Goal: Information Seeking & Learning: Learn about a topic

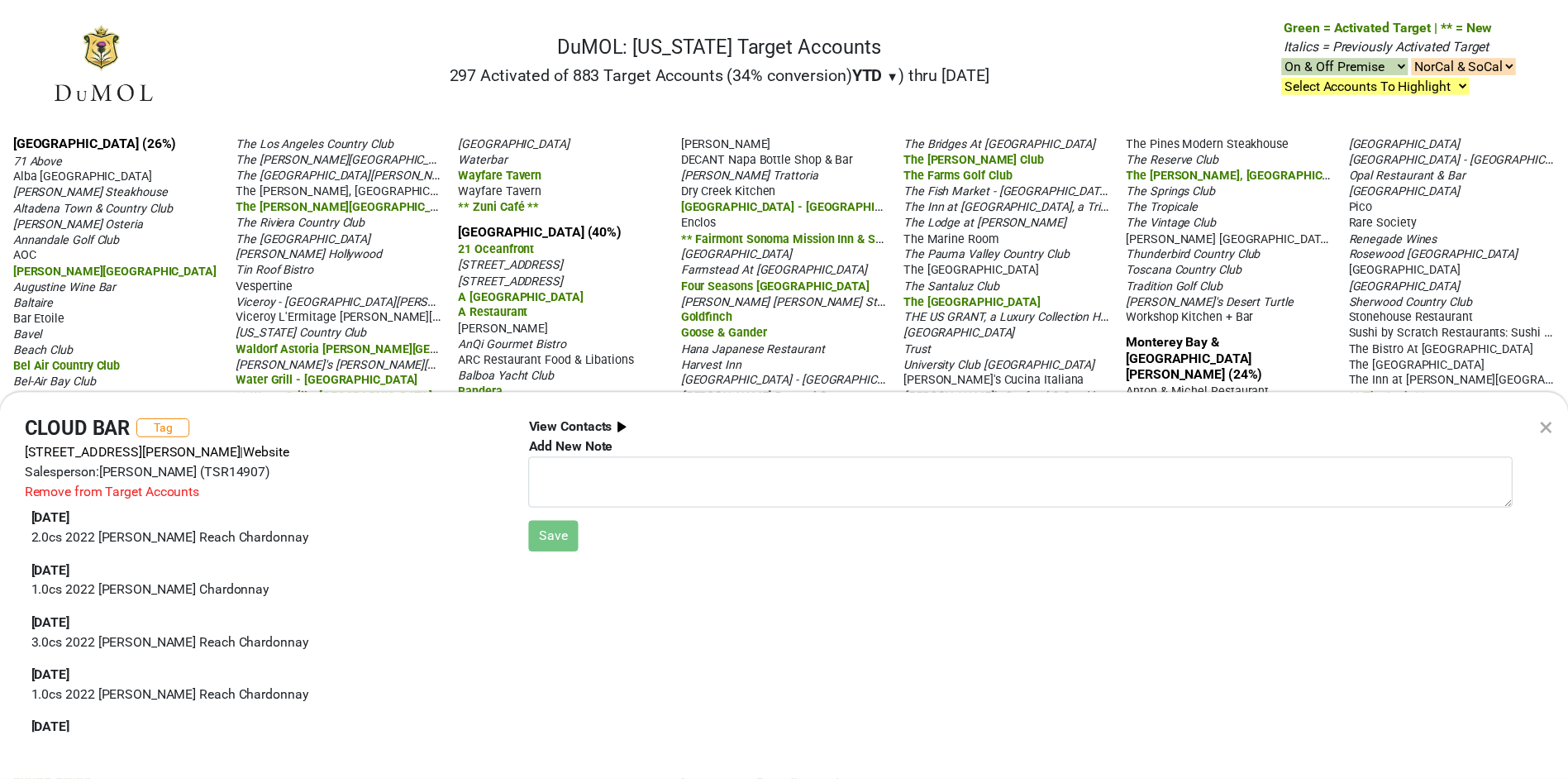
scroll to position [338, 0]
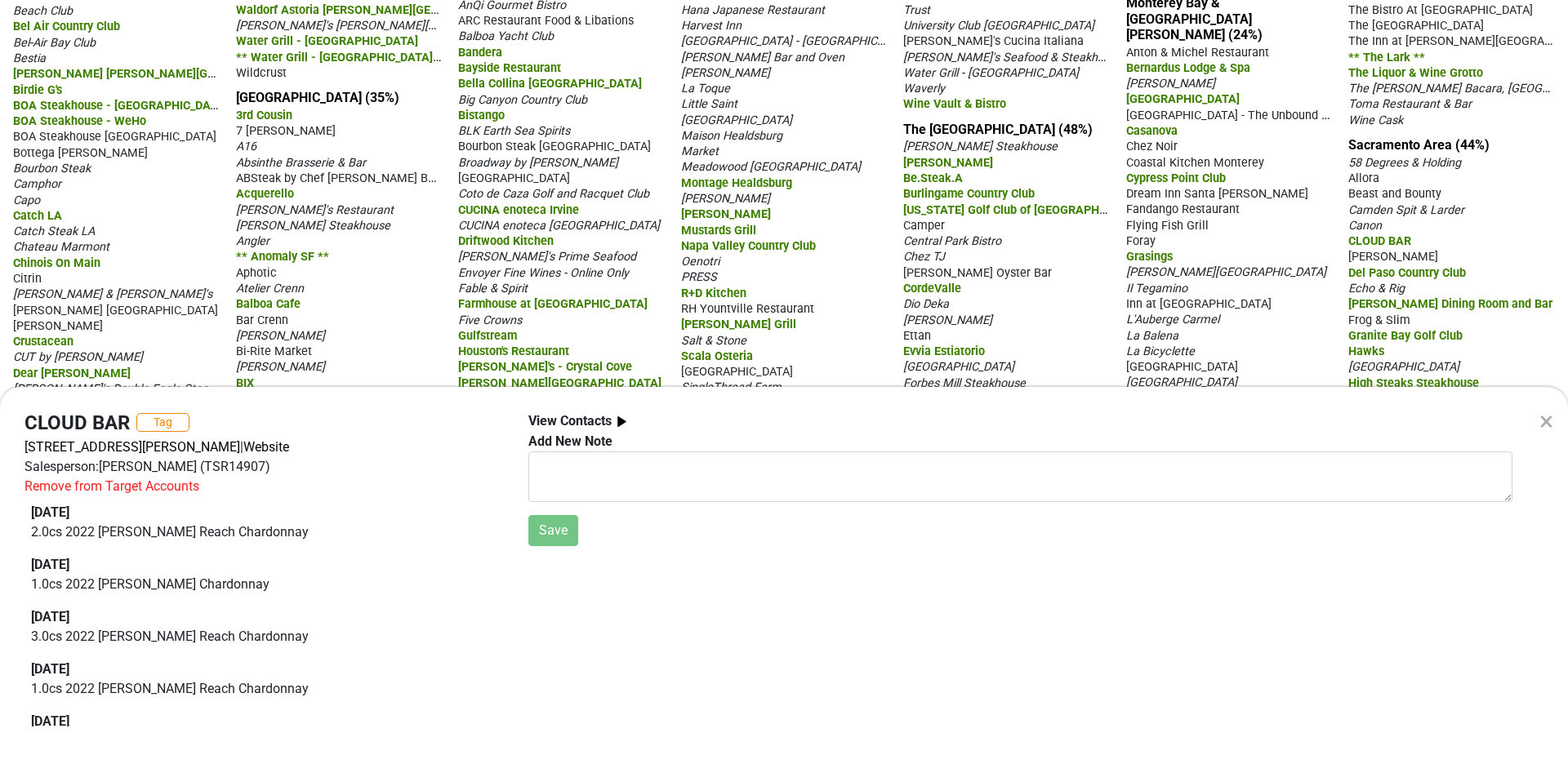
click at [1264, 329] on div "× CLOUD BAR Tag 2222 Francisco Dr Ste 470, El Dorado Hills, CA 95762 | Website …" at bounding box center [784, 386] width 1568 height 773
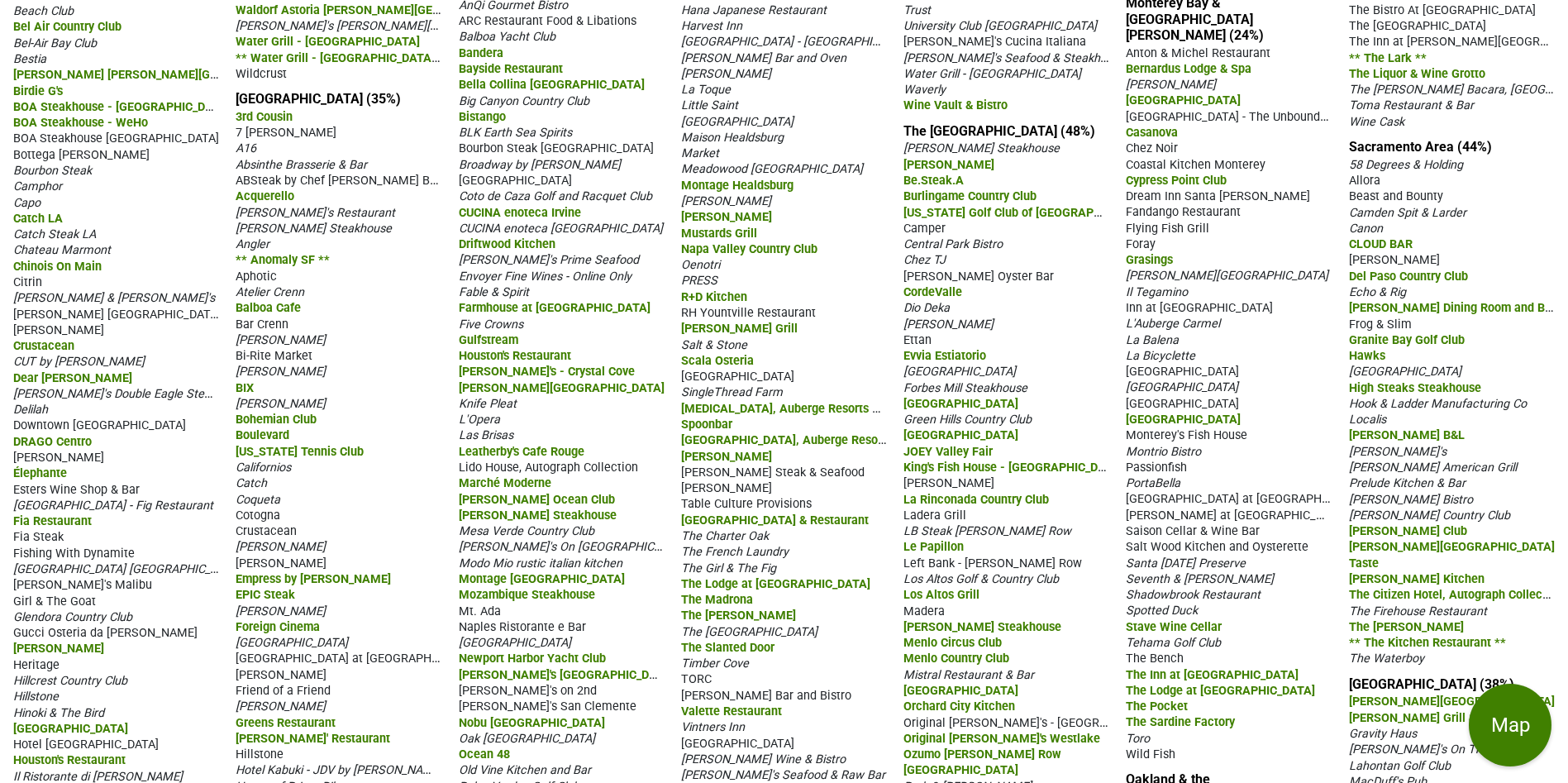
click at [1383, 254] on span "Dawson's" at bounding box center [1394, 260] width 91 height 14
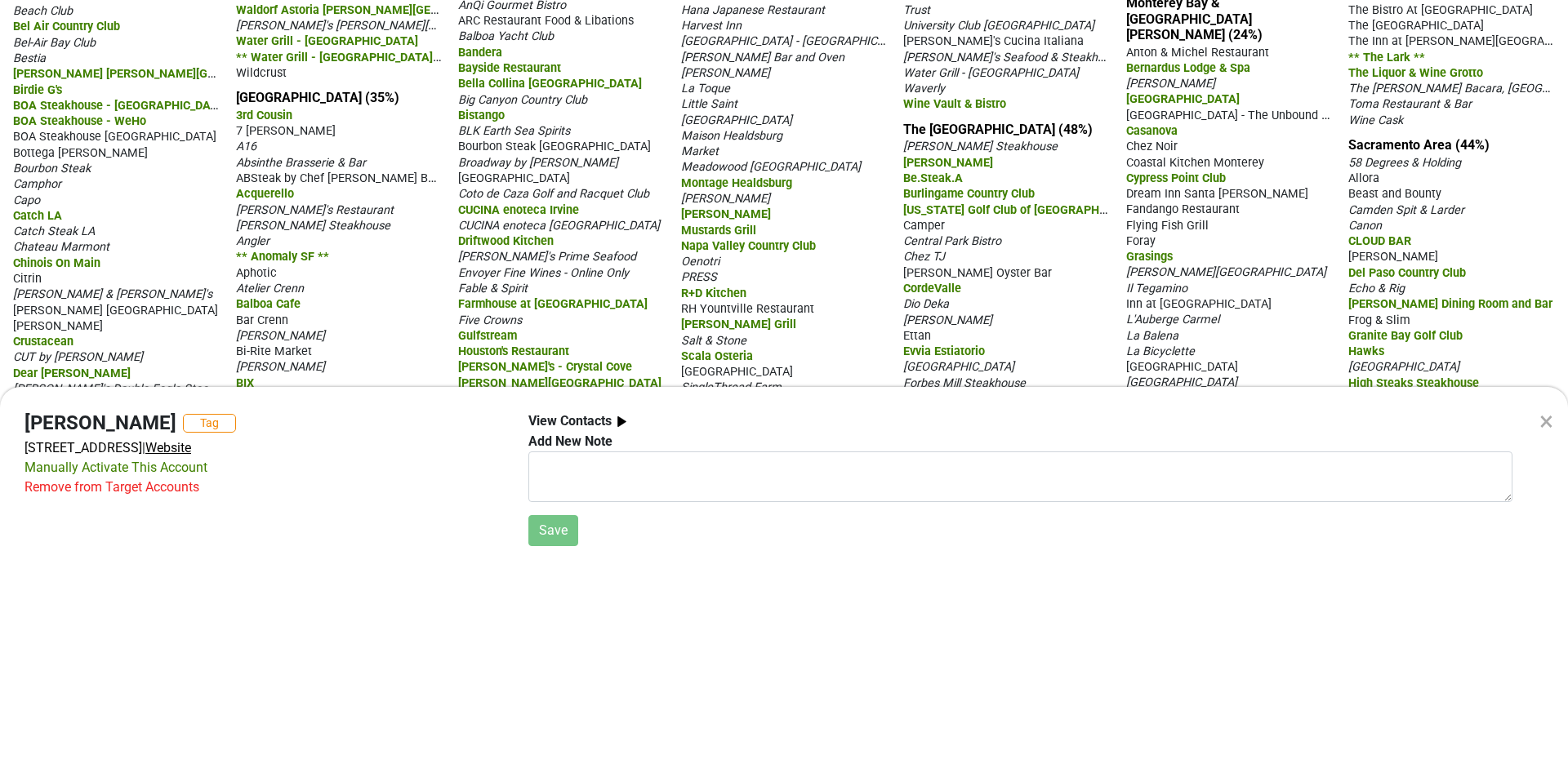
click at [191, 444] on span "Website" at bounding box center [168, 447] width 46 height 16
click at [1550, 421] on div "×" at bounding box center [1547, 421] width 14 height 40
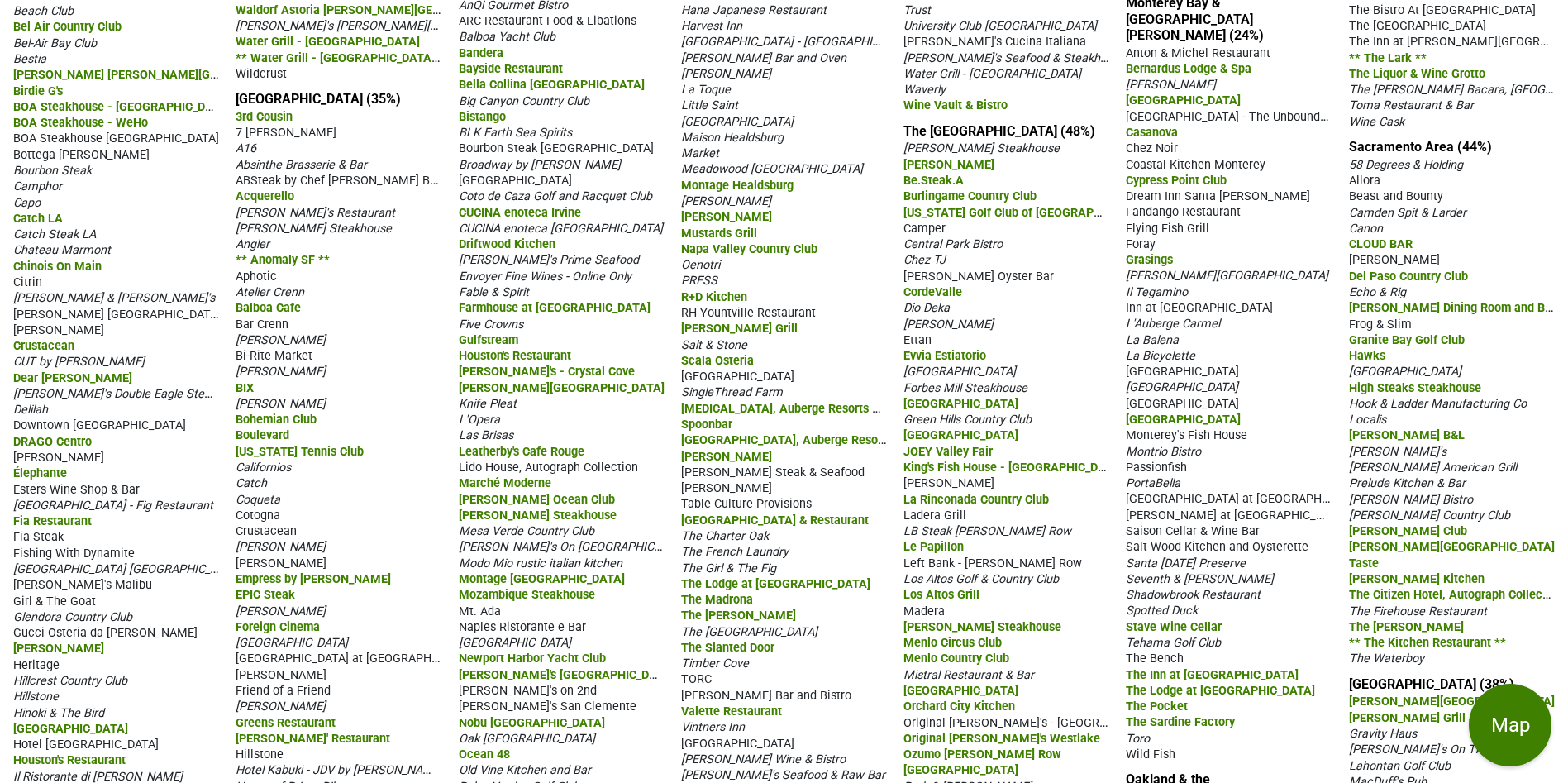
click at [1400, 327] on span "Frog & Slim" at bounding box center [1379, 325] width 63 height 14
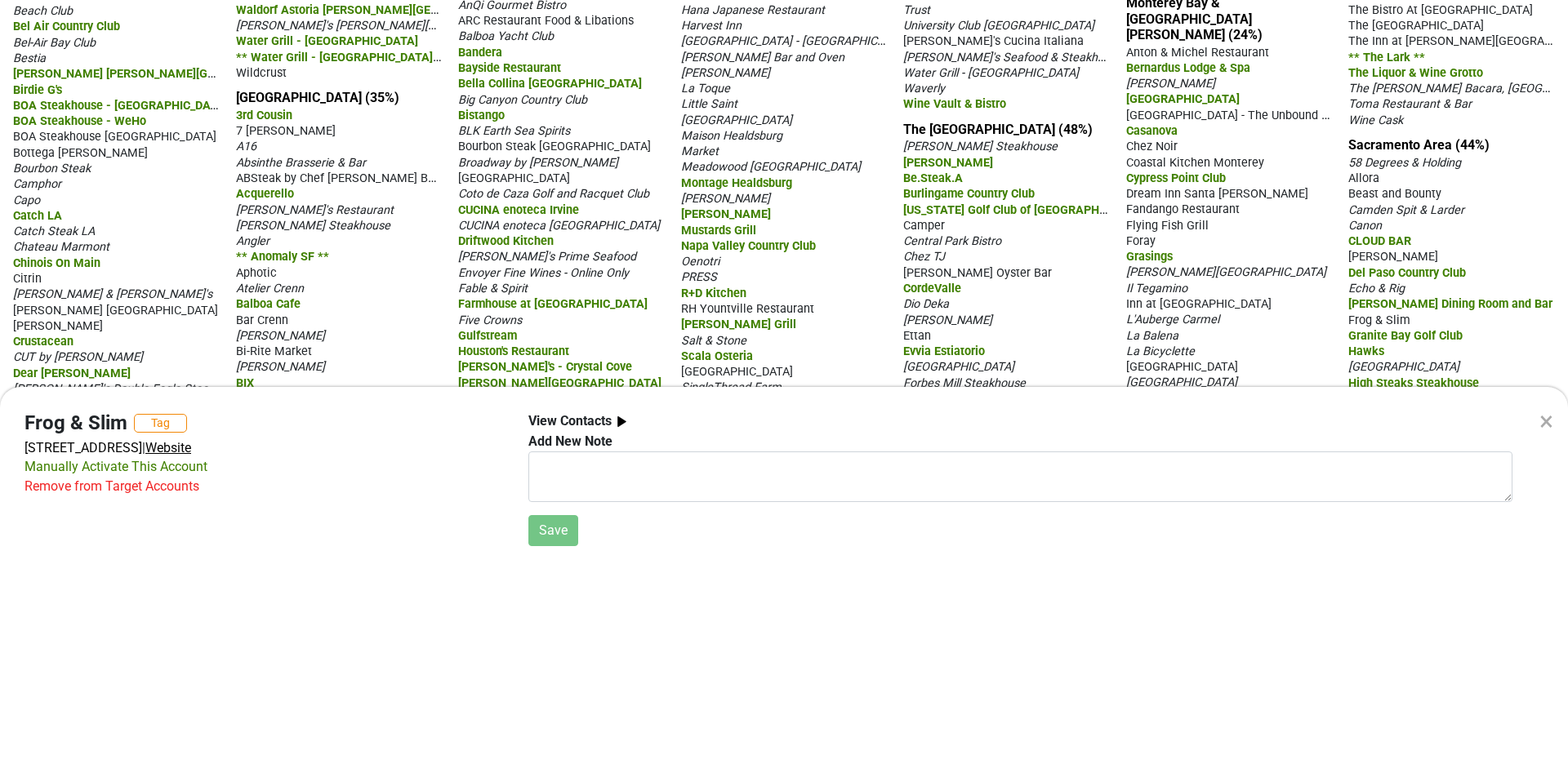
click at [191, 450] on span "Website" at bounding box center [168, 447] width 46 height 16
click at [1551, 419] on div "×" at bounding box center [1547, 421] width 14 height 40
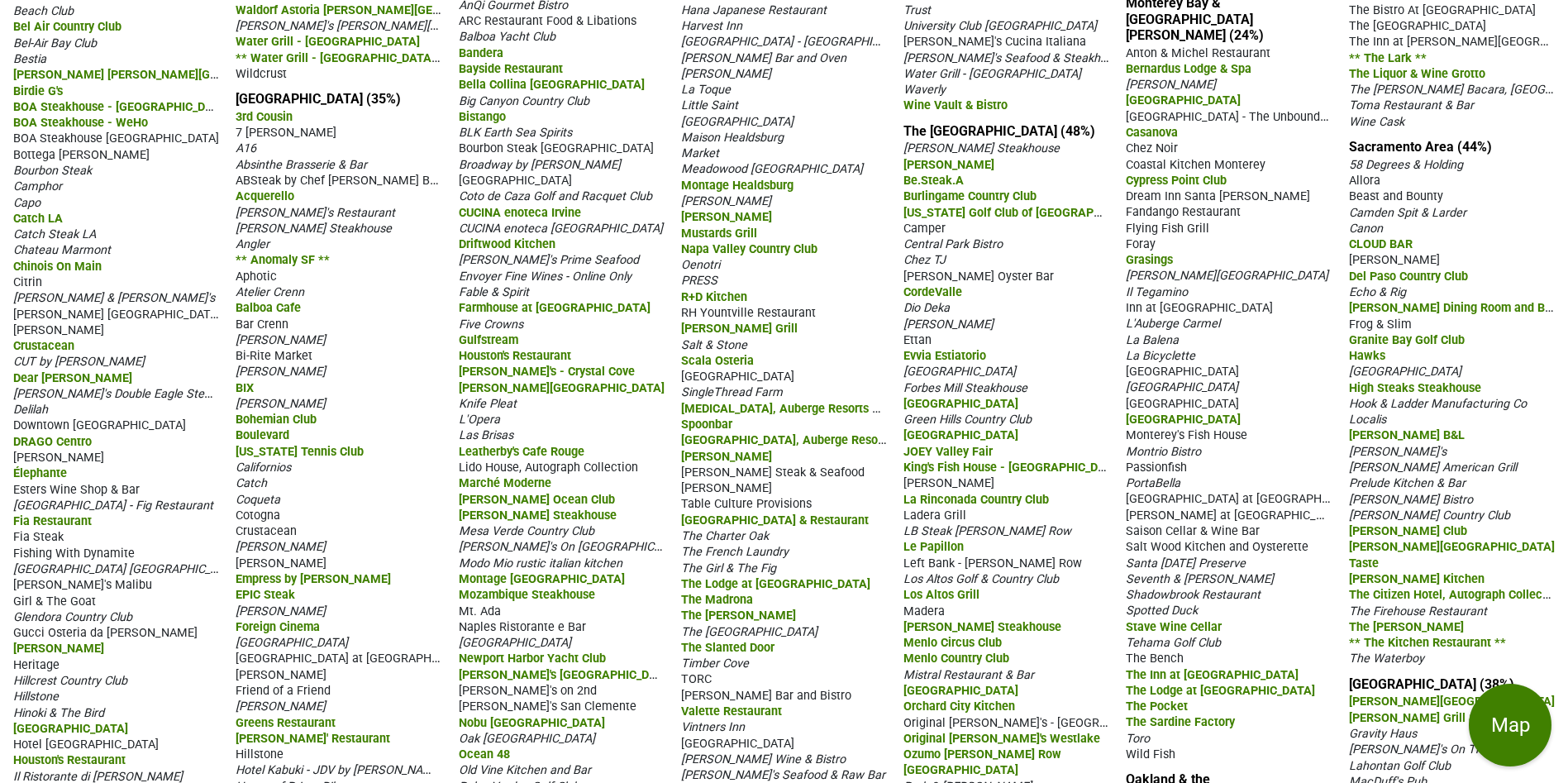
drag, startPoint x: 1369, startPoint y: 133, endPoint x: 1524, endPoint y: 658, distance: 547.4
copy div "e Cask Sacramento Area (44%) 58 Degrees & Holding Allora Beast and Bounty Camde…"
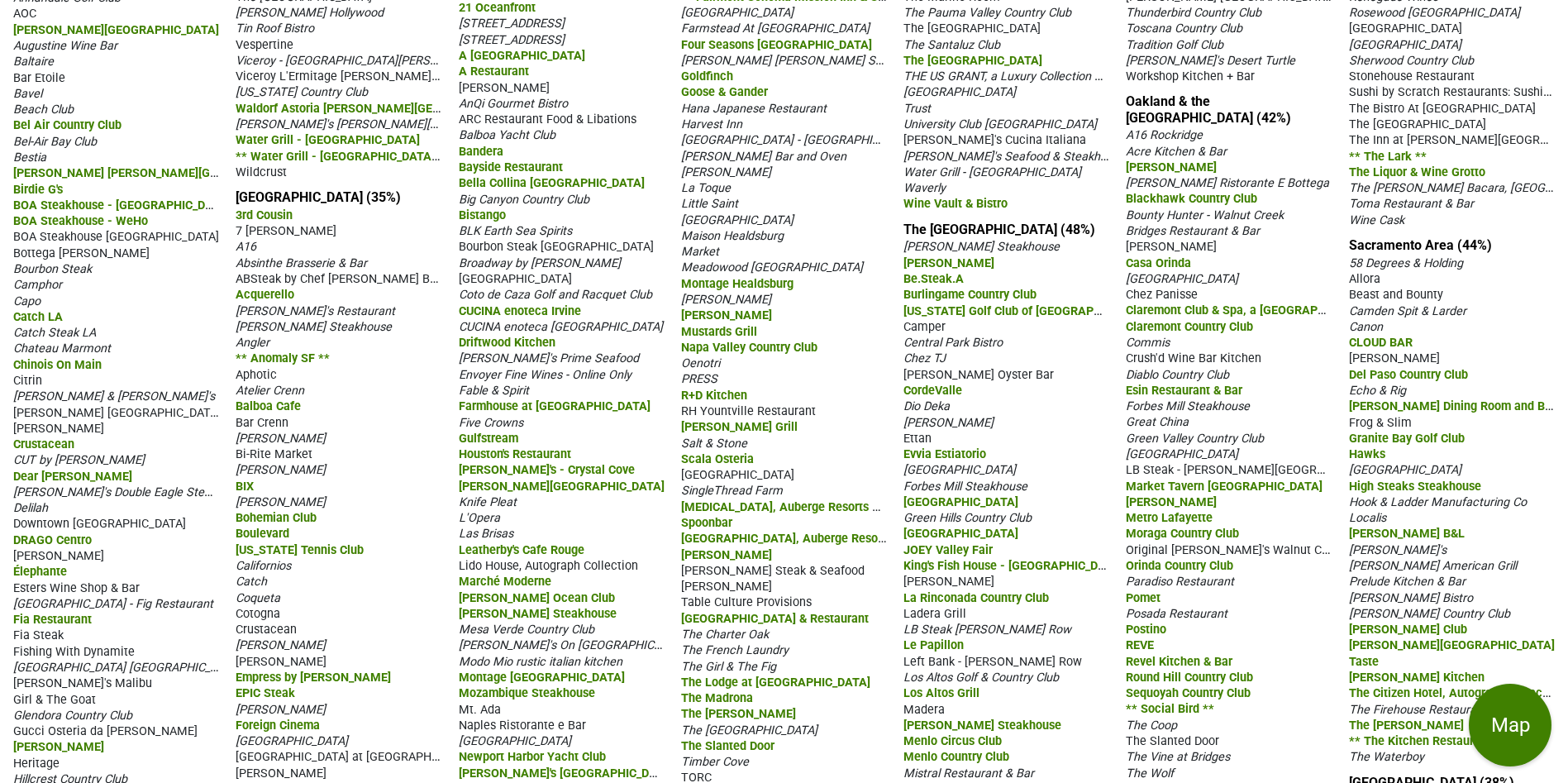
scroll to position [248, 0]
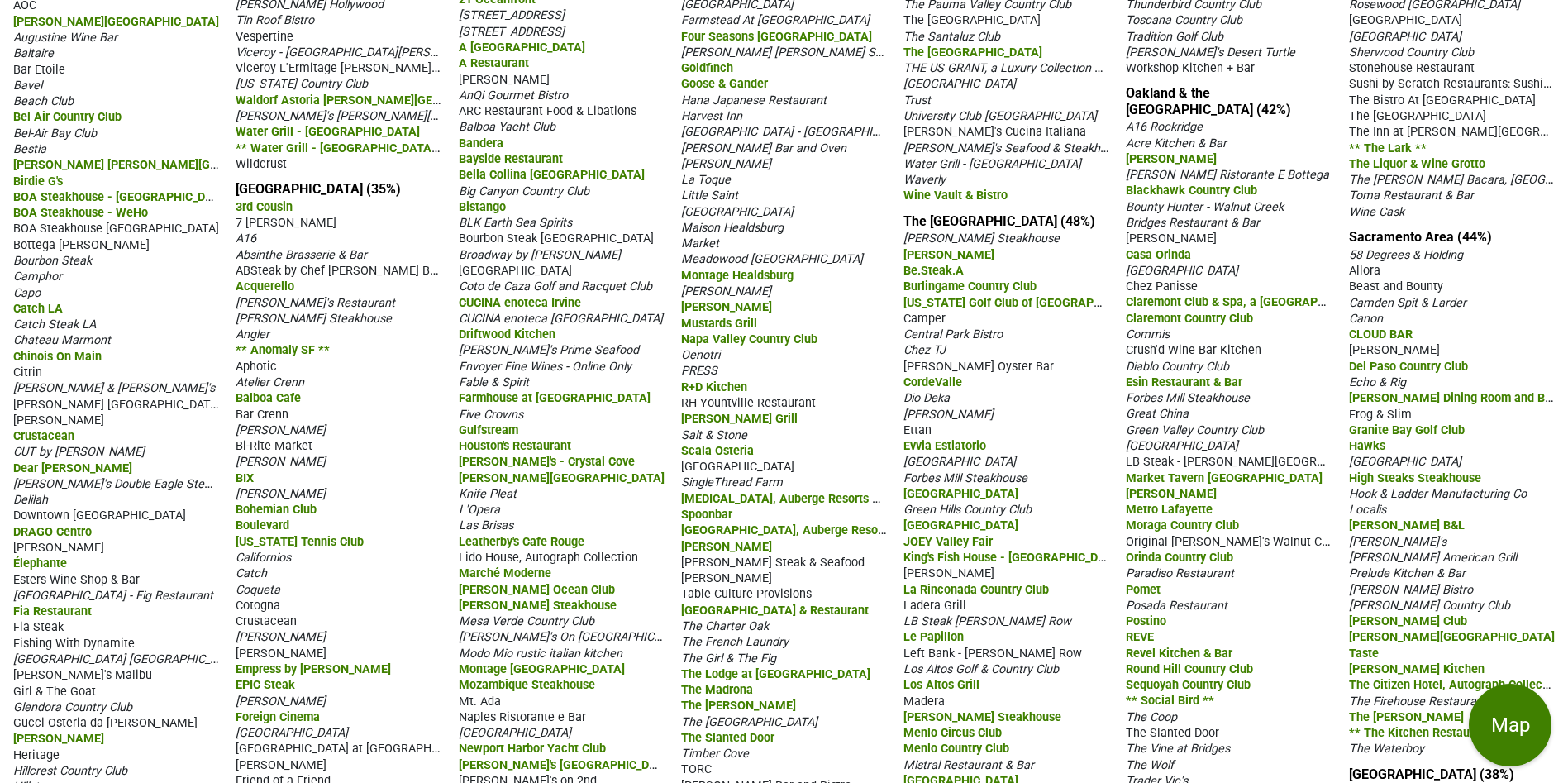
click at [1422, 583] on span "Rose Park Bistro" at bounding box center [1410, 590] width 124 height 14
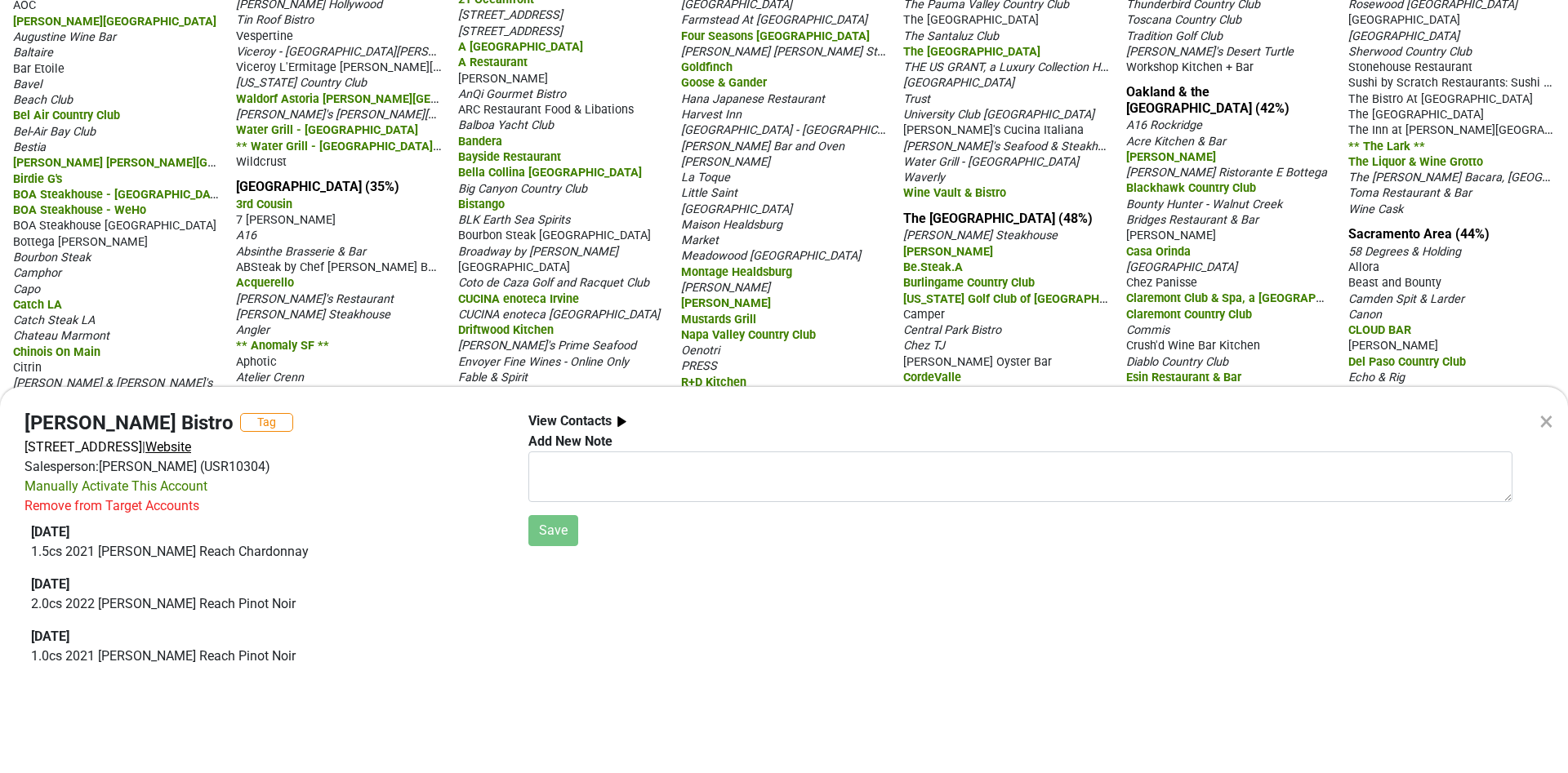
click at [191, 450] on span "Website" at bounding box center [168, 447] width 46 height 16
click at [1547, 419] on div "×" at bounding box center [1547, 421] width 14 height 40
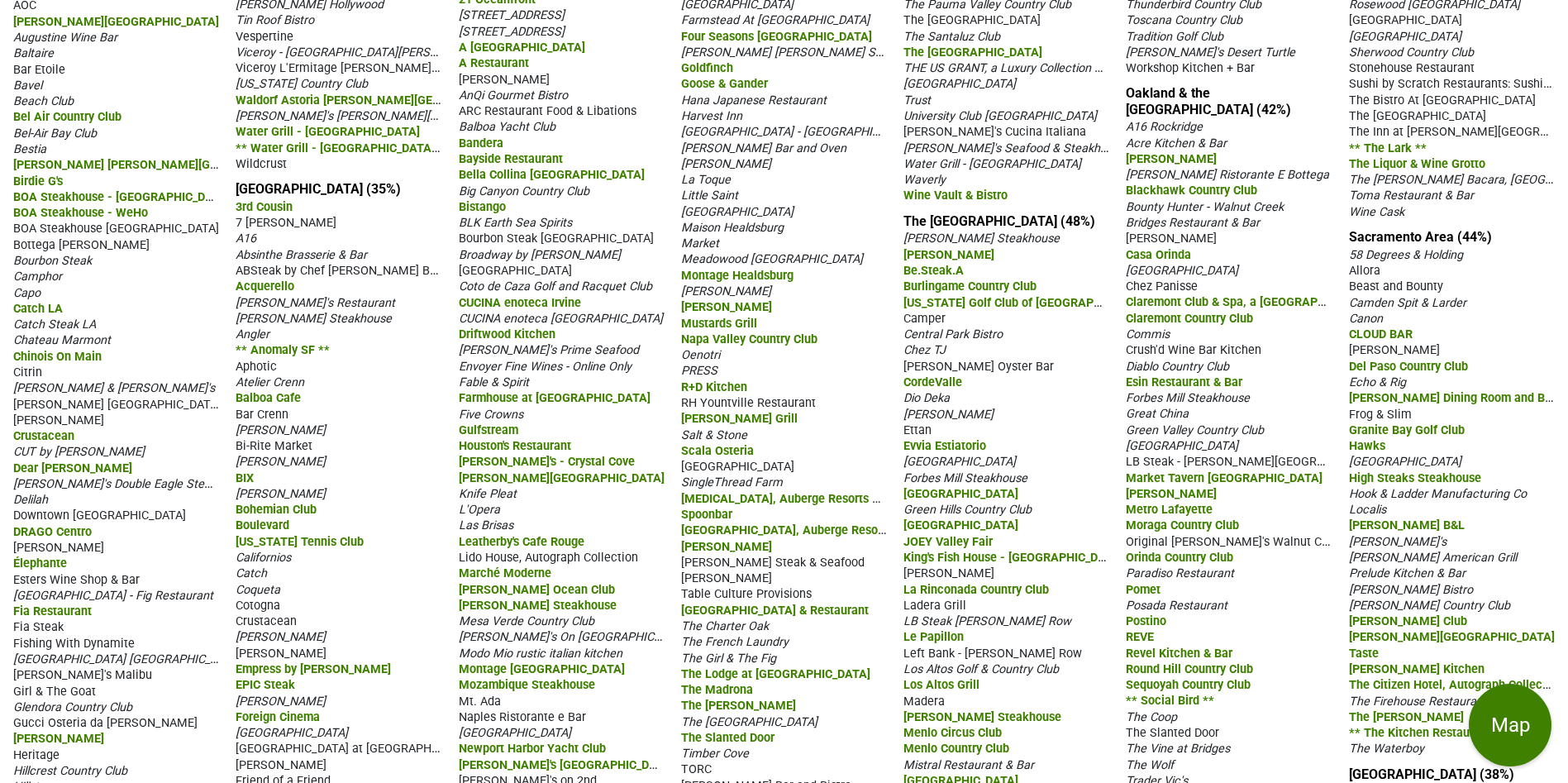
click at [1400, 583] on span "Rose Park Bistro" at bounding box center [1410, 590] width 124 height 14
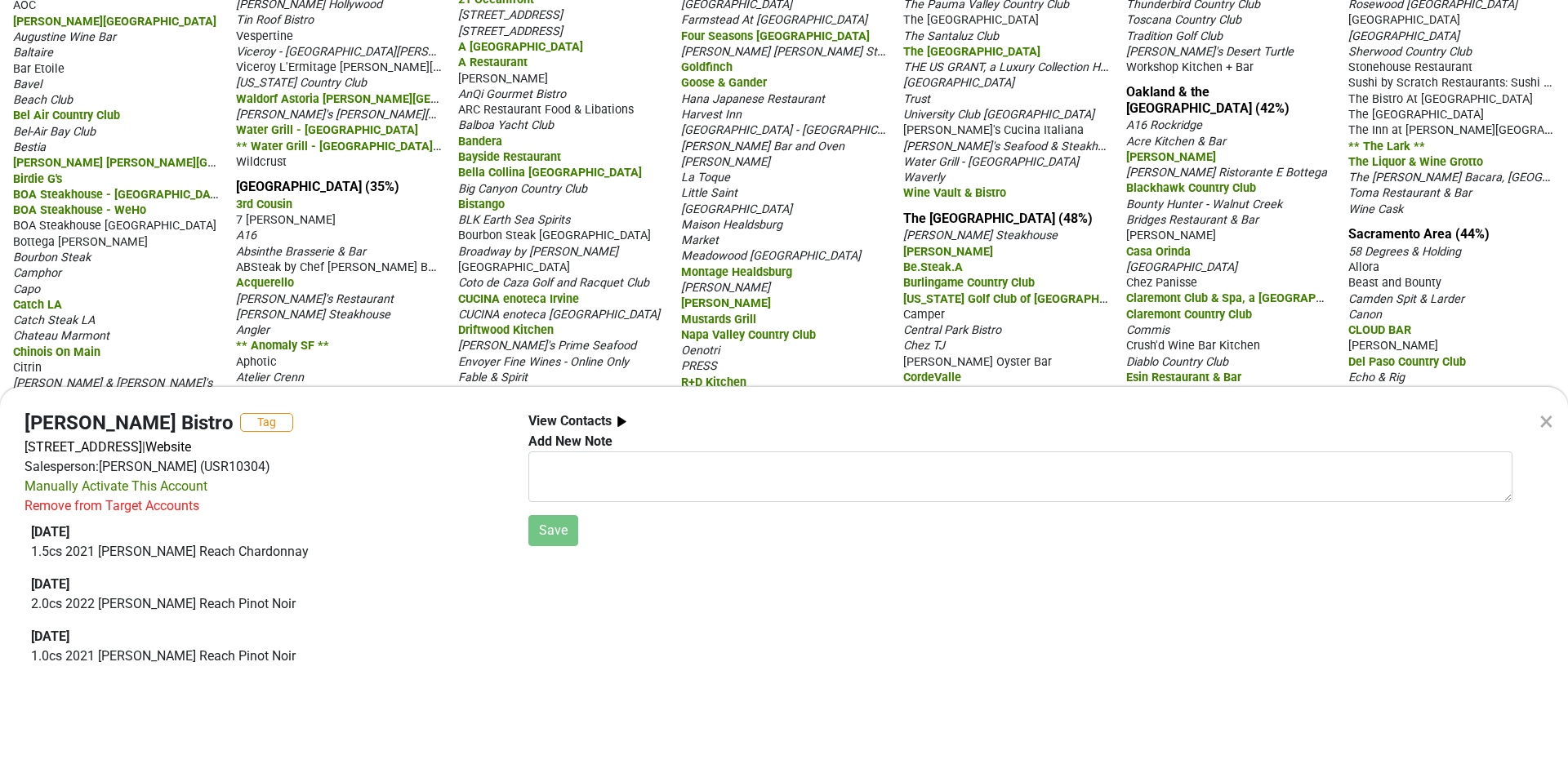
click at [1549, 428] on div "×" at bounding box center [1547, 421] width 14 height 40
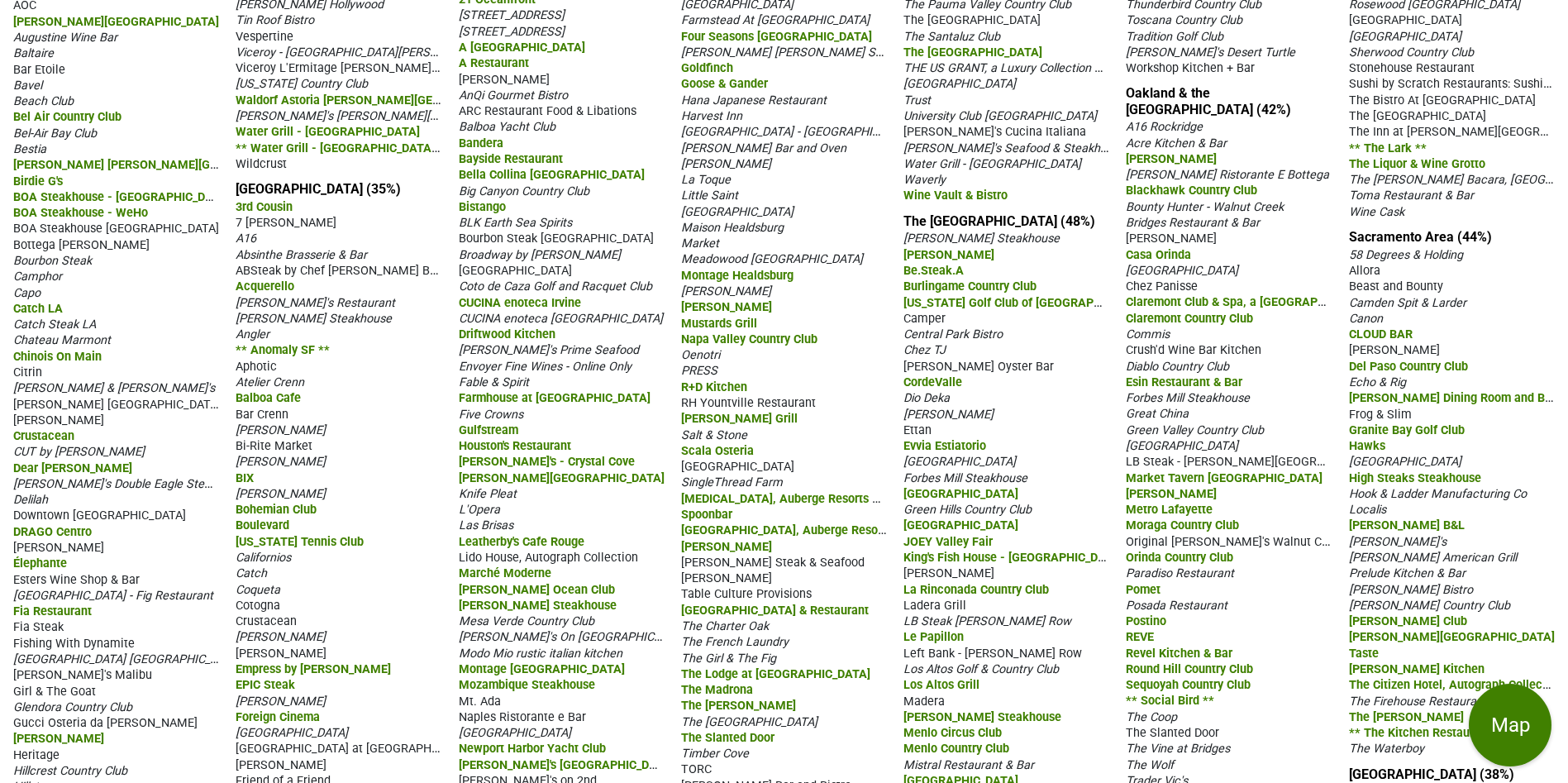
click at [1388, 599] on span "Serrano Country Club" at bounding box center [1428, 606] width 161 height 14
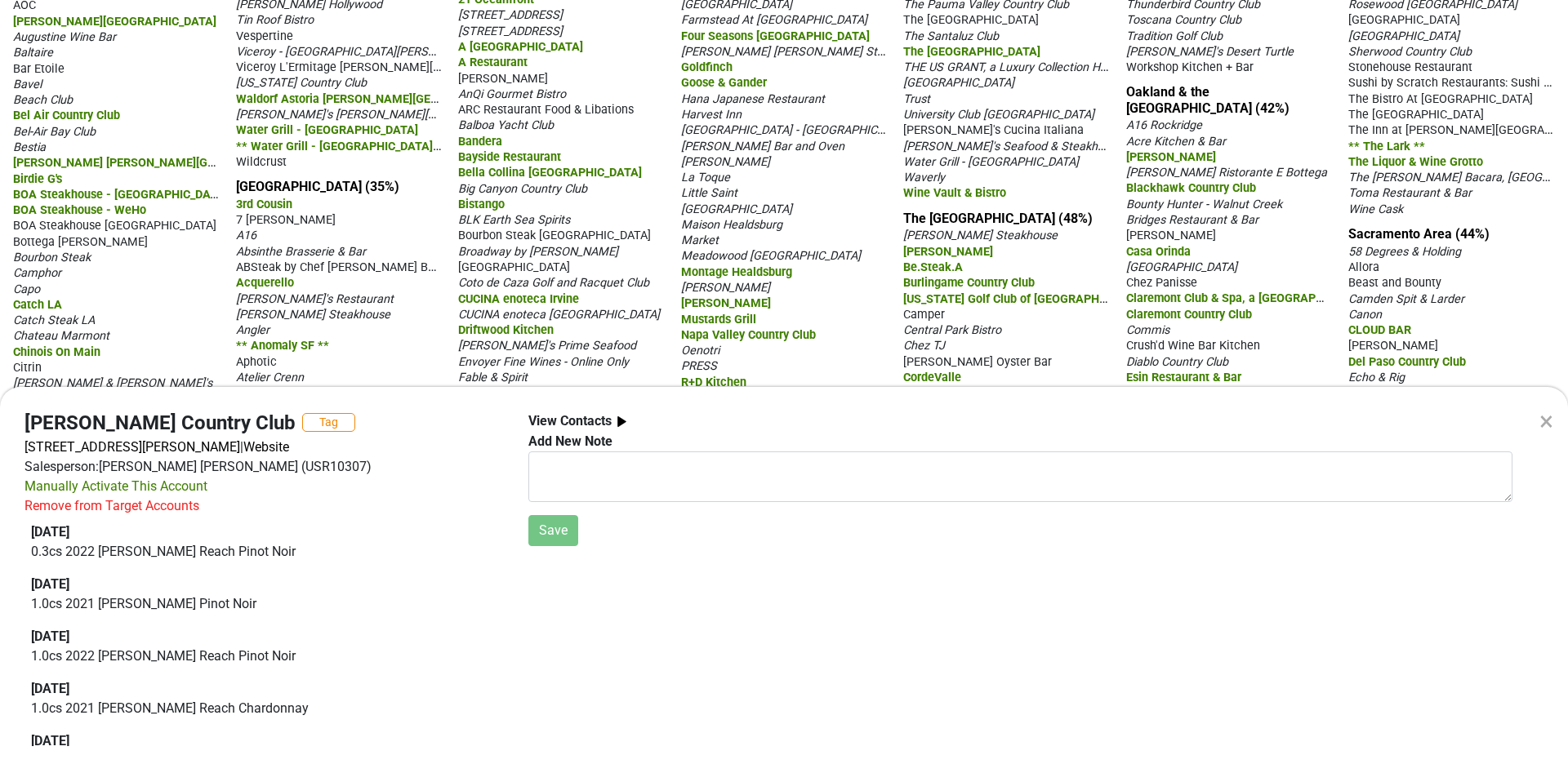
click at [1549, 416] on div "×" at bounding box center [1547, 421] width 14 height 40
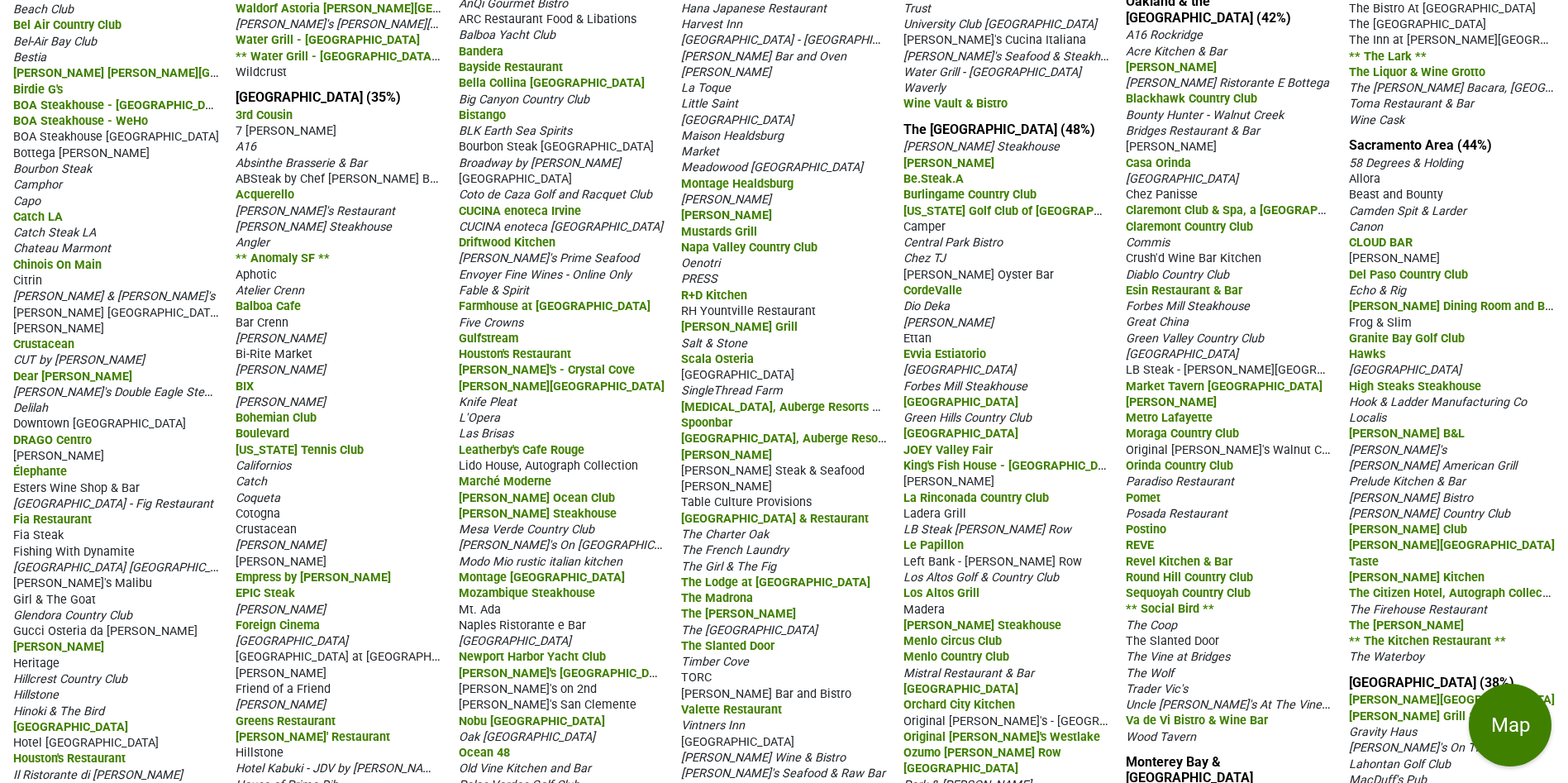
scroll to position [372, 0]
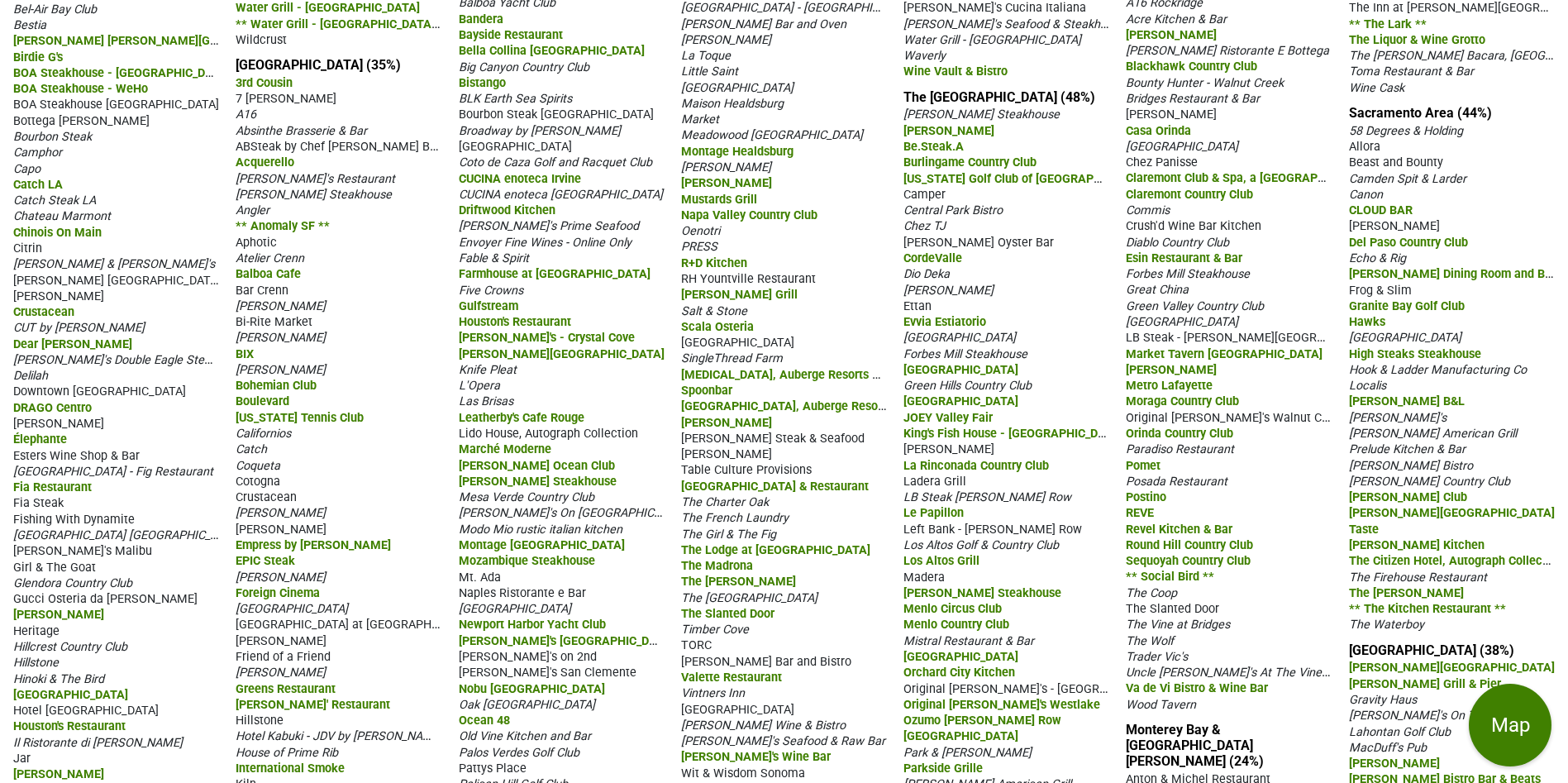
click at [1395, 586] on span "The Jacquelyn" at bounding box center [1405, 593] width 115 height 14
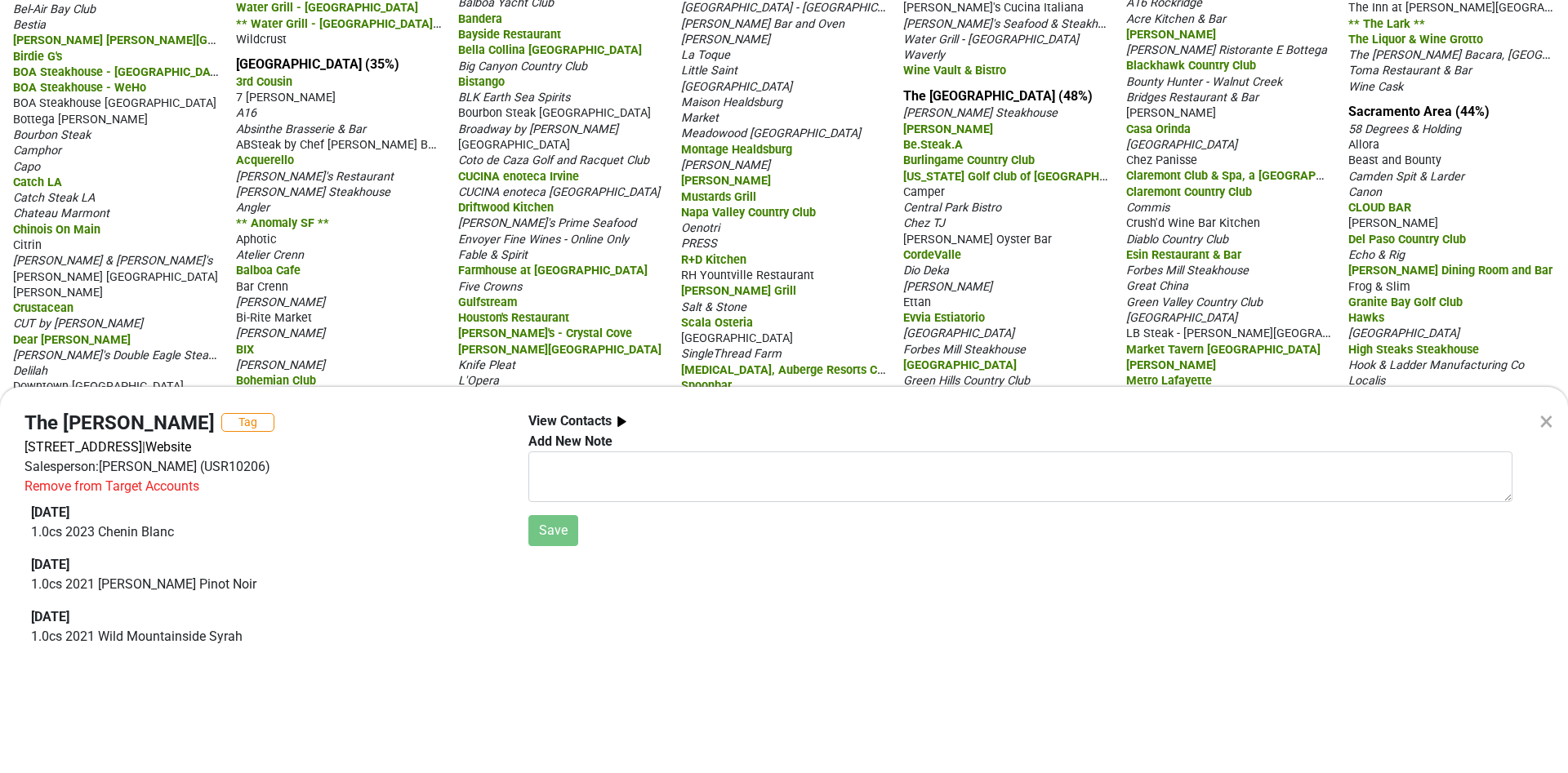
click at [1533, 298] on div "× The Jacquelyn Tag 1114 22nd St, Sacramento, CA 95816 | Website Salesperson: R…" at bounding box center [784, 386] width 1568 height 773
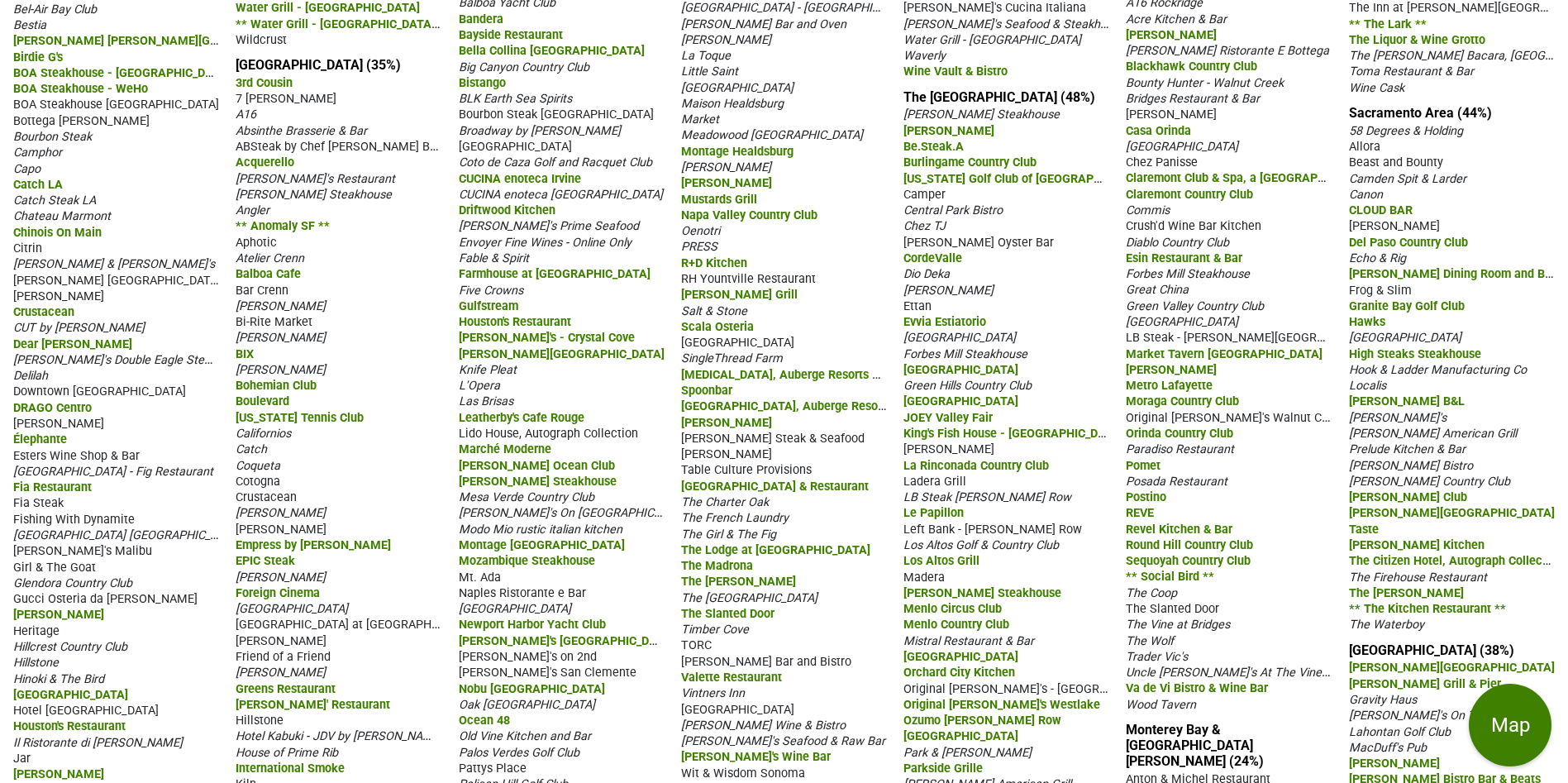
click at [1404, 299] on span "Granite Bay Golf Club" at bounding box center [1406, 306] width 116 height 14
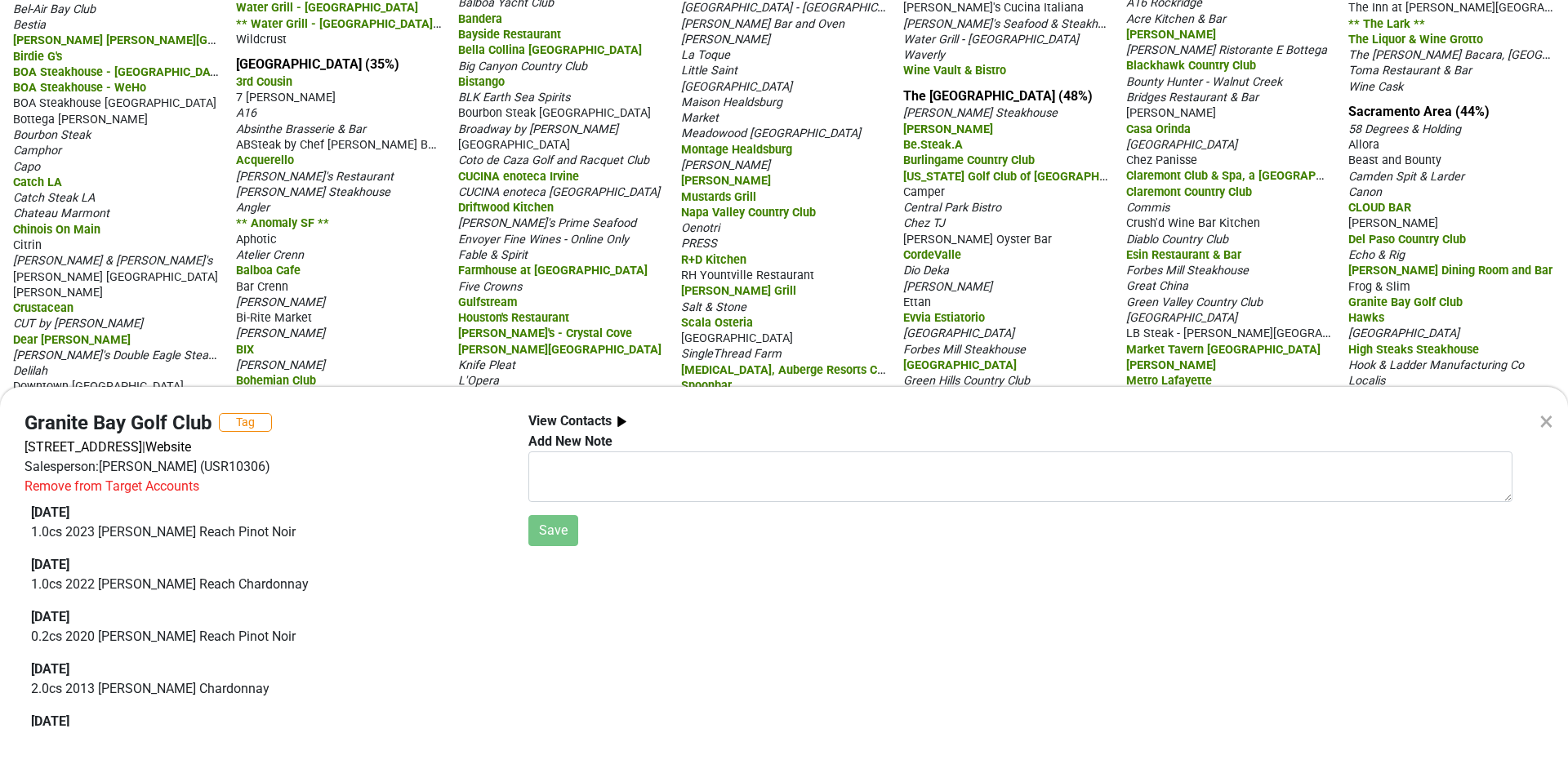
click at [1546, 421] on div "×" at bounding box center [1547, 421] width 14 height 40
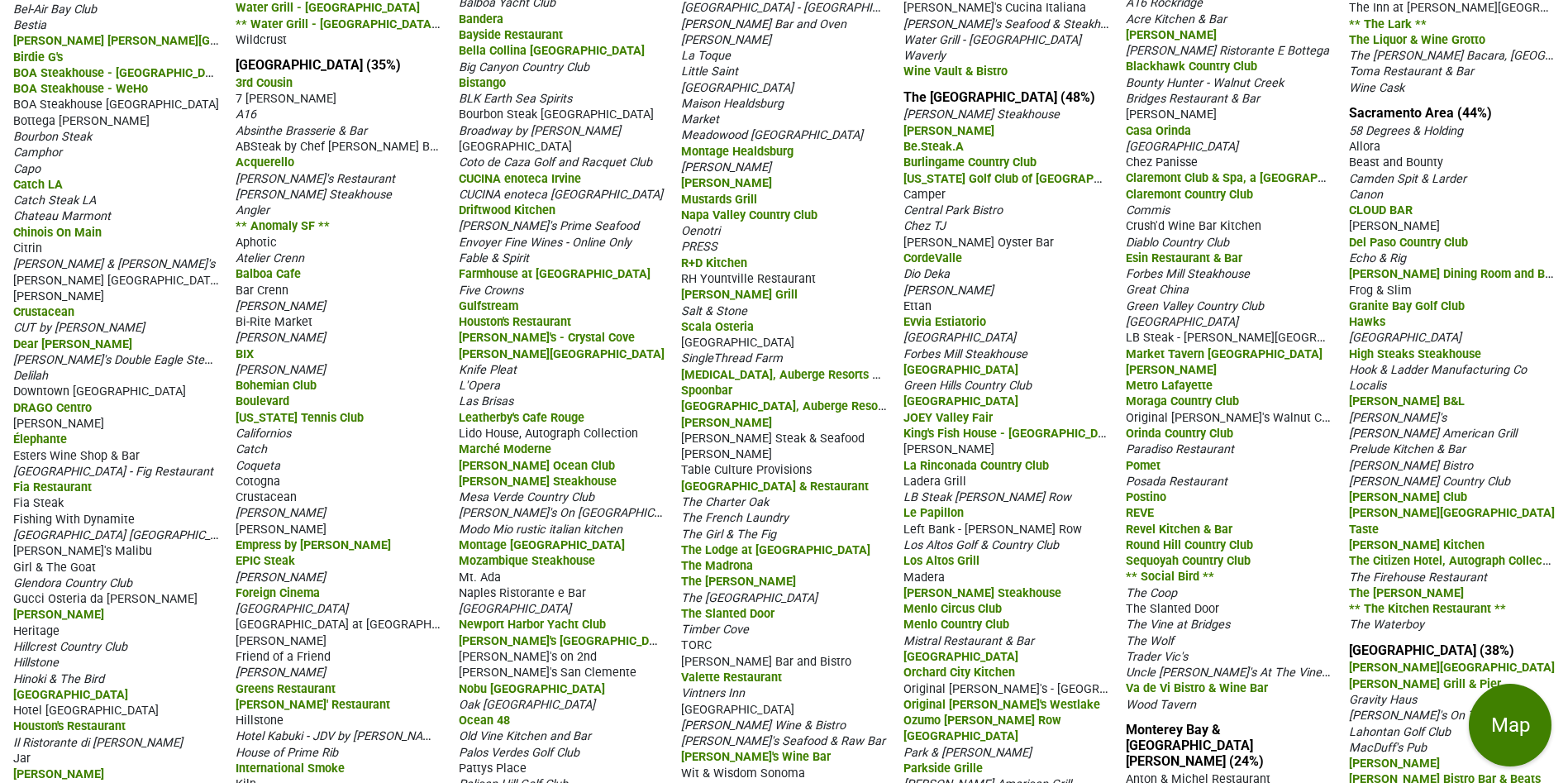
click at [1383, 156] on span "Beast and Bounty" at bounding box center [1395, 163] width 94 height 14
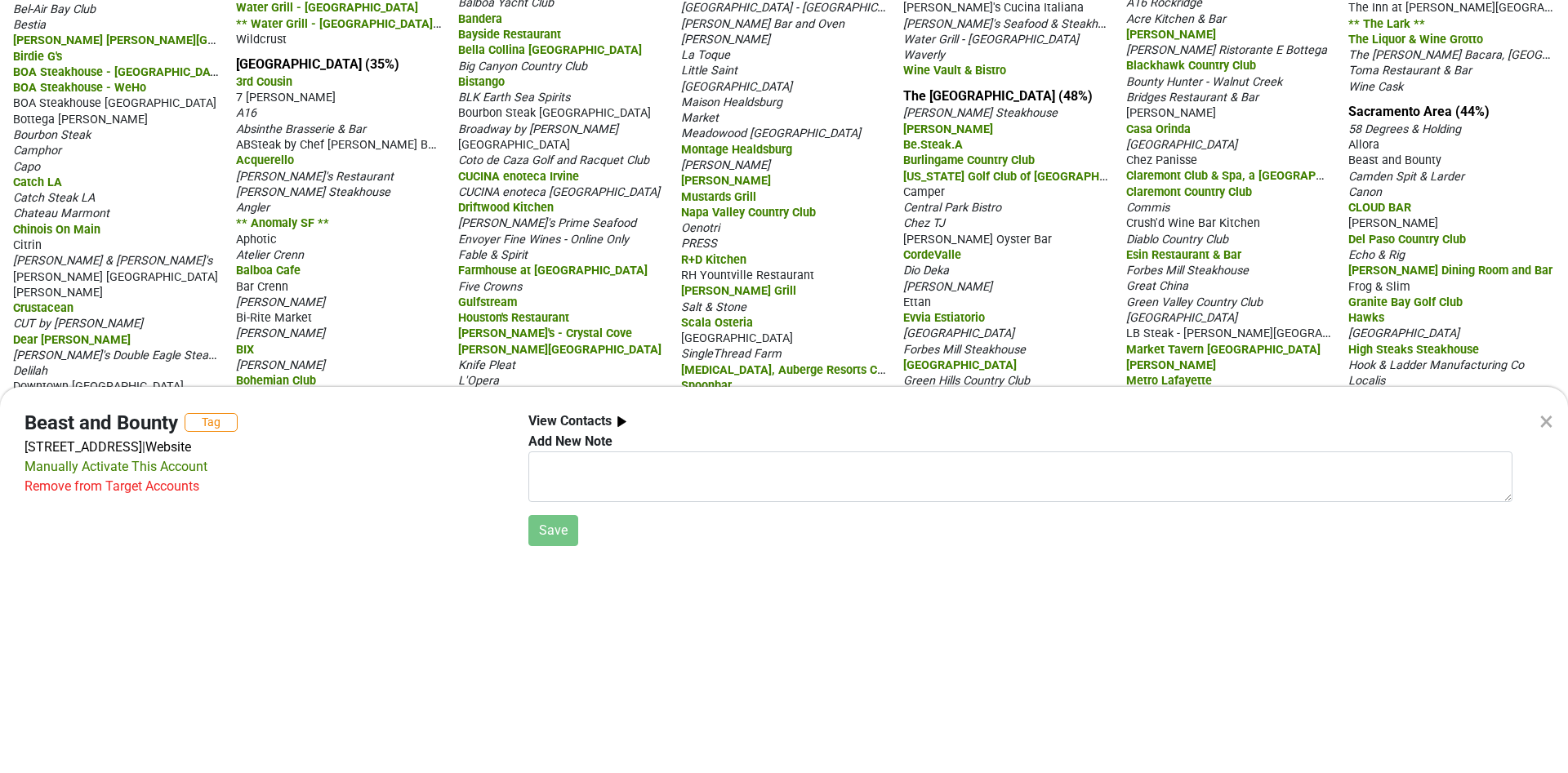
click at [1367, 147] on div "× Beast and Bounty Tag 1701 R St, Sacramento, CA 95811 | Website Manually Activ…" at bounding box center [784, 386] width 1568 height 773
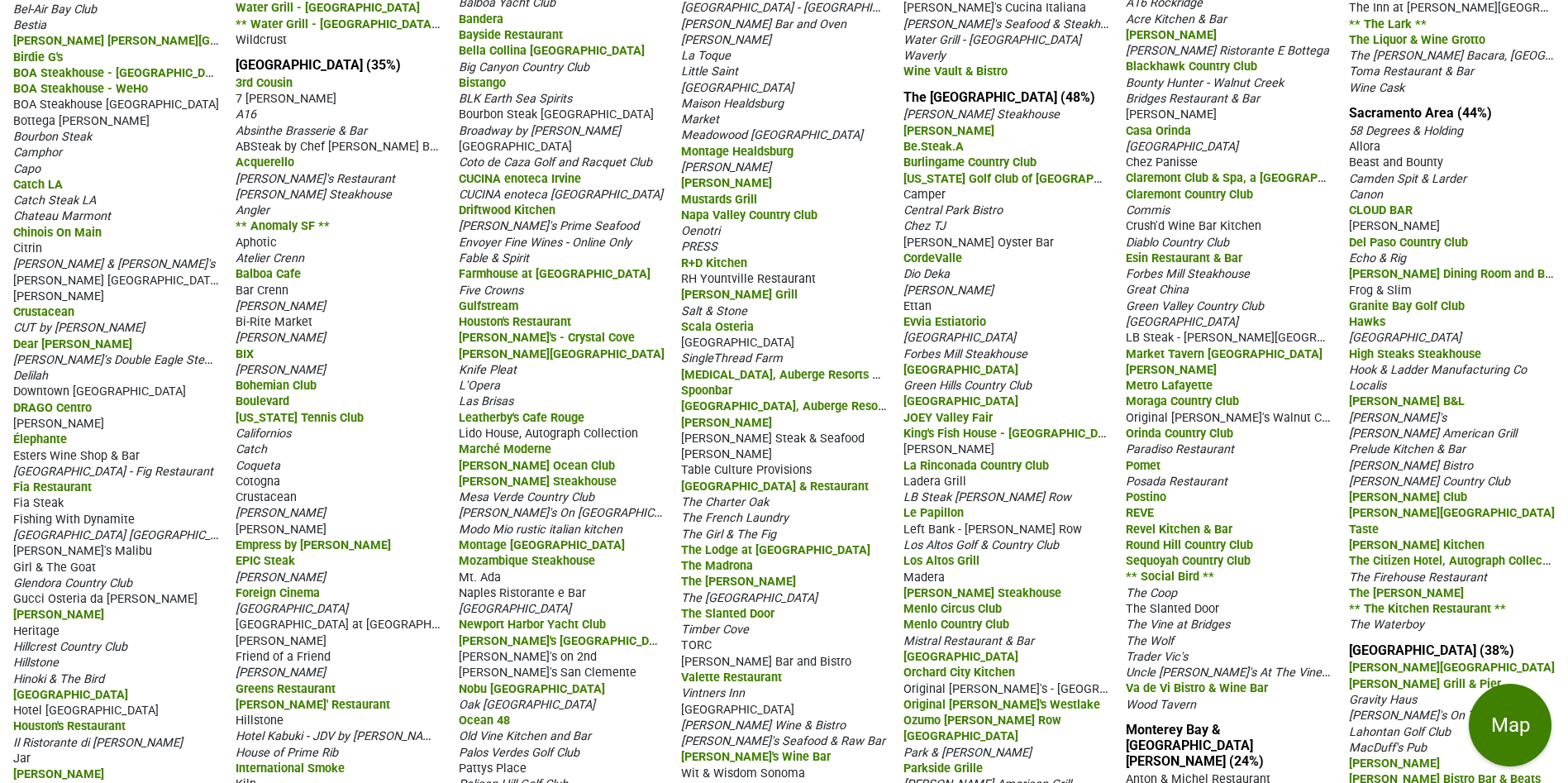
drag, startPoint x: 1467, startPoint y: 114, endPoint x: 1343, endPoint y: 107, distance: 124.2
copy span "58 Degrees & Holding"
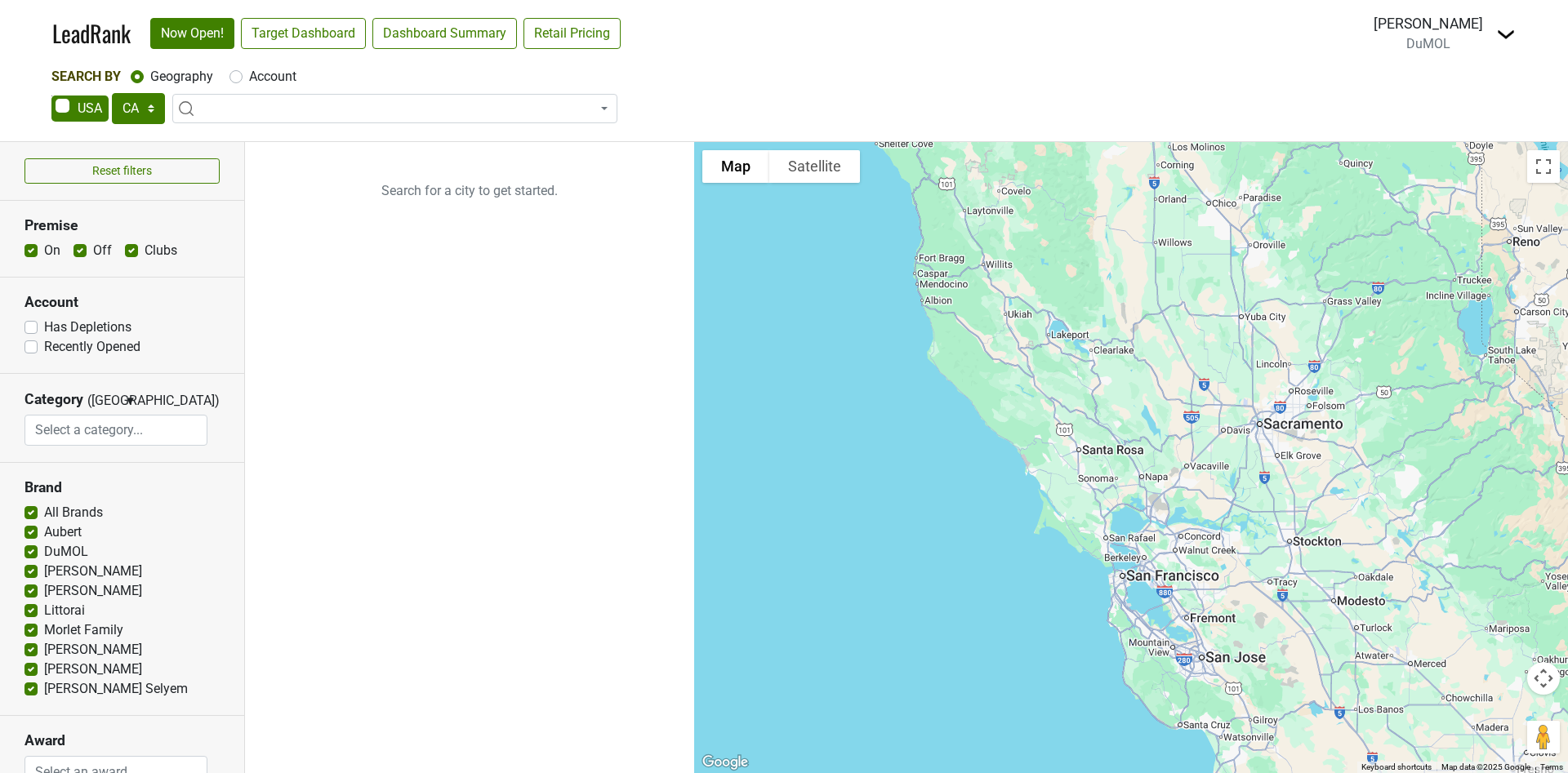
select select "CA"
select select
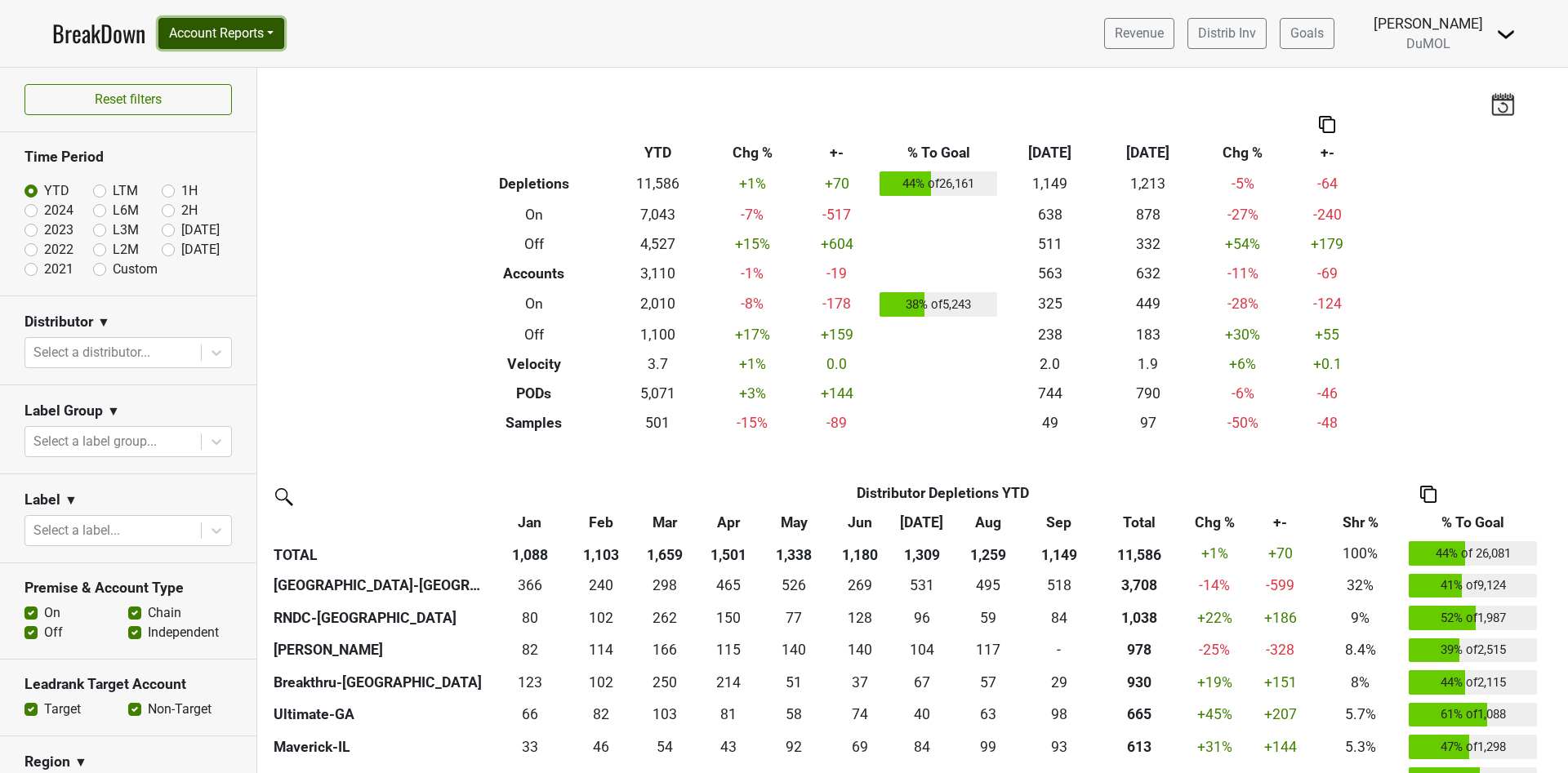
click at [277, 38] on button "Account Reports" at bounding box center [221, 33] width 126 height 31
click at [261, 119] on link "Award Progress" at bounding box center [231, 123] width 144 height 26
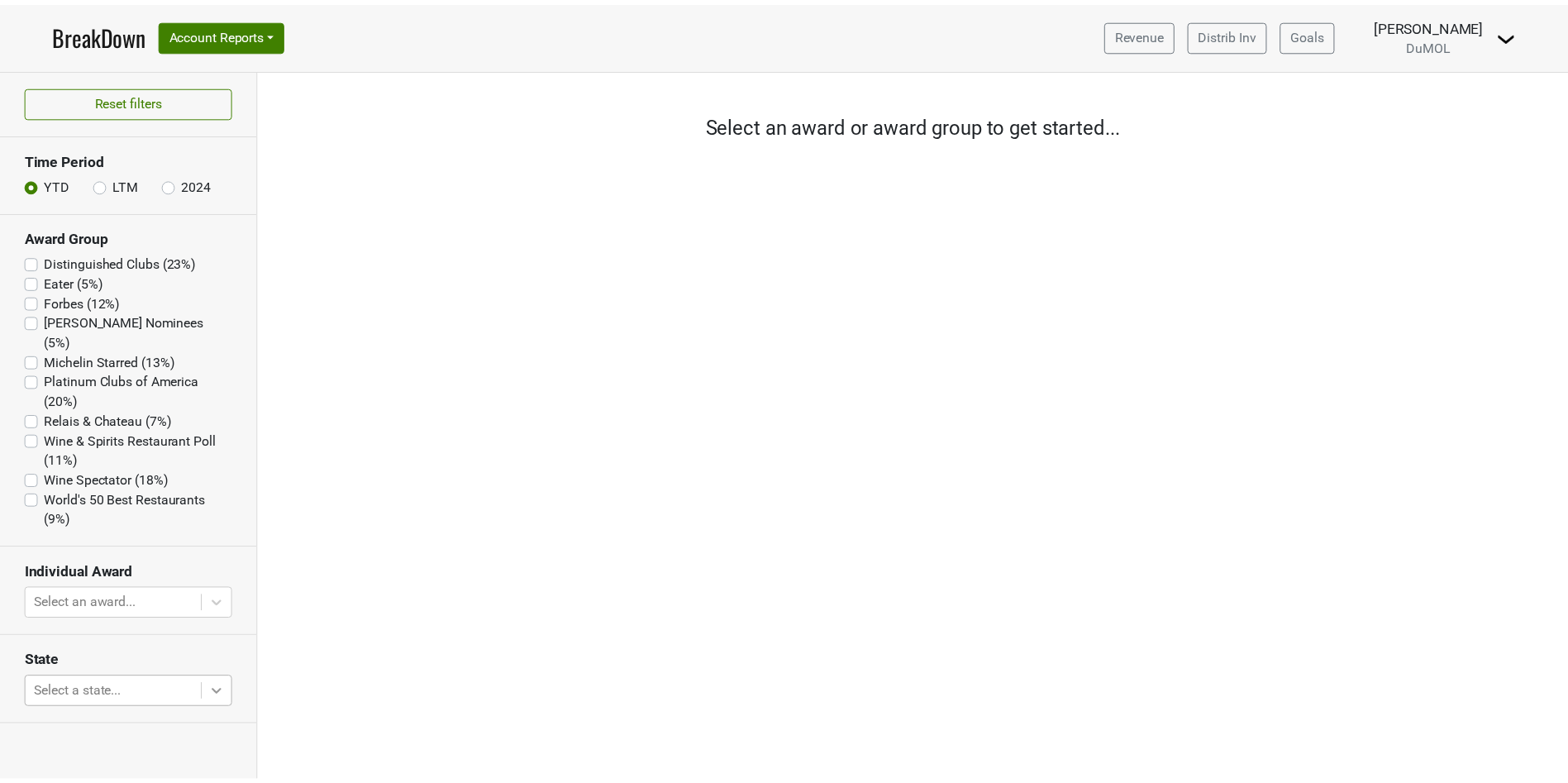
scroll to position [161, 0]
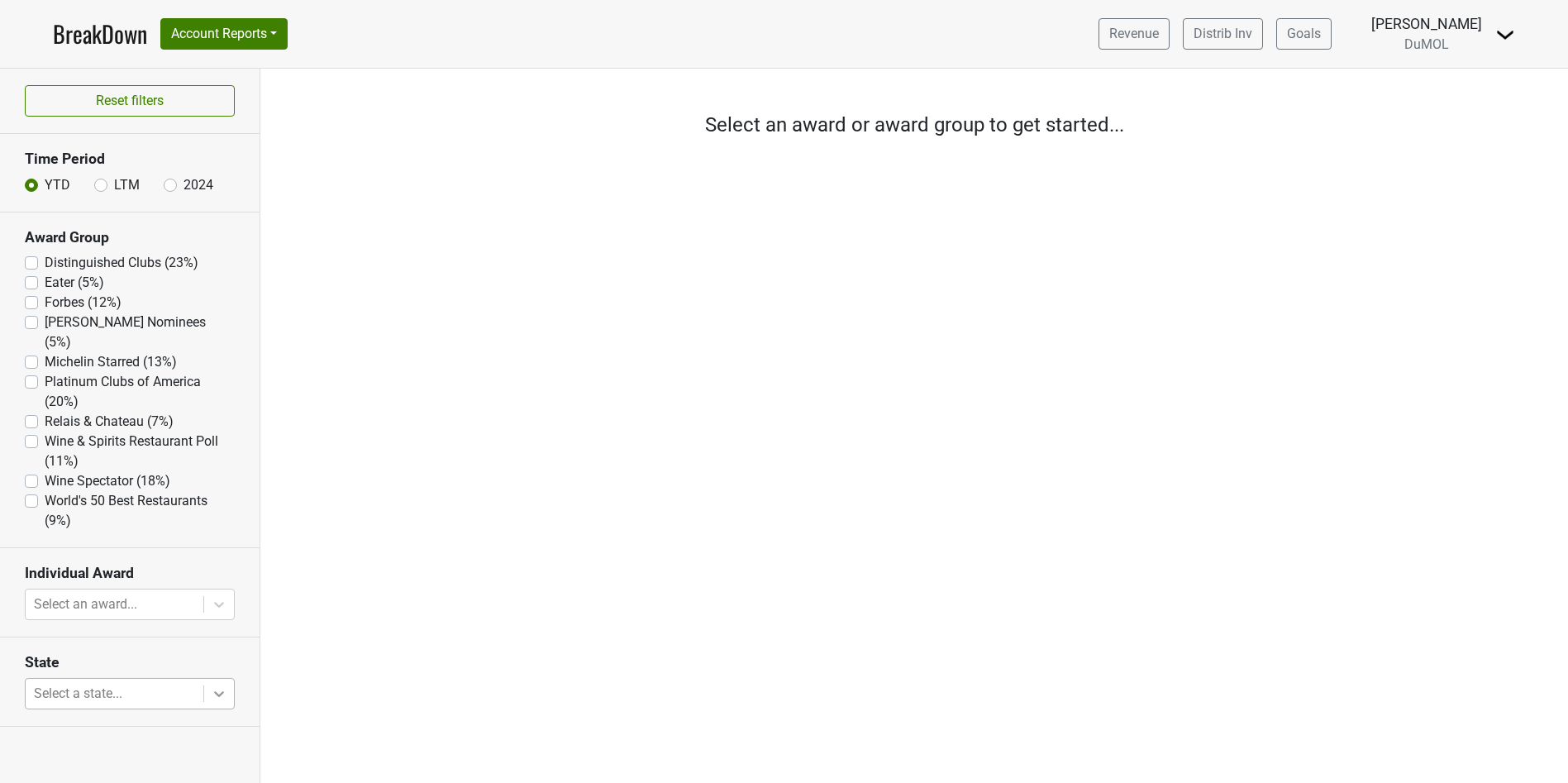
click at [222, 671] on body "BreakDown Account Reports SuperRanker Map Award Progress Chain Compliance CRM N…" at bounding box center [784, 392] width 1568 height 783
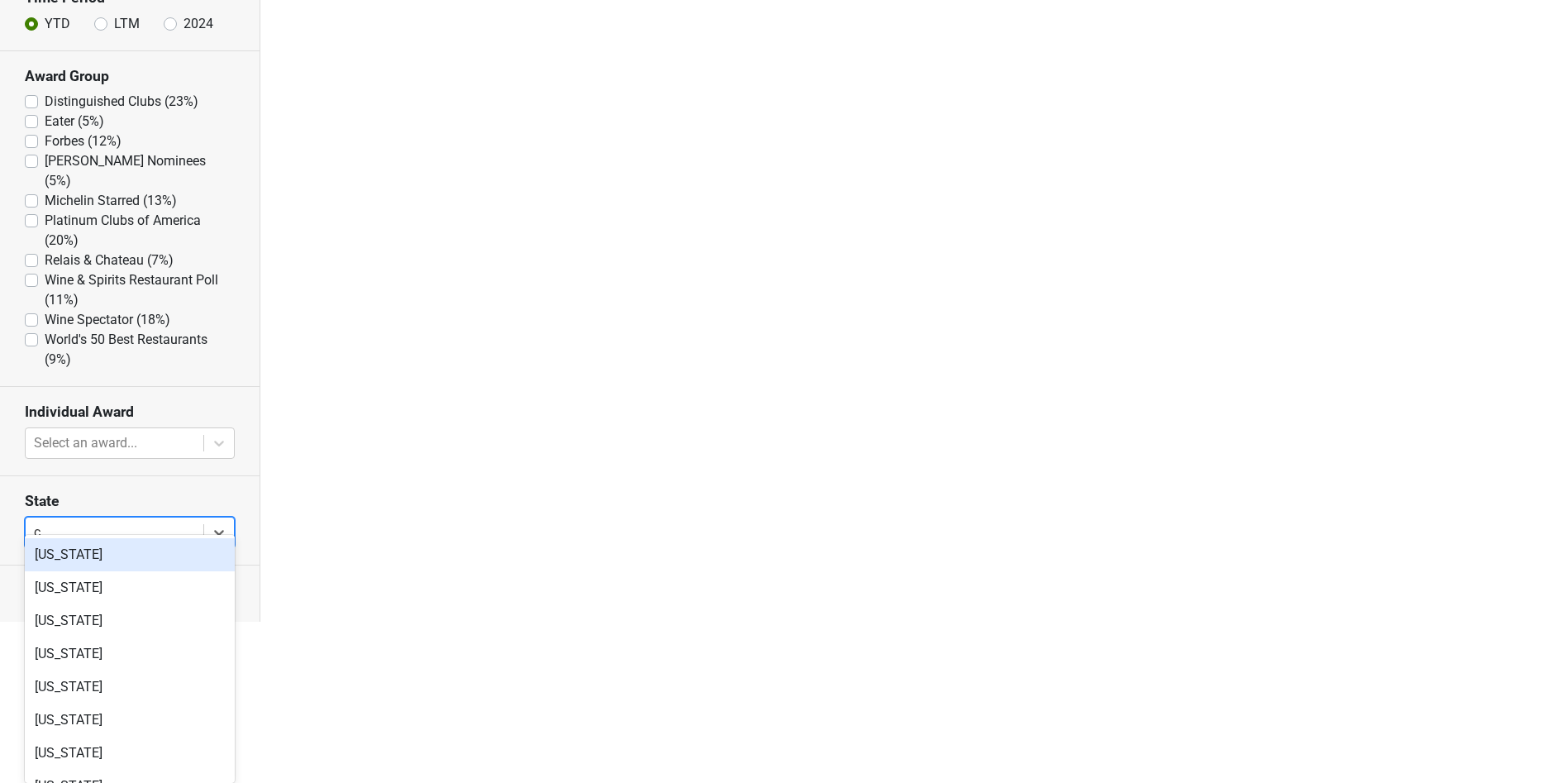
type input "ca"
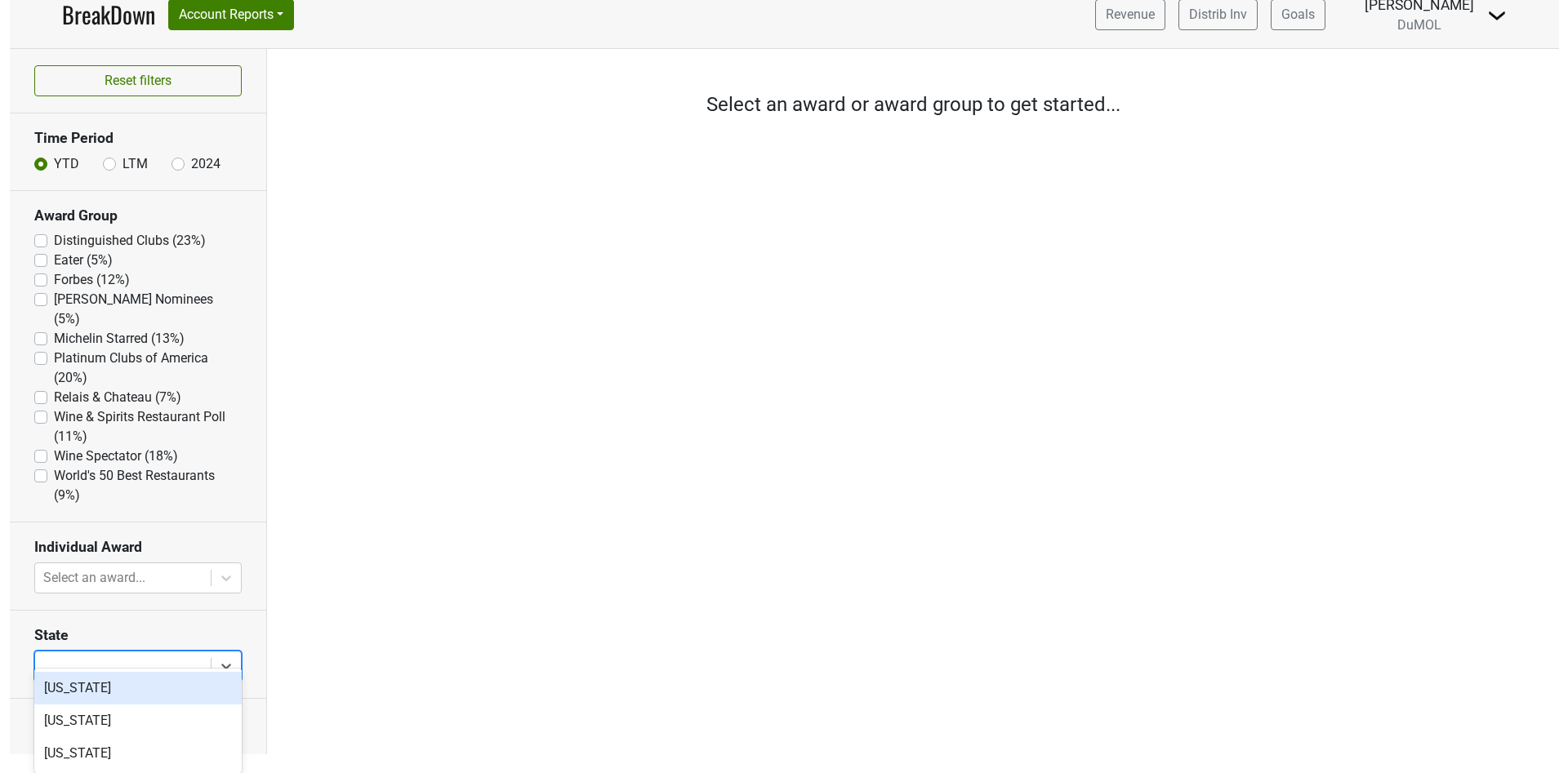
scroll to position [0, 0]
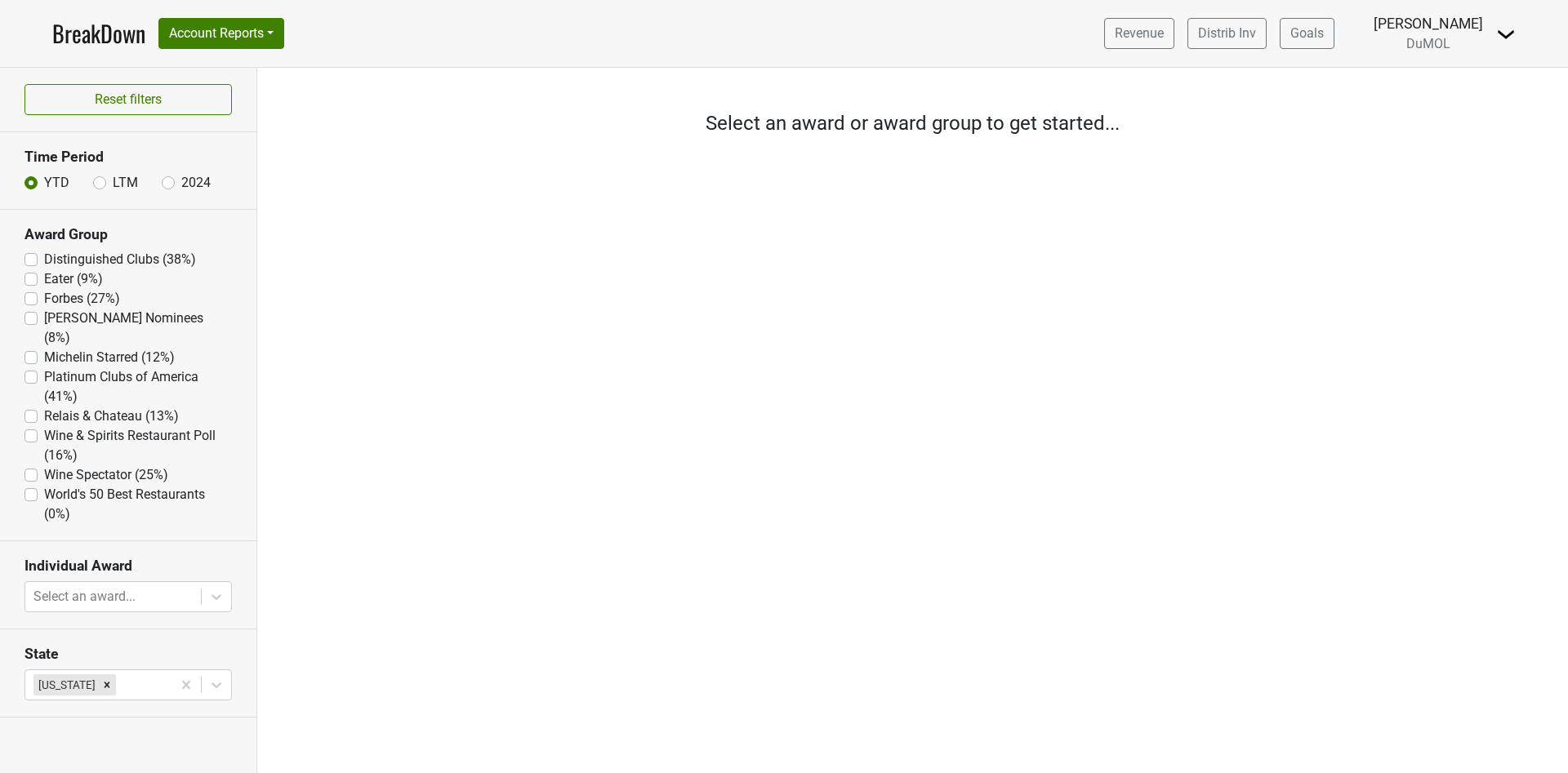
click at [44, 259] on label "Distinguished Clubs (38%)" at bounding box center [120, 259] width 152 height 19
click at [32, 259] on Clubs "Distinguished Clubs (38%)" at bounding box center [31, 257] width 13 height 17
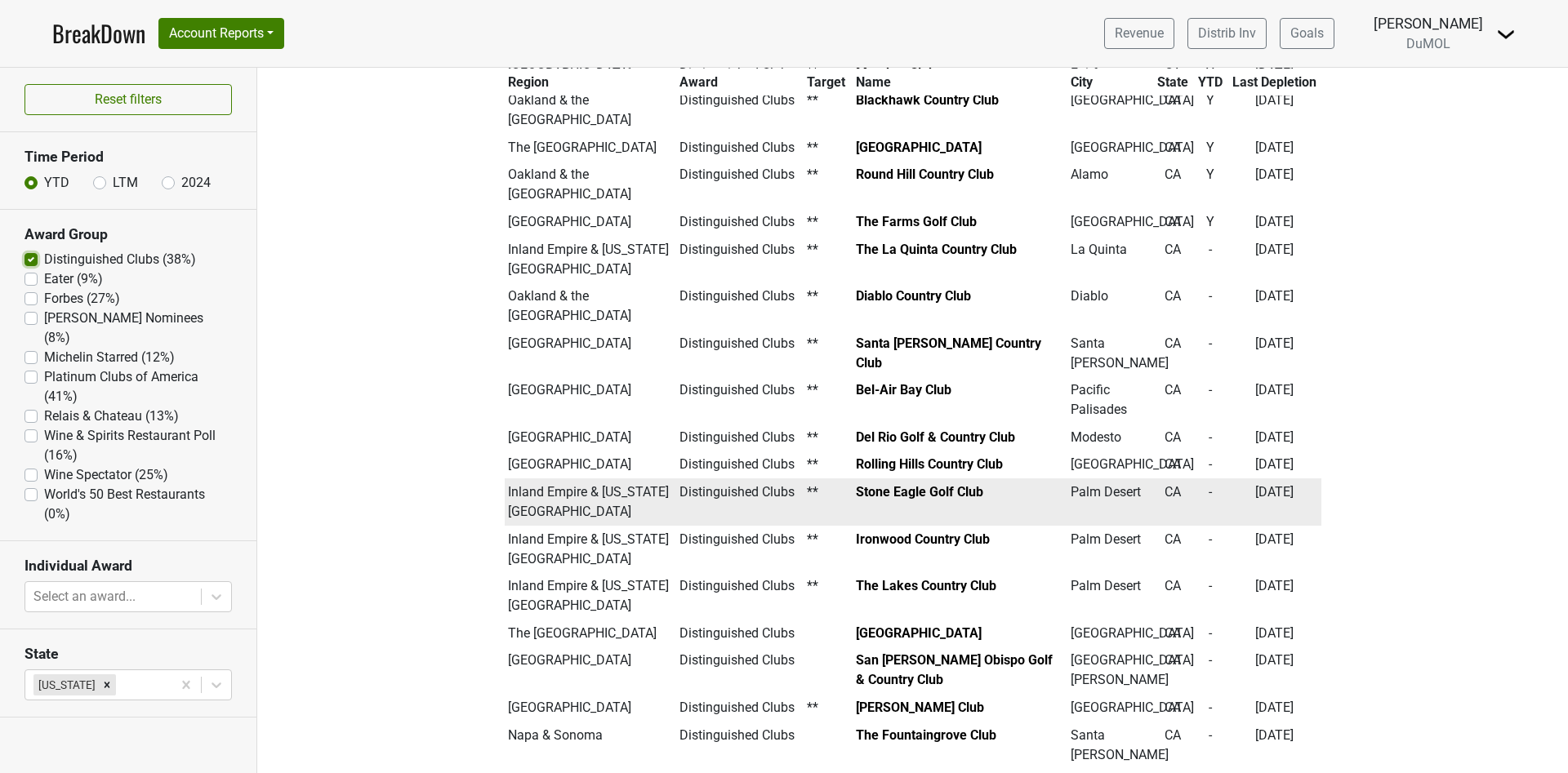
scroll to position [628, 0]
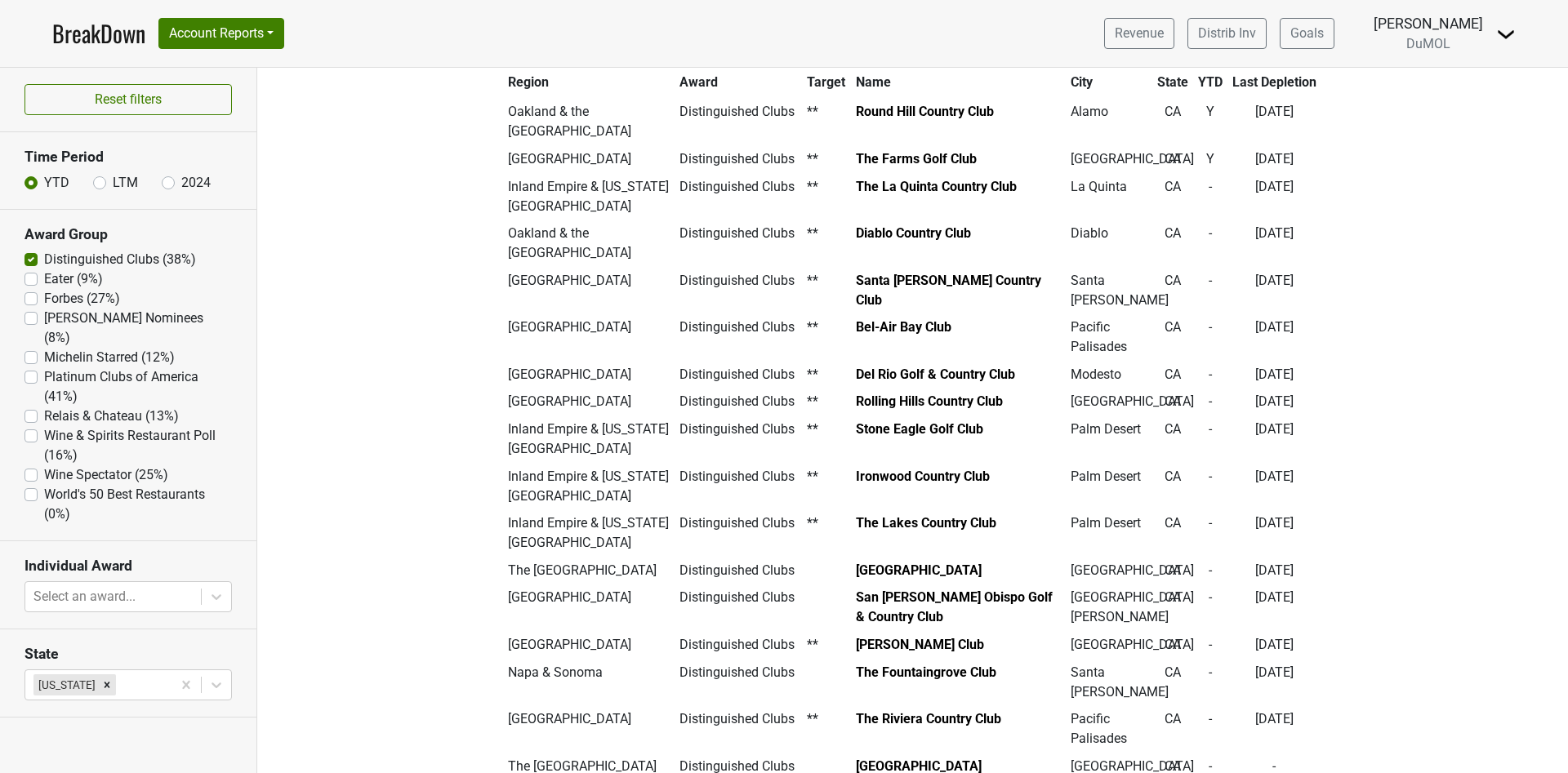
click at [44, 257] on label "Distinguished Clubs (38%)" at bounding box center [120, 259] width 152 height 19
click at [32, 257] on Clubs "Distinguished Clubs (38%)" at bounding box center [31, 257] width 13 height 17
checkbox Clubs "false"
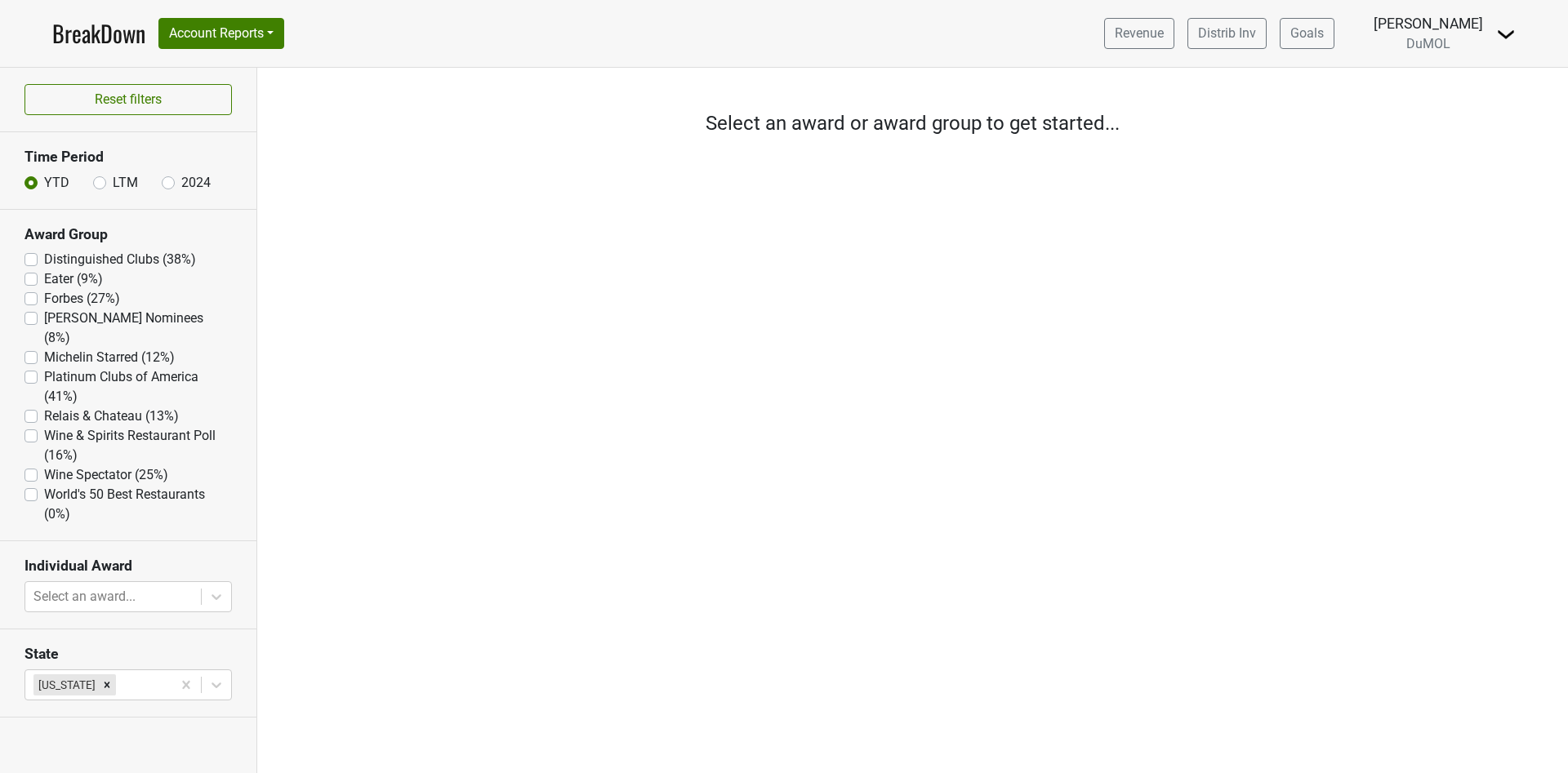
click at [44, 296] on label "Forbes (27%)" at bounding box center [82, 299] width 76 height 19
click at [29, 296] on input "Forbes (27%)" at bounding box center [31, 297] width 13 height 17
checkbox input "true"
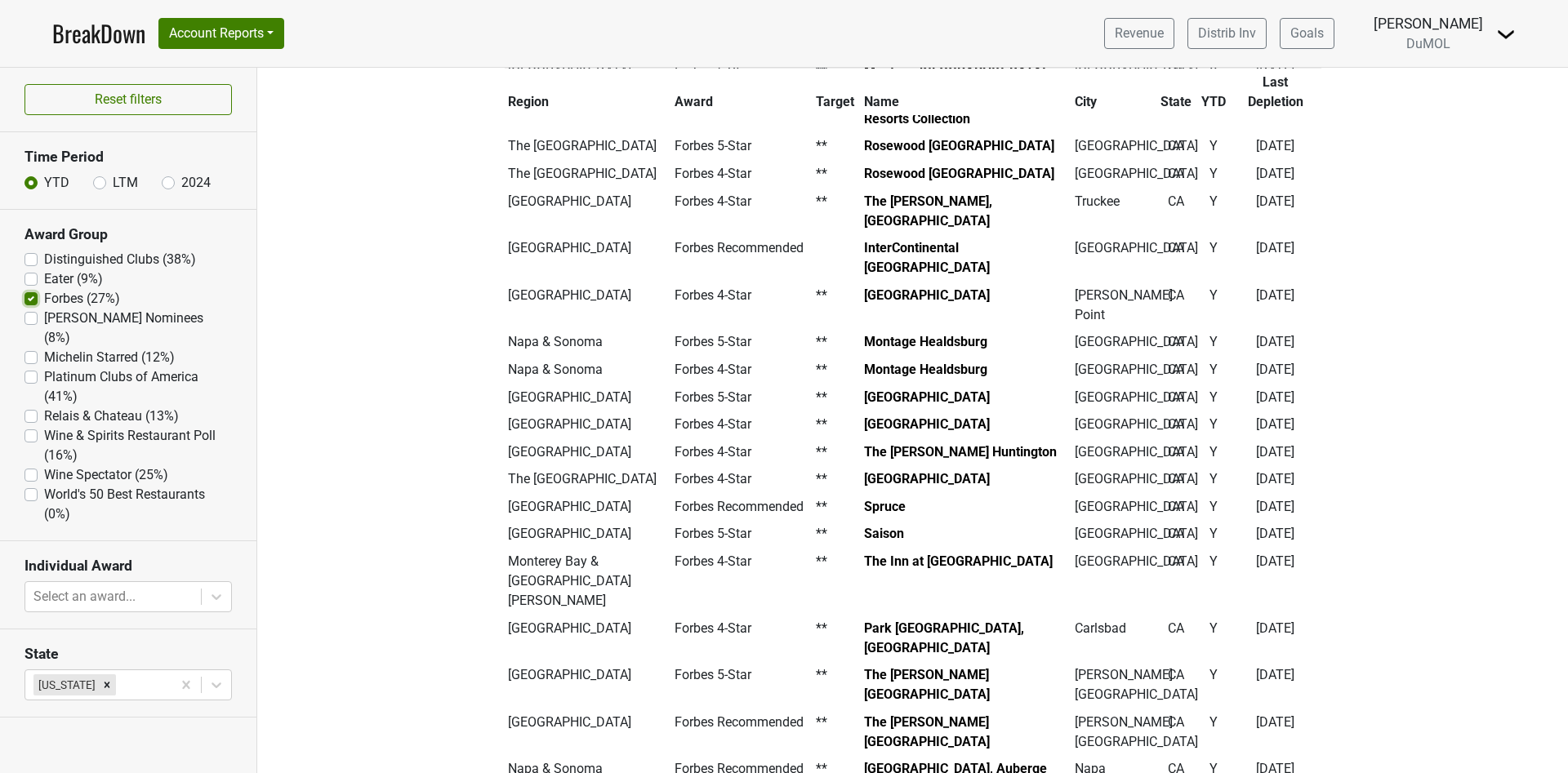
scroll to position [245, 0]
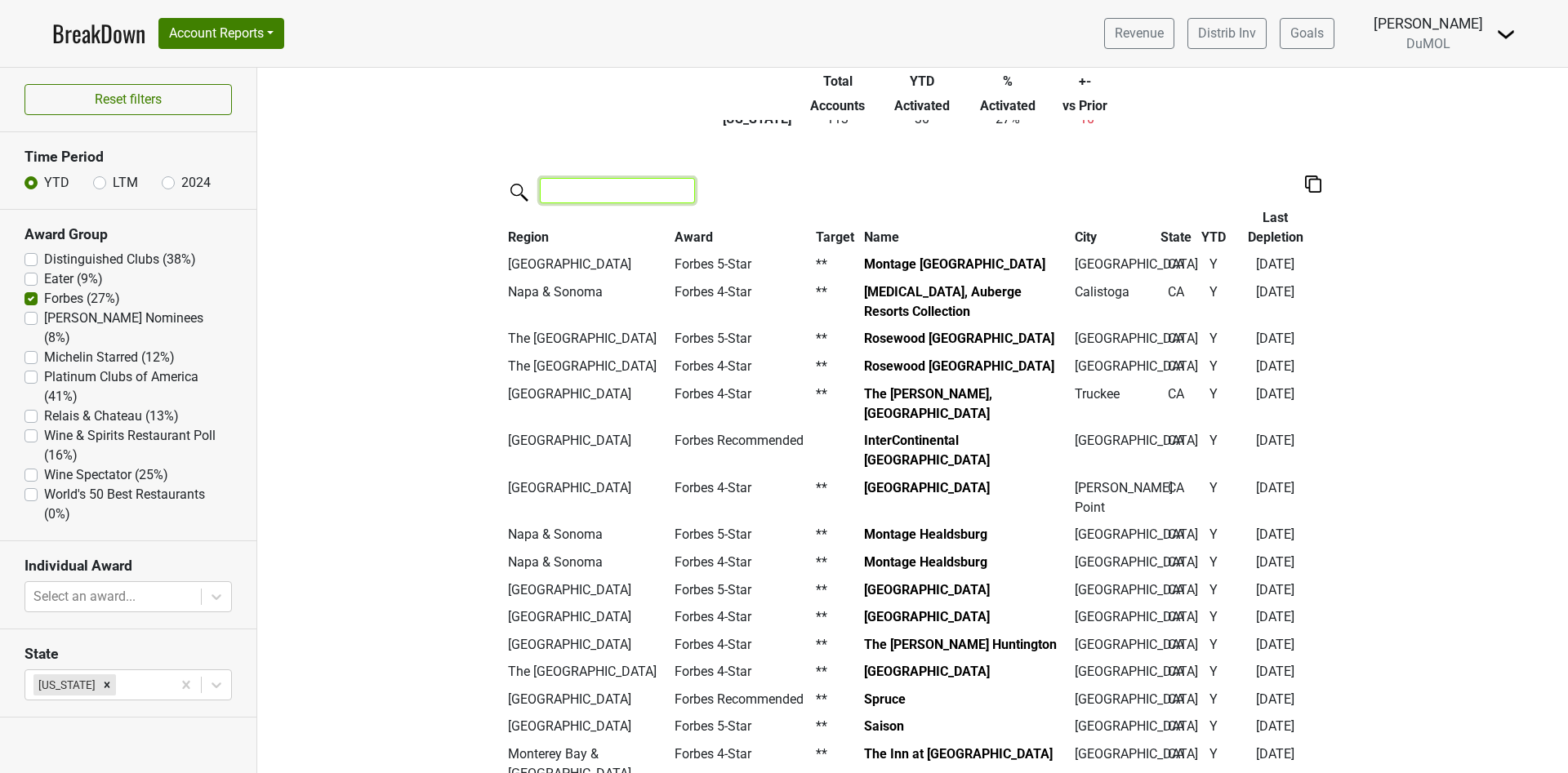
click at [566, 192] on input "search" at bounding box center [617, 191] width 156 height 25
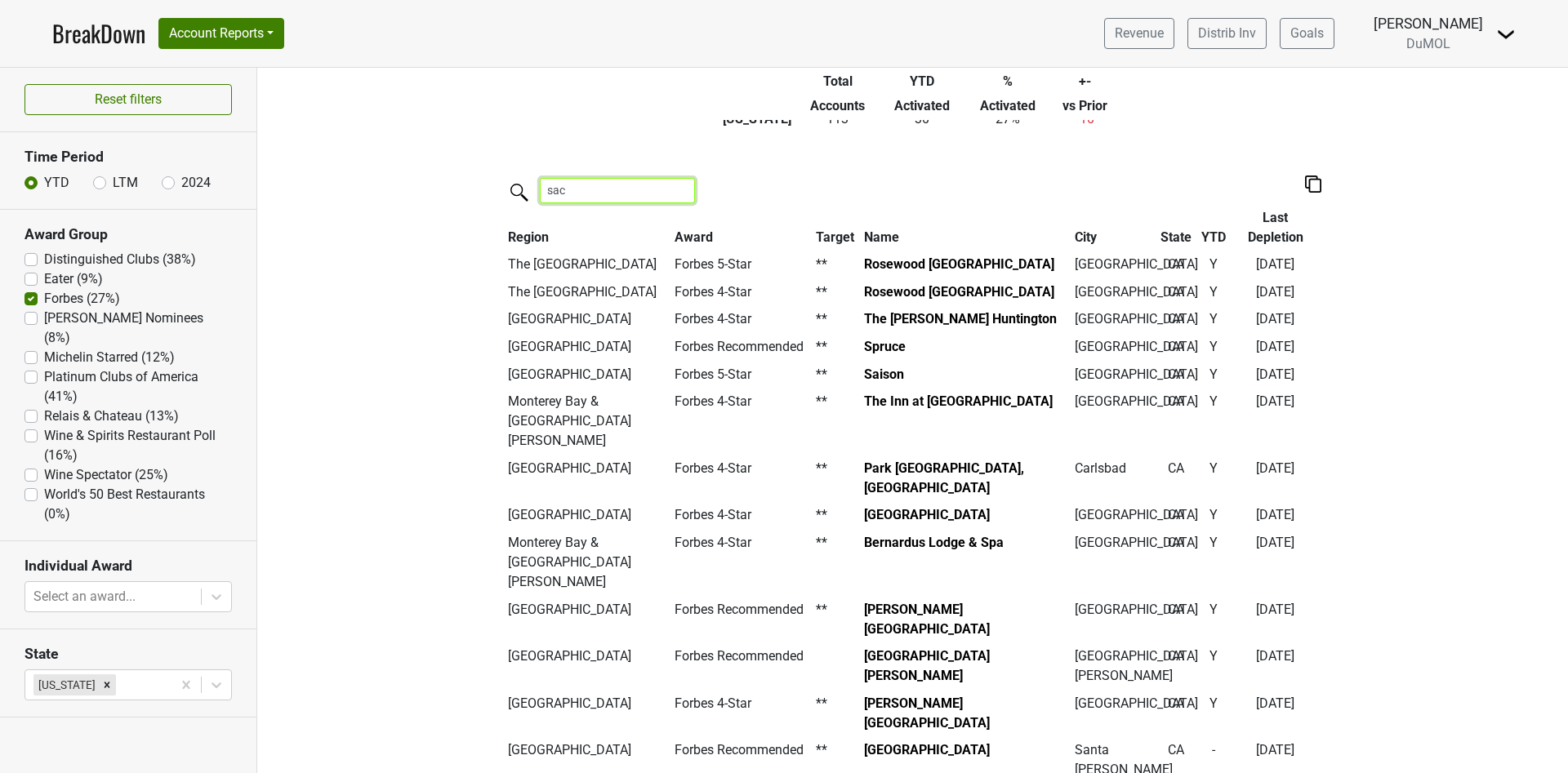
scroll to position [0, 0]
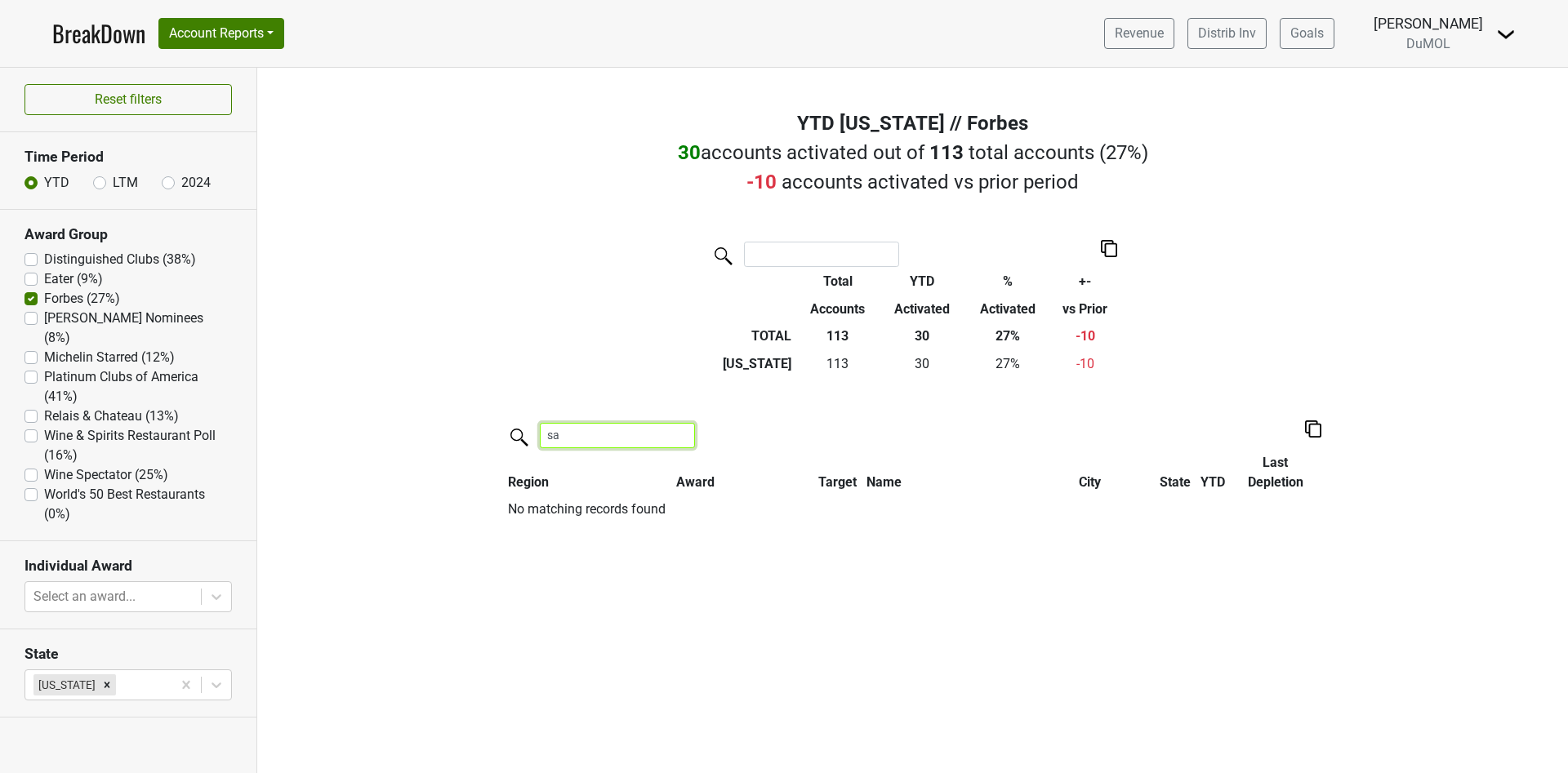
type input "s"
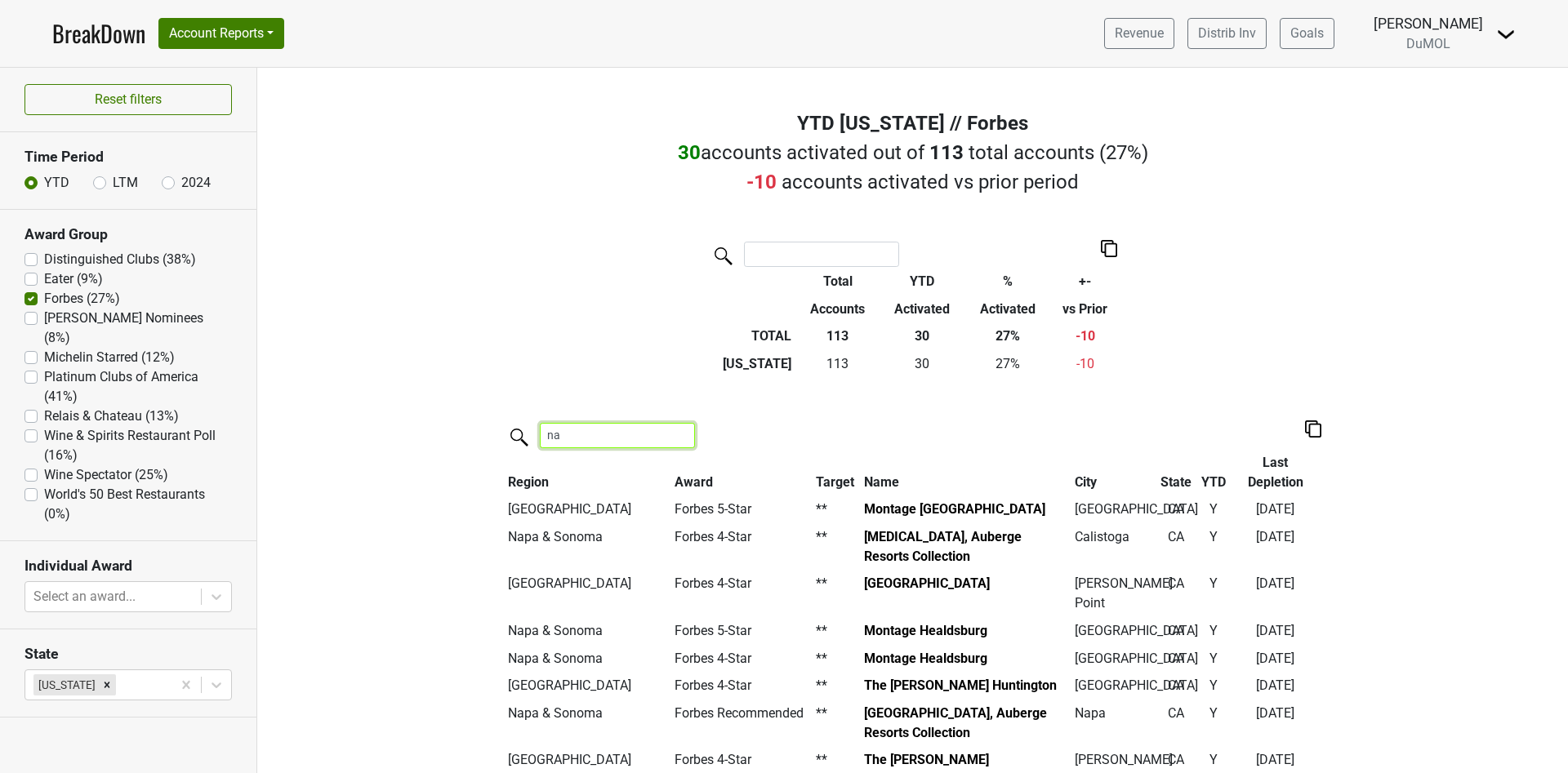
type input "n"
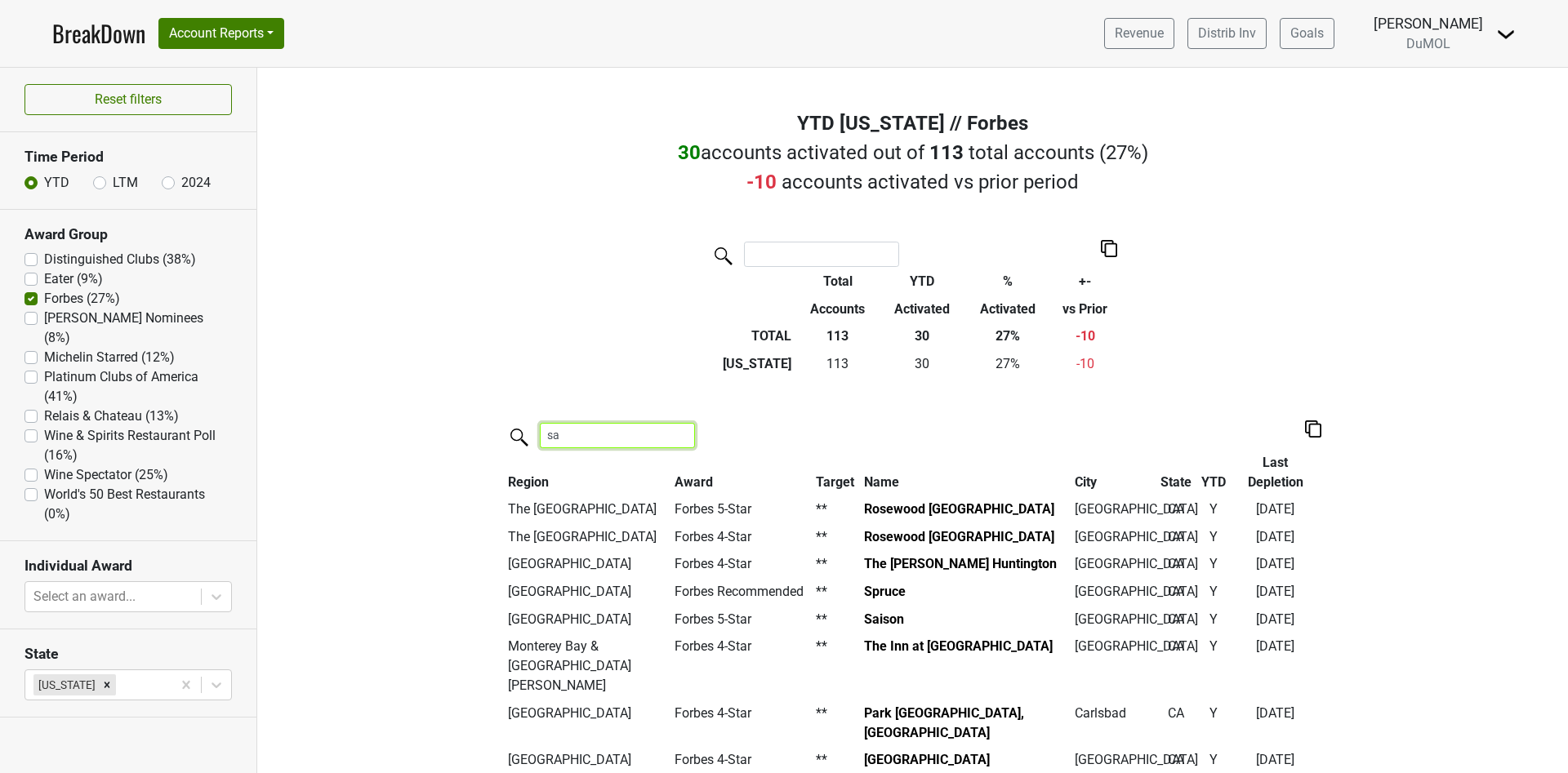
type input "s"
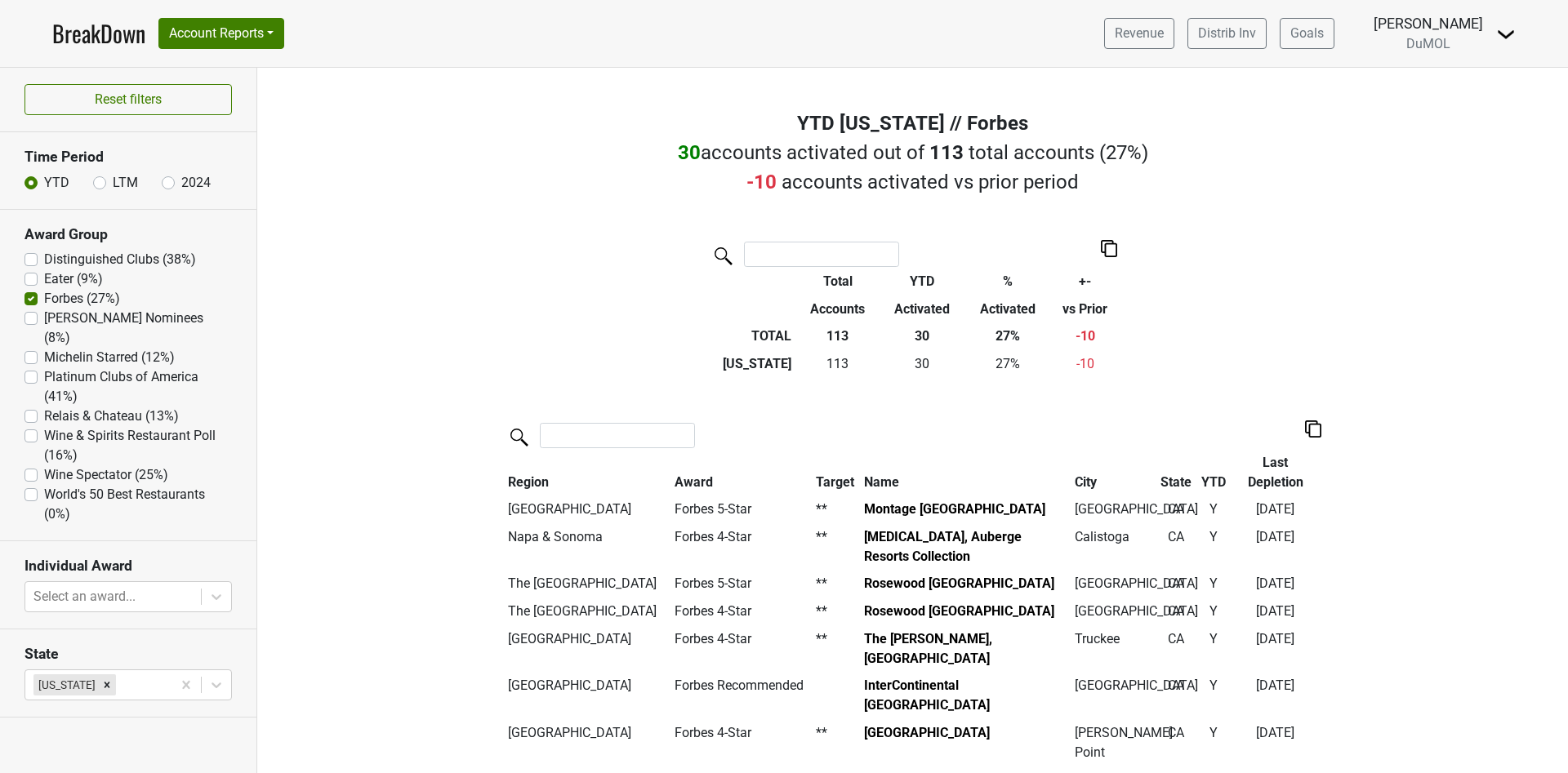
click at [44, 299] on label "Forbes (27%)" at bounding box center [82, 299] width 76 height 19
click at [28, 299] on input "Forbes (27%)" at bounding box center [31, 297] width 13 height 17
checkbox input "false"
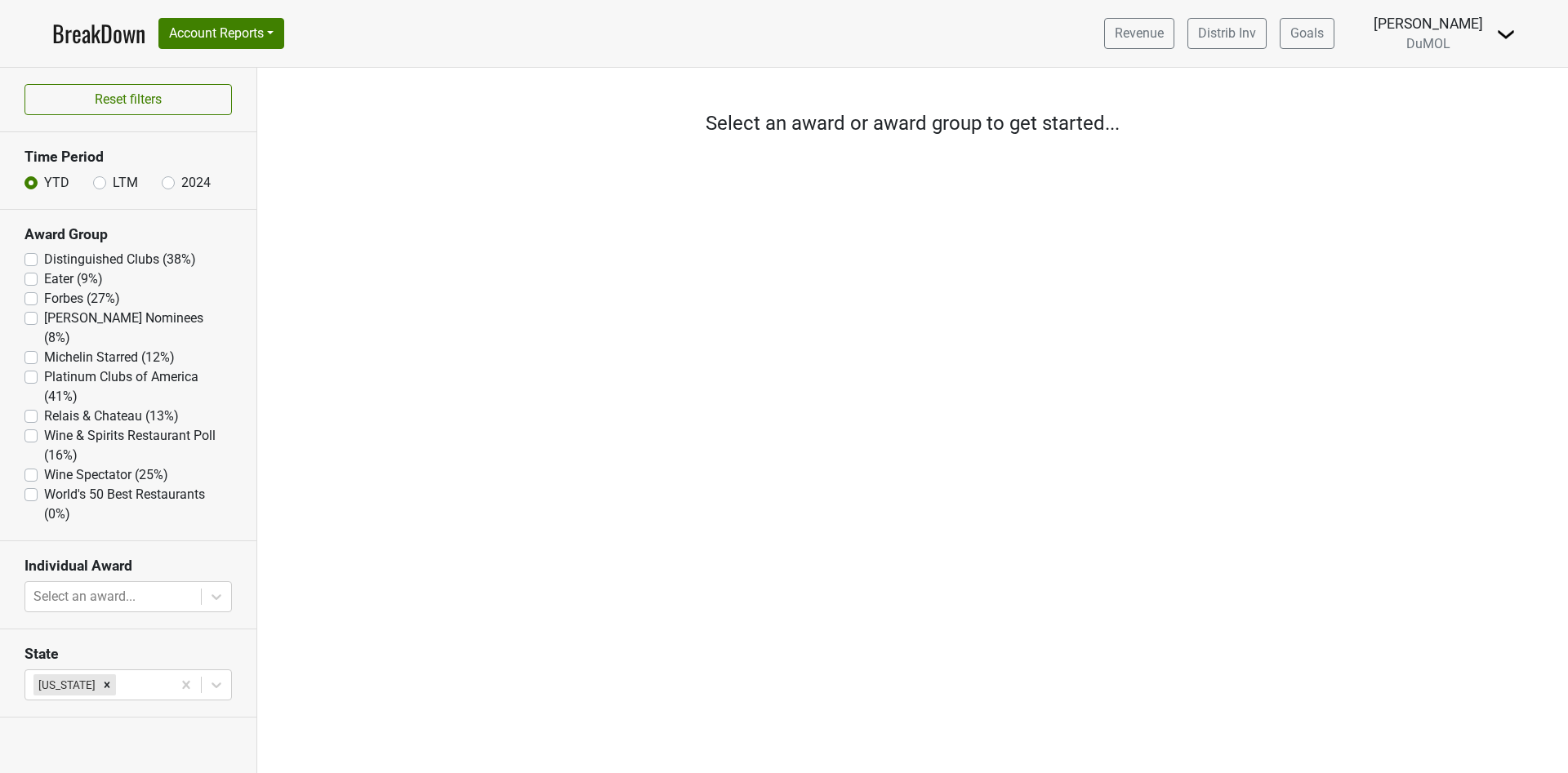
click at [44, 319] on label "[PERSON_NAME] Nominees (8%)" at bounding box center [138, 328] width 188 height 40
click at [27, 319] on Nominees "[PERSON_NAME] Nominees (8%)" at bounding box center [31, 316] width 13 height 17
checkbox Nominees "true"
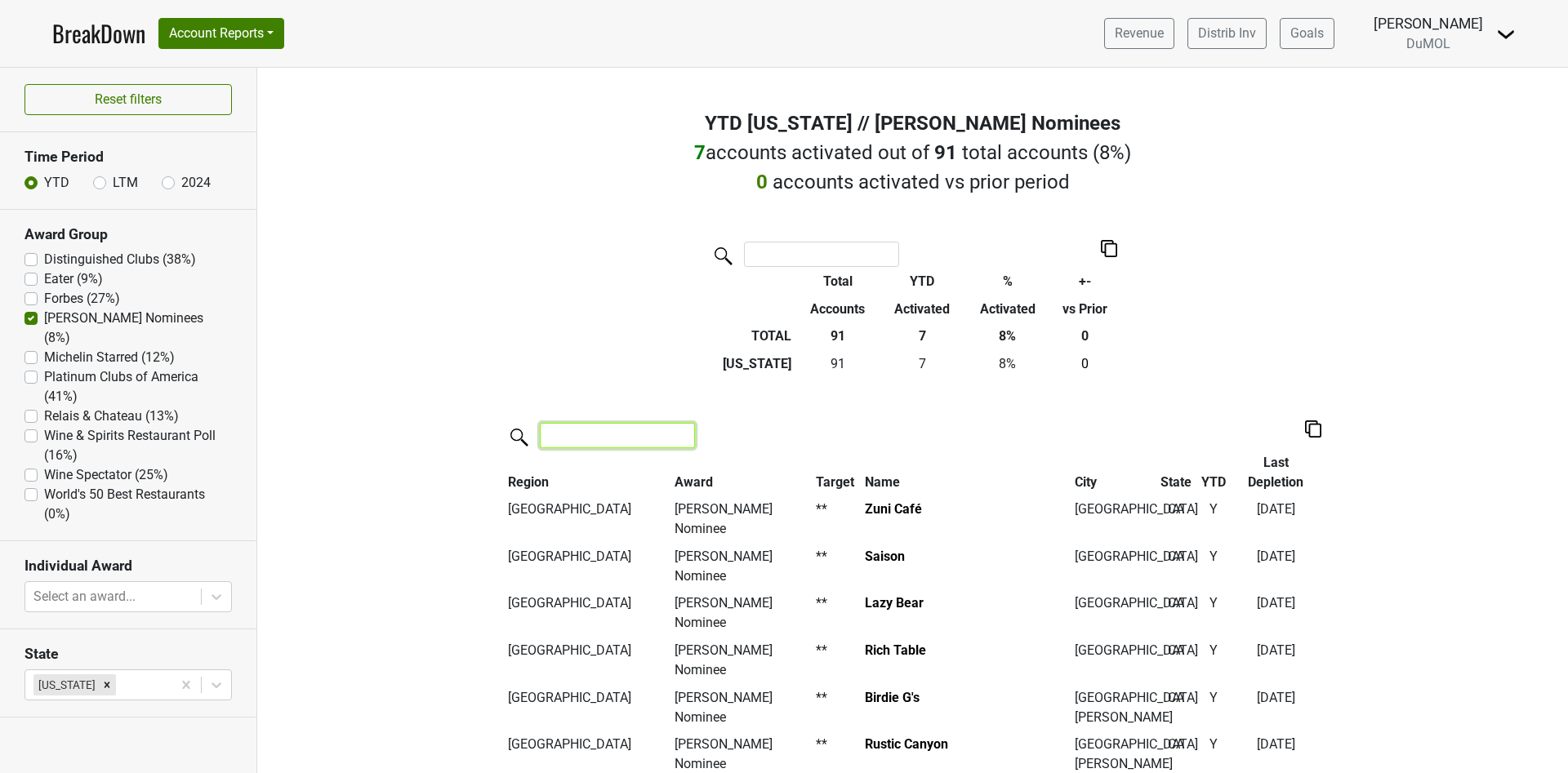
click at [605, 437] on input "search" at bounding box center [617, 435] width 156 height 25
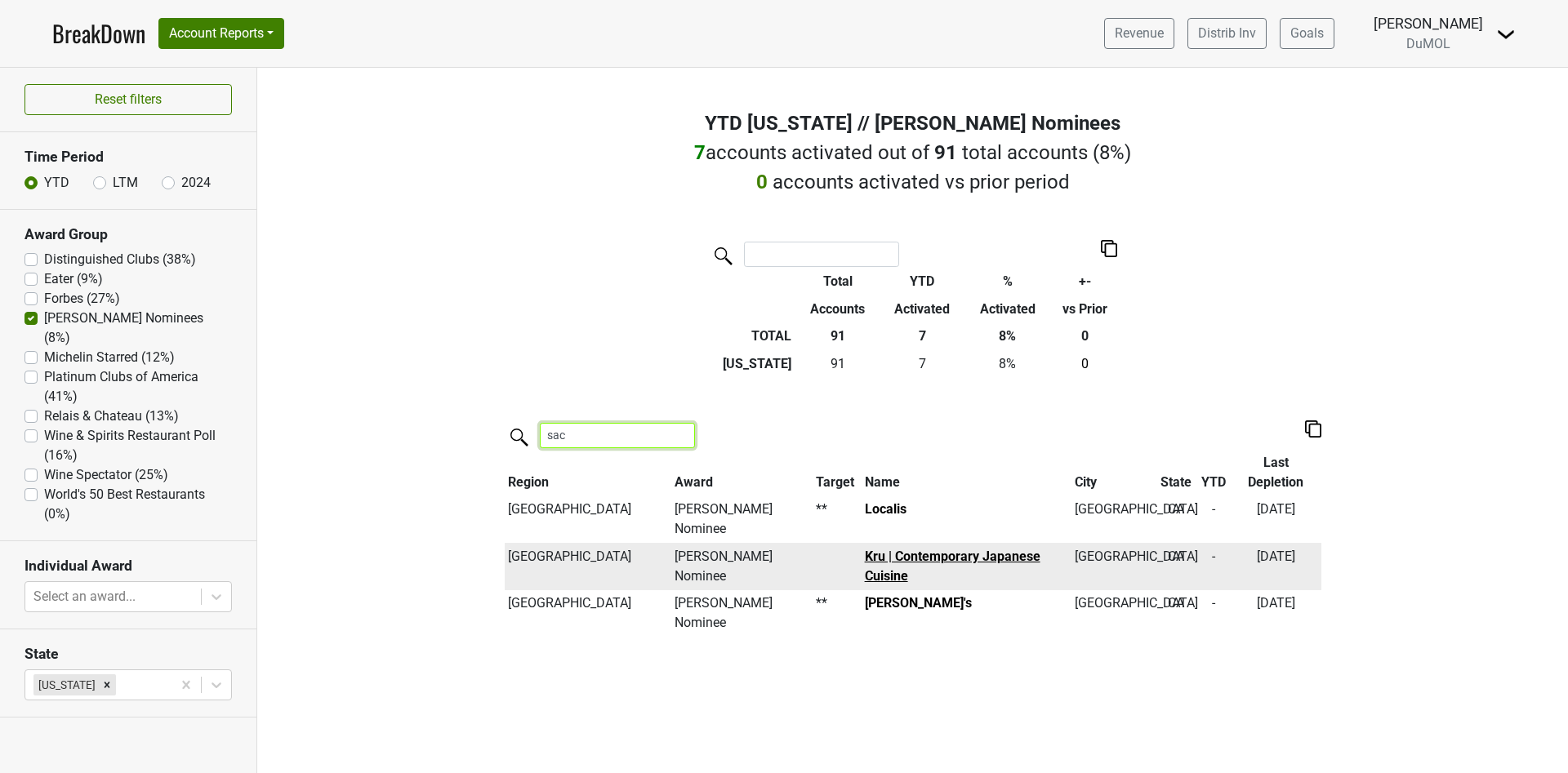
type input "sac"
click at [949, 548] on link "Kru | Contemporary Japanese Cuisine" at bounding box center [953, 566] width 176 height 35
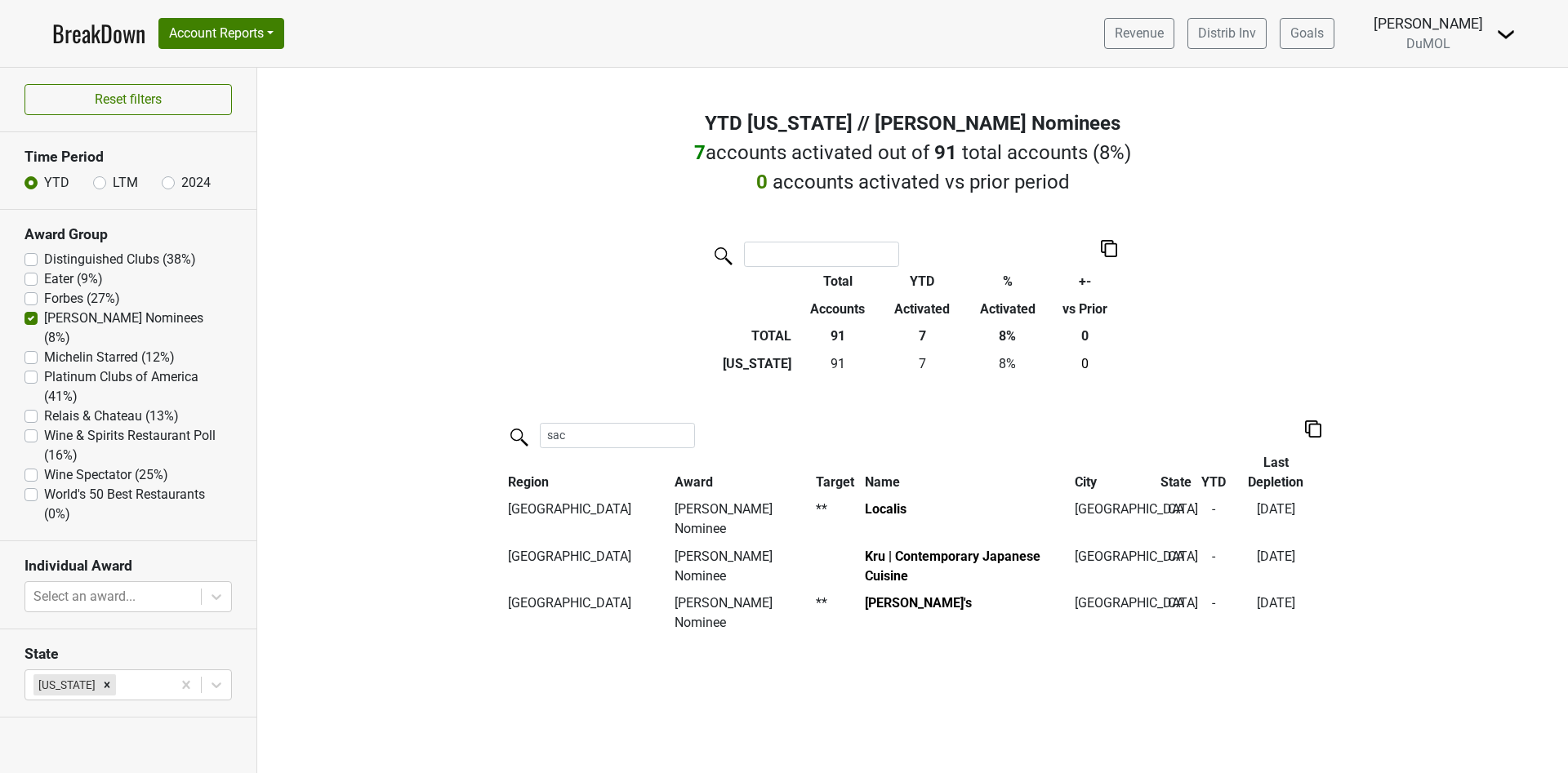
click at [44, 315] on label "James Beard Nominees (8%)" at bounding box center [138, 328] width 188 height 40
click at [31, 315] on Nominees "James Beard Nominees (8%)" at bounding box center [31, 316] width 13 height 17
checkbox Nominees "false"
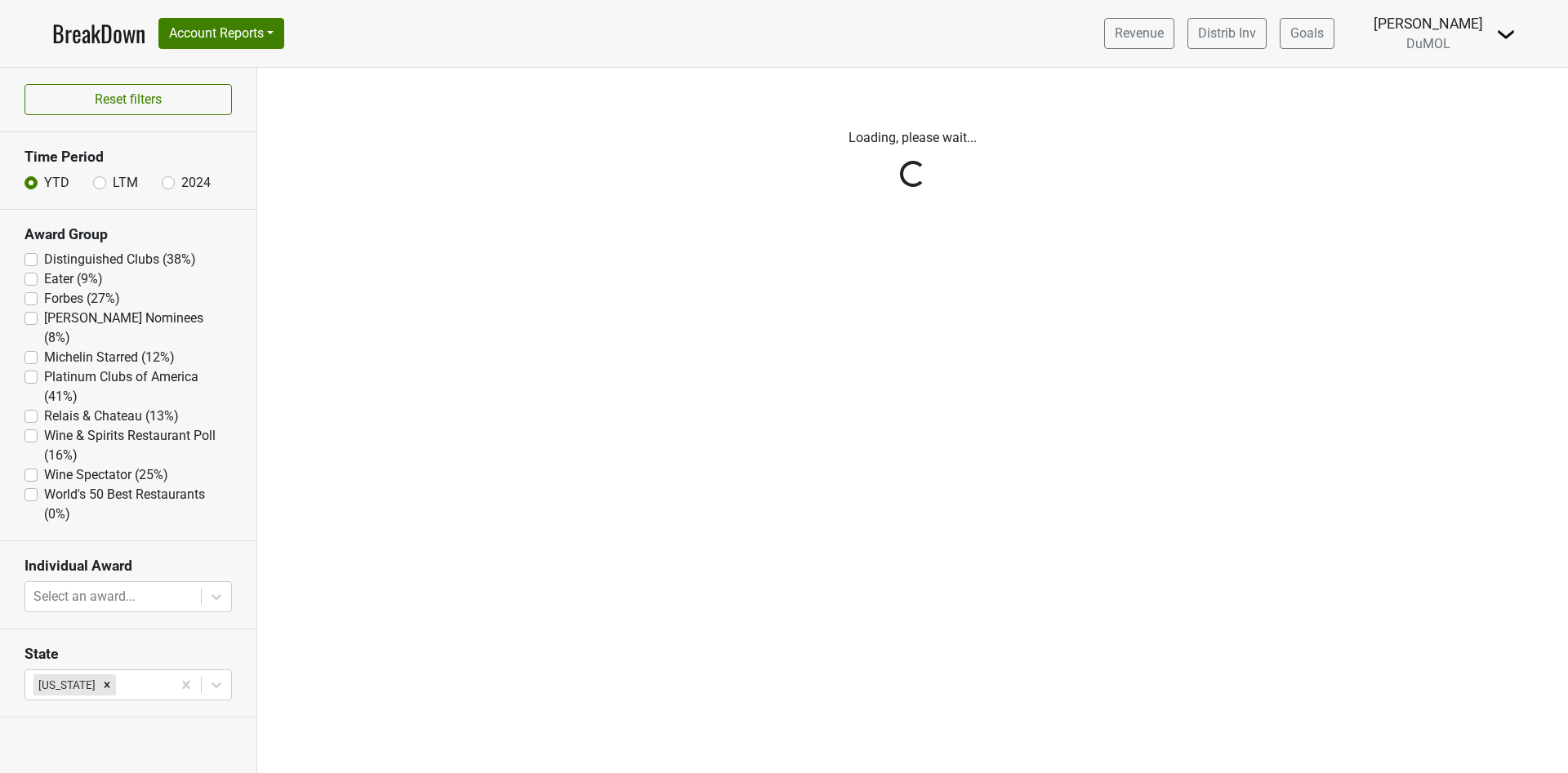
click at [36, 340] on div "Reset filters Time Period YTD LTM 2024 Award Group Distinguished Clubs (38%) Ea…" at bounding box center [128, 420] width 258 height 705
click at [44, 348] on label "Michelin Starred (12%)" at bounding box center [109, 358] width 131 height 19
click at [29, 348] on Starred "Michelin Starred (12%)" at bounding box center [31, 356] width 13 height 17
checkbox Starred "true"
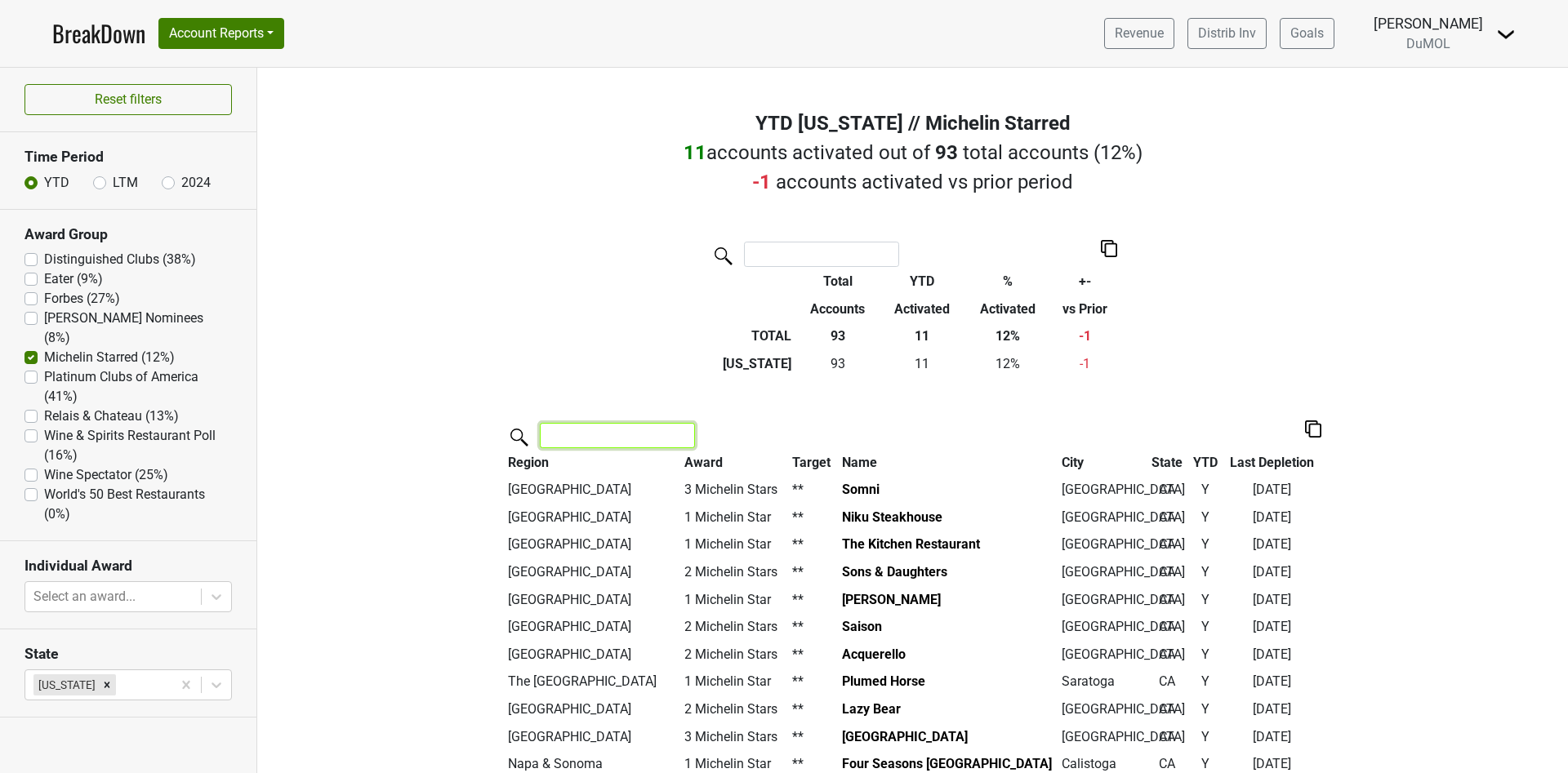
click at [640, 432] on input "search" at bounding box center [617, 435] width 156 height 25
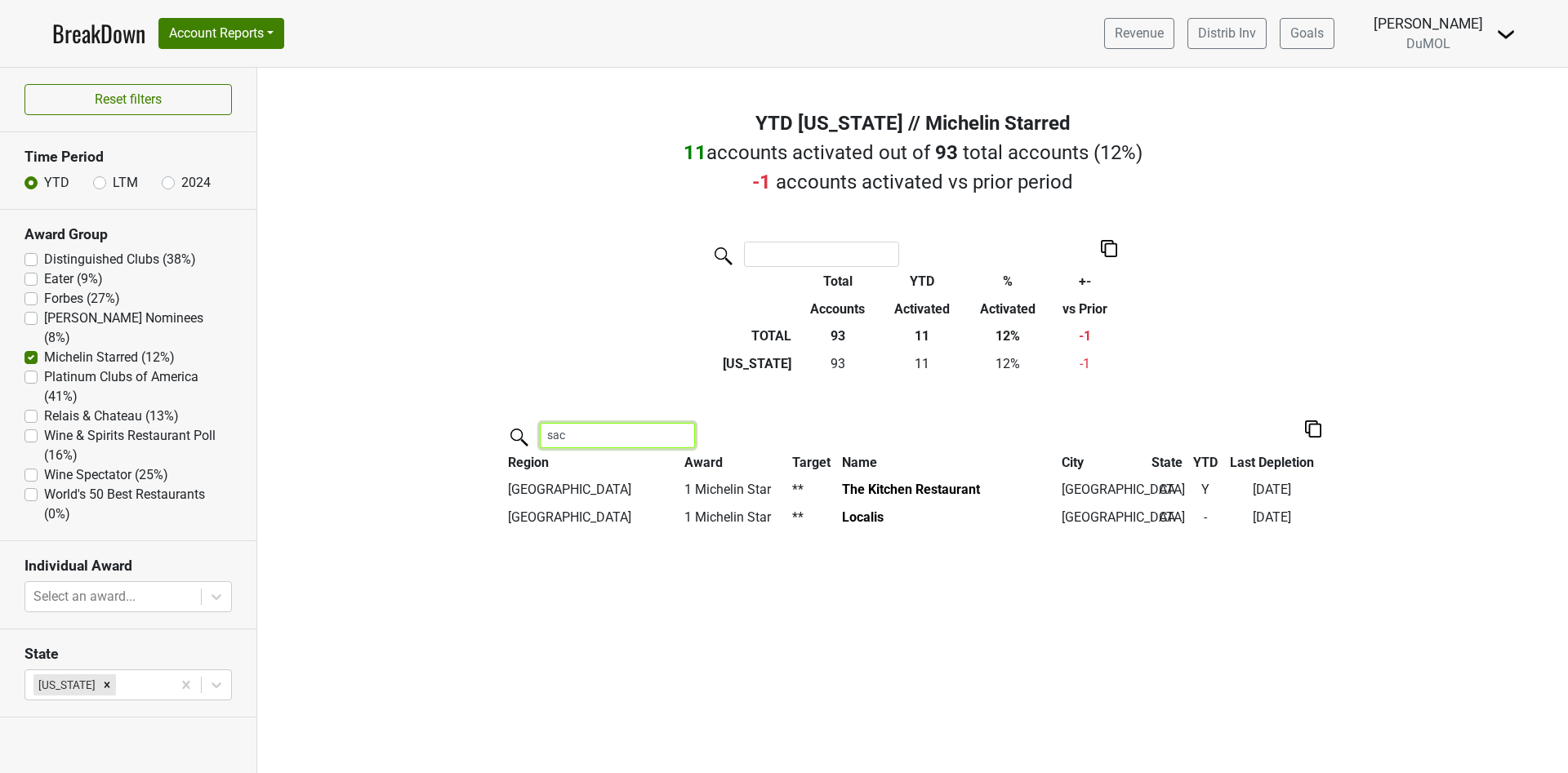
type input "sac"
click at [44, 348] on label "Michelin Starred (12%)" at bounding box center [109, 358] width 131 height 19
click at [28, 348] on Starred "Michelin Starred (12%)" at bounding box center [31, 356] width 13 height 17
checkbox Starred "false"
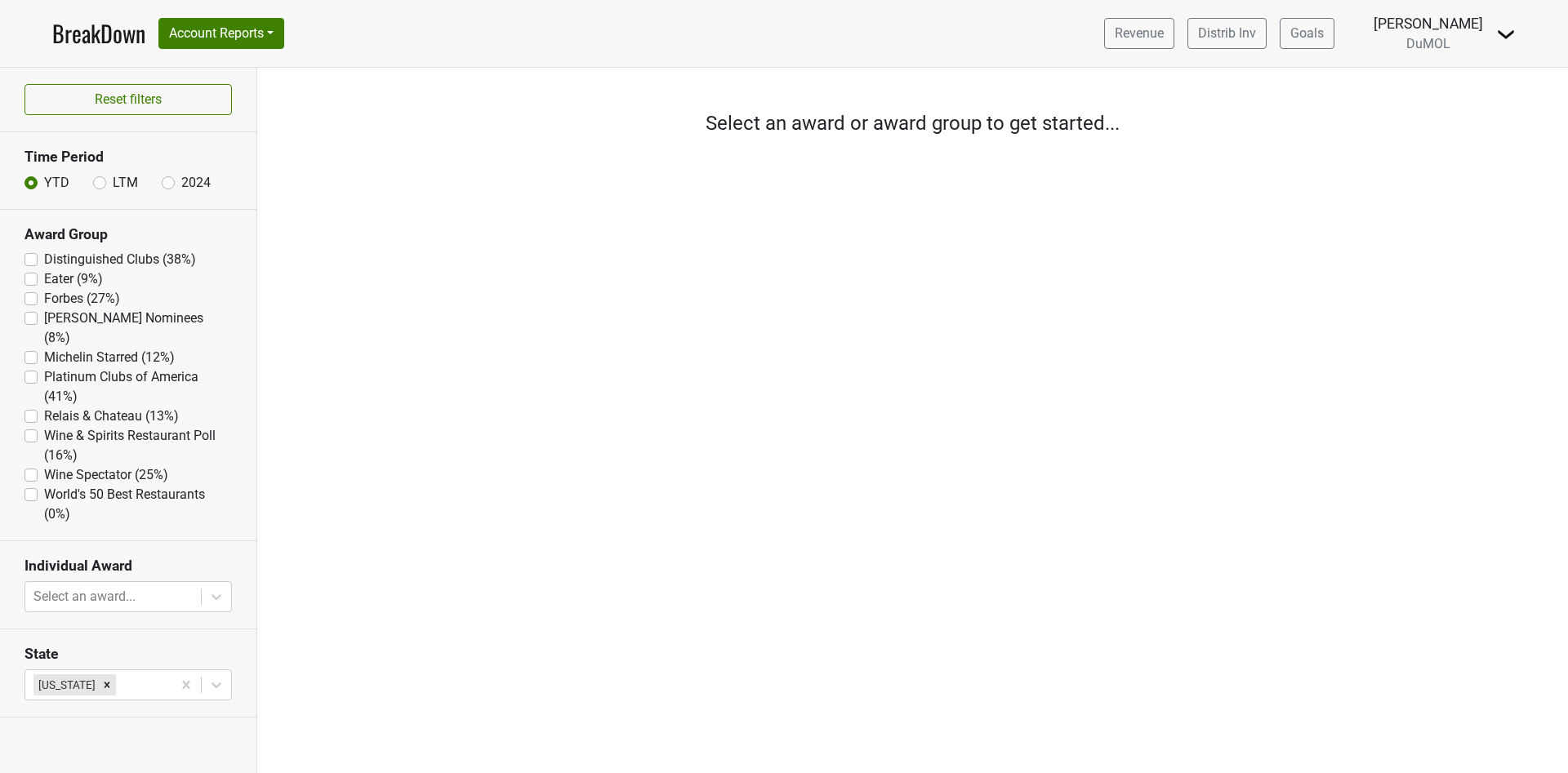
click at [44, 367] on label "Platinum Clubs of America (41%)" at bounding box center [138, 386] width 188 height 40
click at [29, 367] on America "Platinum Clubs of America (41%)" at bounding box center [31, 375] width 13 height 17
checkbox America "true"
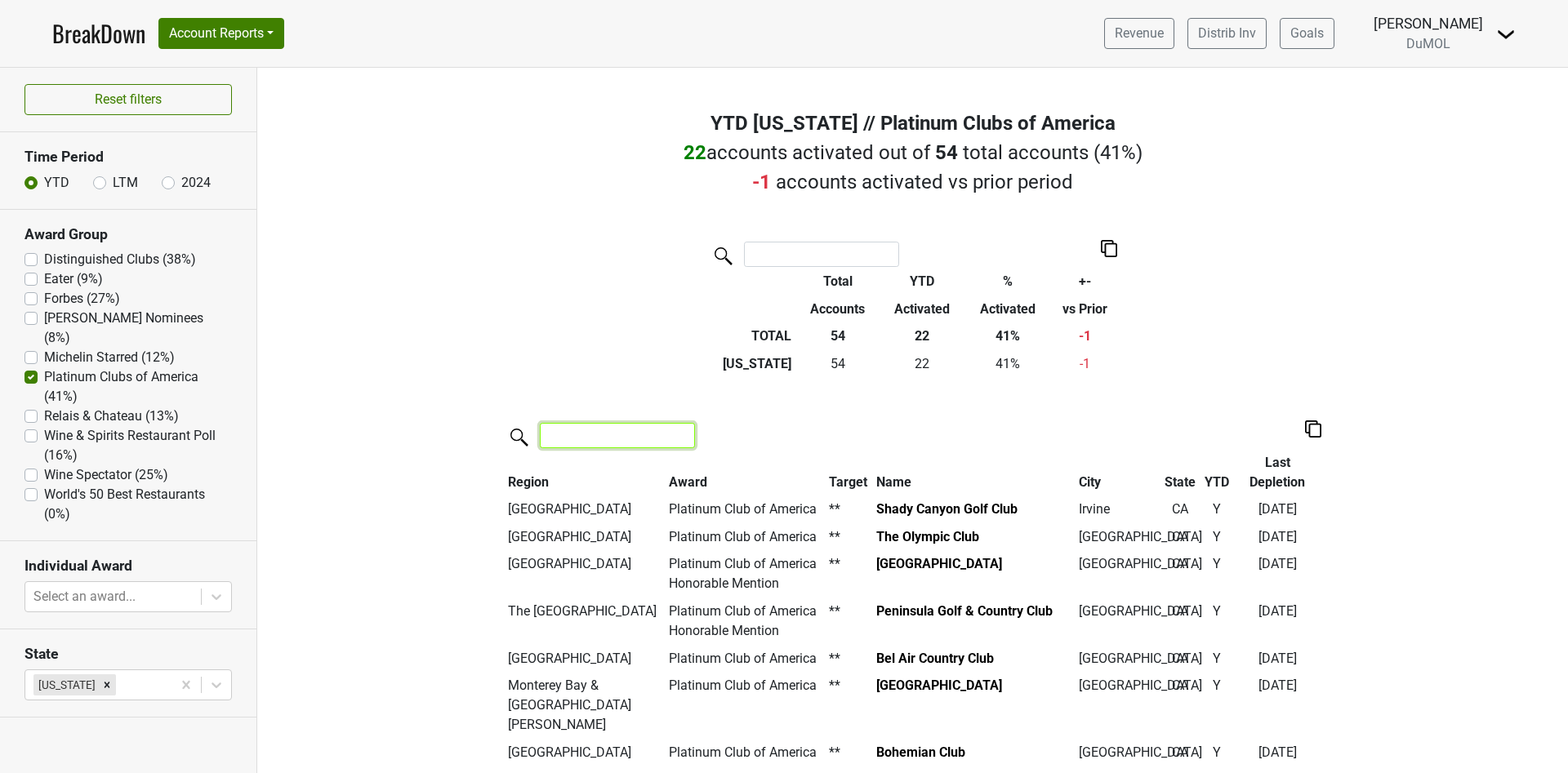
click at [559, 435] on input "search" at bounding box center [617, 435] width 156 height 25
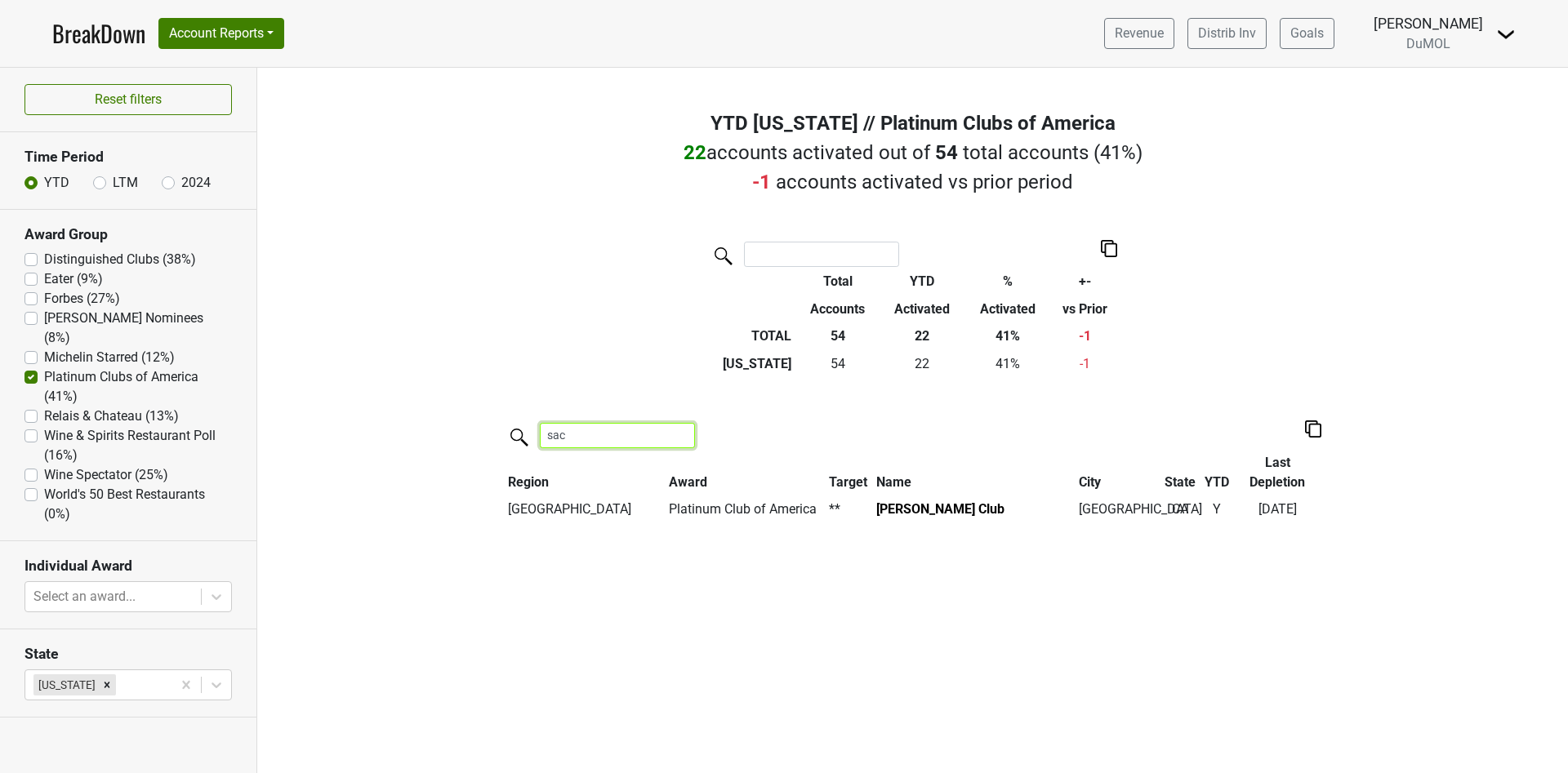
type input "sac"
click at [44, 407] on label "Relais & Chateau (13%)" at bounding box center [111, 416] width 134 height 19
click at [29, 407] on Chateau "Relais & Chateau (13%)" at bounding box center [31, 415] width 13 height 17
checkbox Chateau "true"
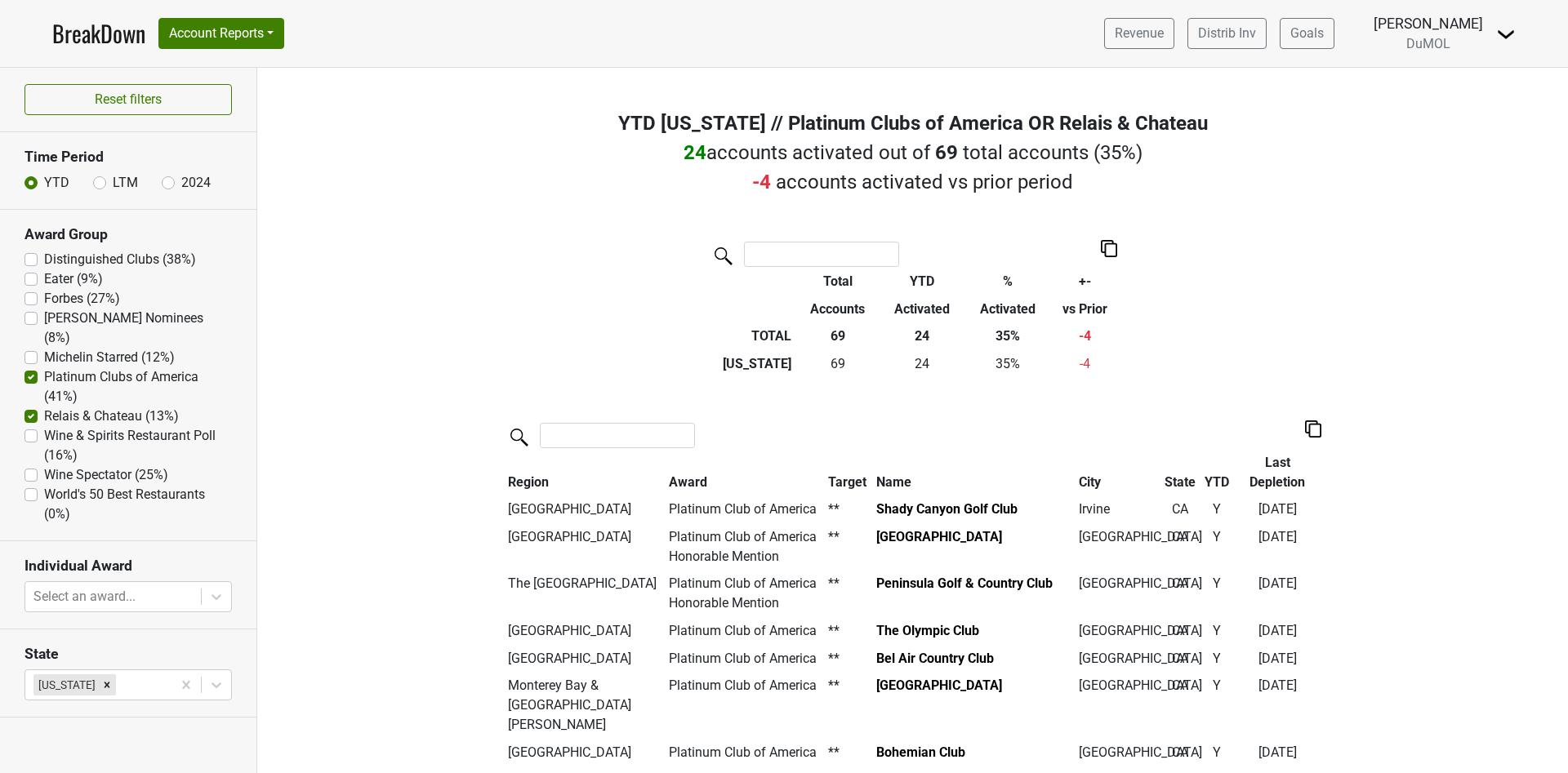
click at [44, 367] on label "Platinum Clubs of America (41%)" at bounding box center [138, 386] width 188 height 40
click at [32, 367] on America "Platinum Clubs of America (41%)" at bounding box center [31, 375] width 13 height 17
checkbox America "false"
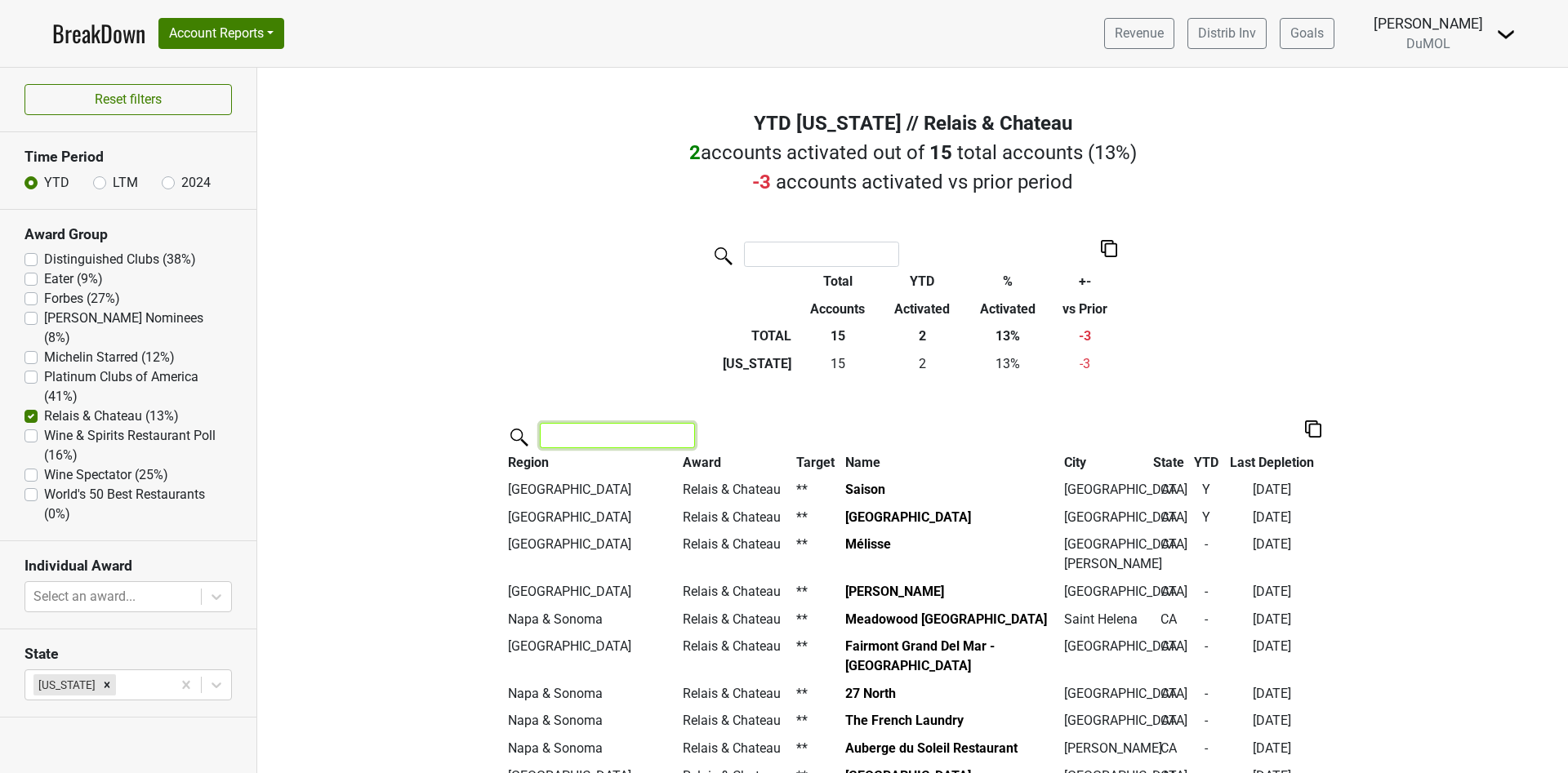
click at [574, 437] on input "search" at bounding box center [617, 435] width 156 height 25
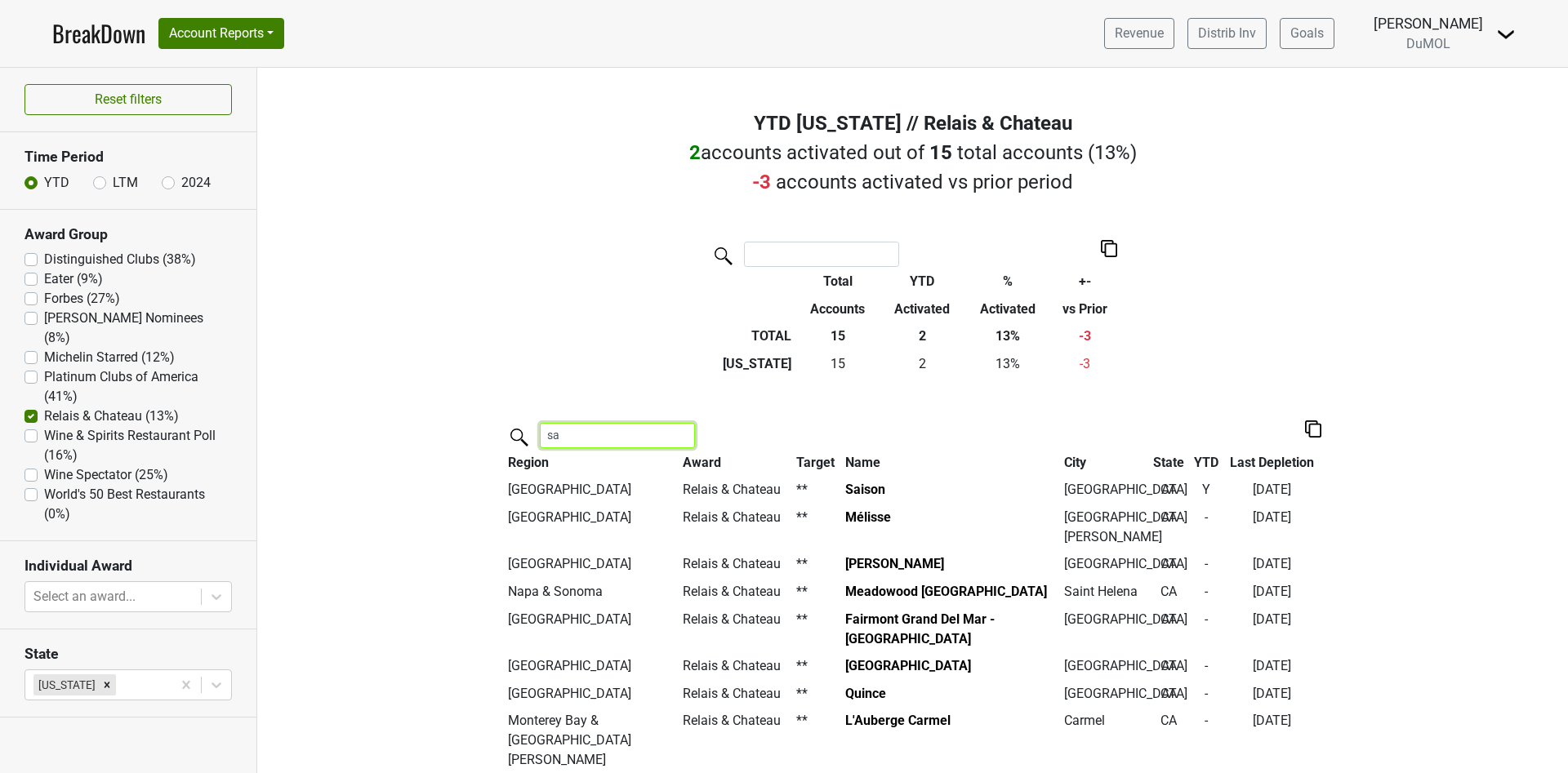
type input "s"
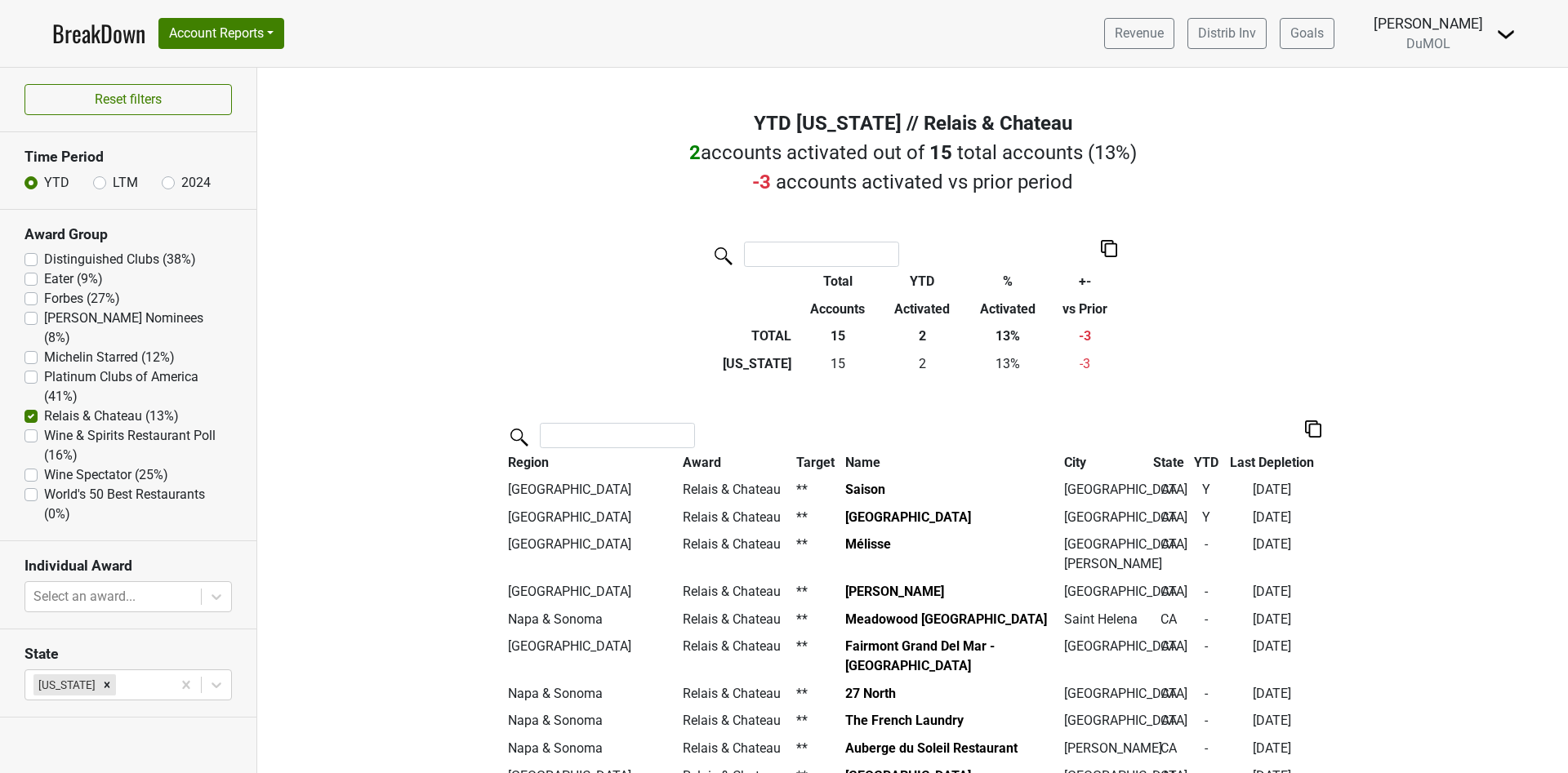
click at [44, 426] on label "Wine & Spirits Restaurant Poll (16%)" at bounding box center [138, 445] width 188 height 40
click at [25, 426] on Poll "Wine & Spirits Restaurant Poll (16%)" at bounding box center [31, 434] width 13 height 17
checkbox Poll "true"
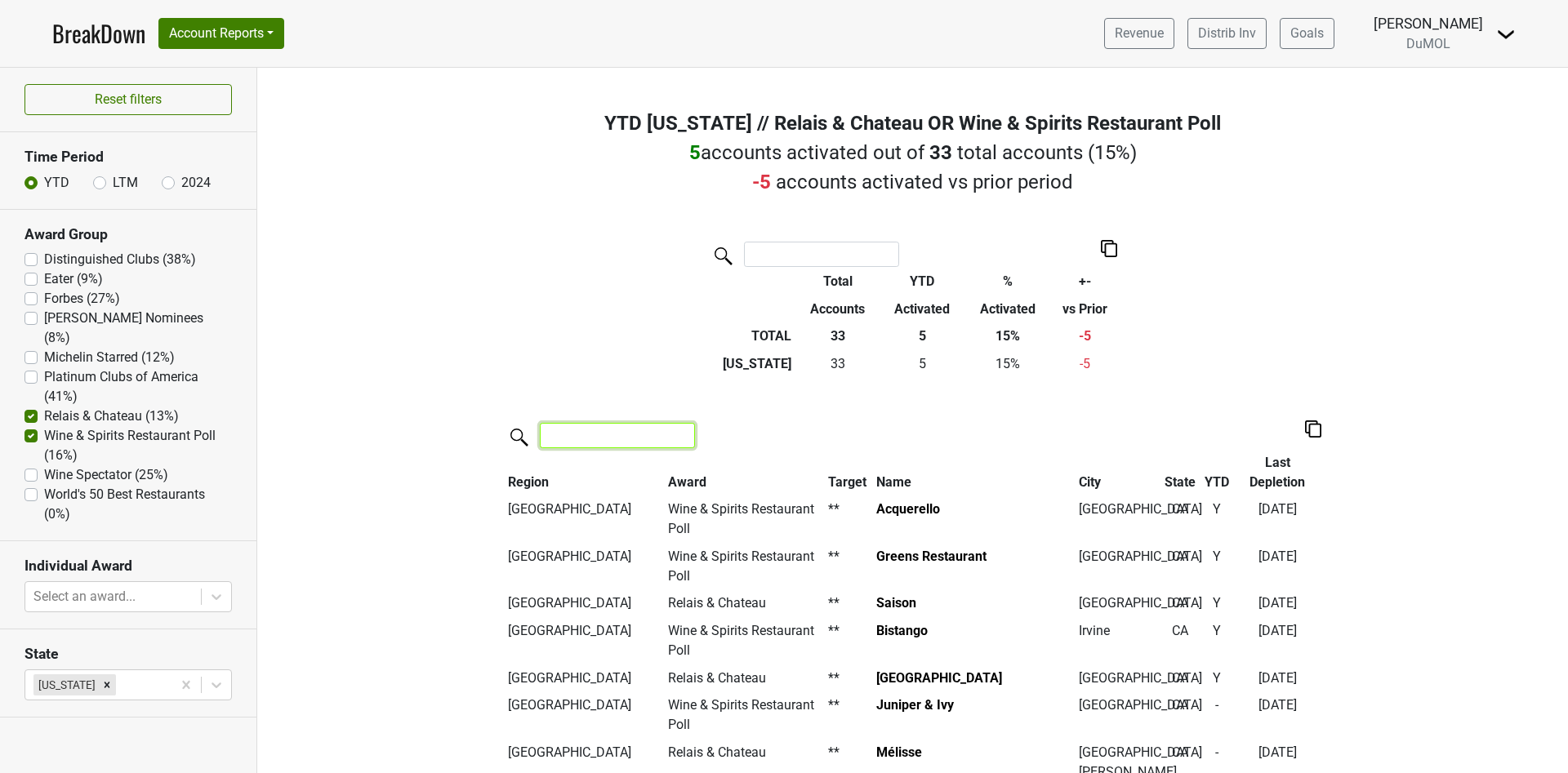
click at [605, 439] on input "search" at bounding box center [617, 435] width 156 height 25
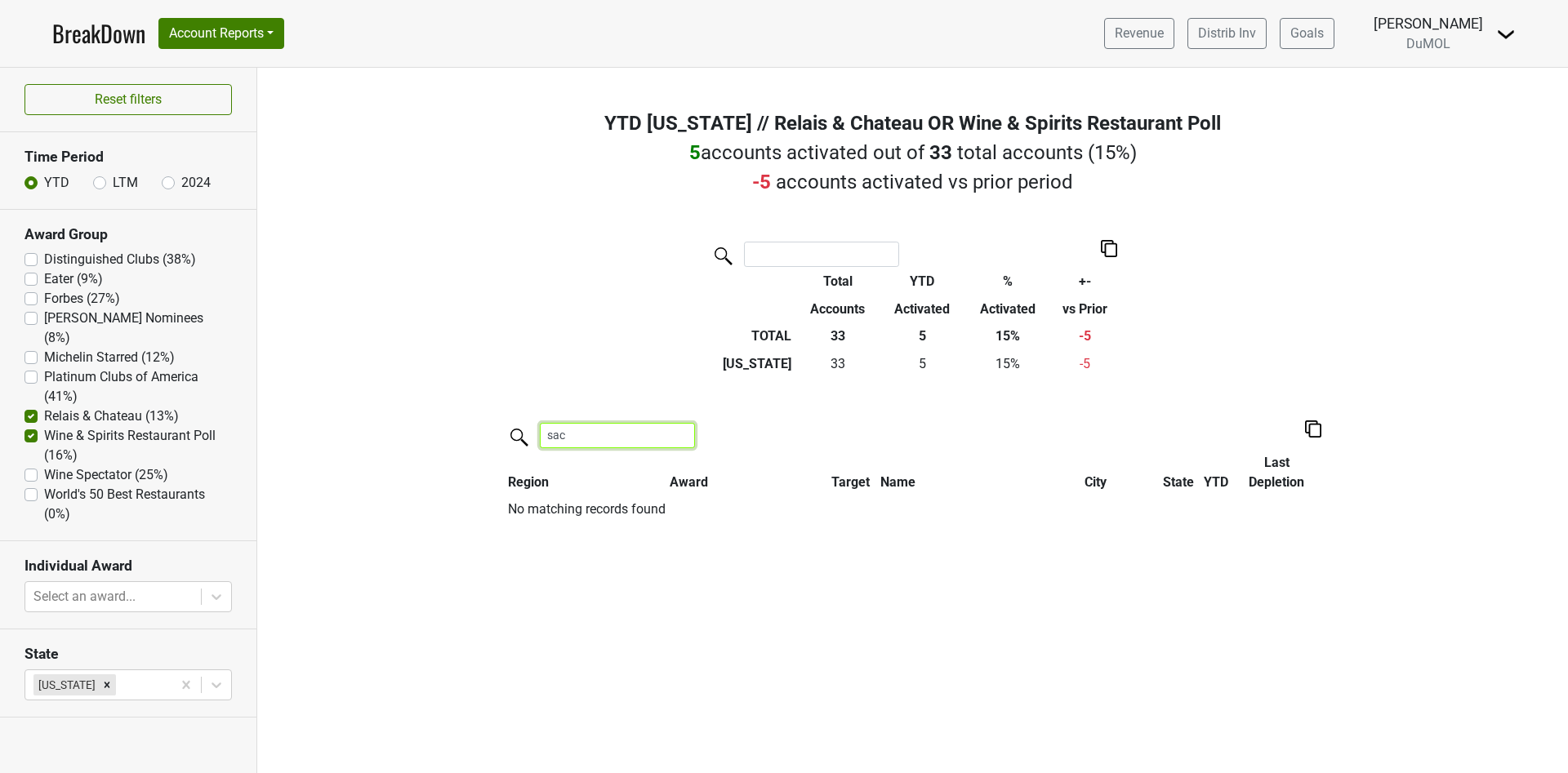
type input "sac"
click at [44, 426] on label "Wine & Spirits Restaurant Poll (16%)" at bounding box center [138, 445] width 188 height 40
click at [29, 426] on Poll "Wine & Spirits Restaurant Poll (16%)" at bounding box center [31, 434] width 13 height 17
checkbox Poll "false"
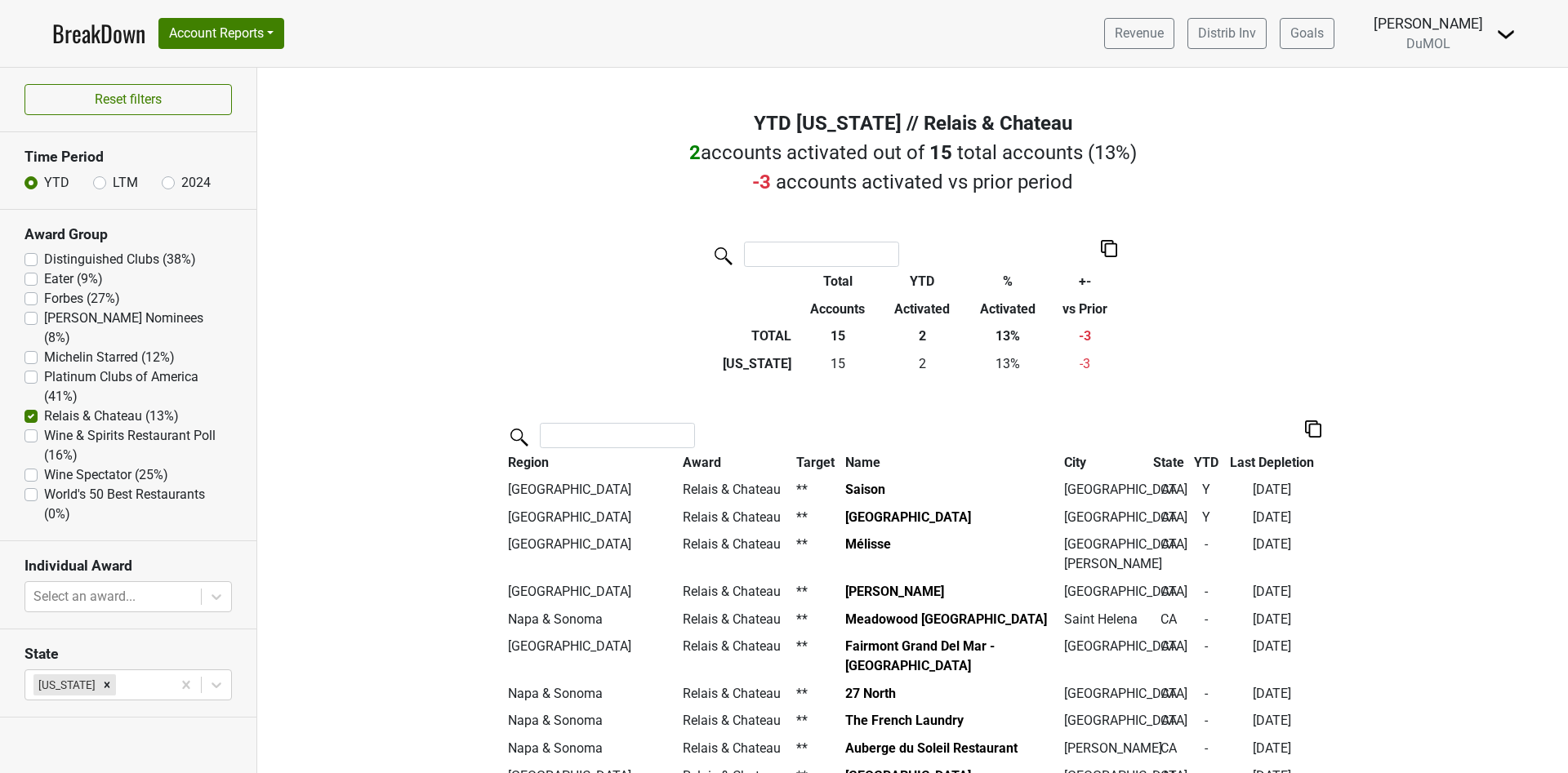
click at [44, 407] on label "Relais & Chateau (13%)" at bounding box center [111, 416] width 134 height 19
click at [35, 407] on Chateau "Relais & Chateau (13%)" at bounding box center [31, 415] width 13 height 17
checkbox Chateau "false"
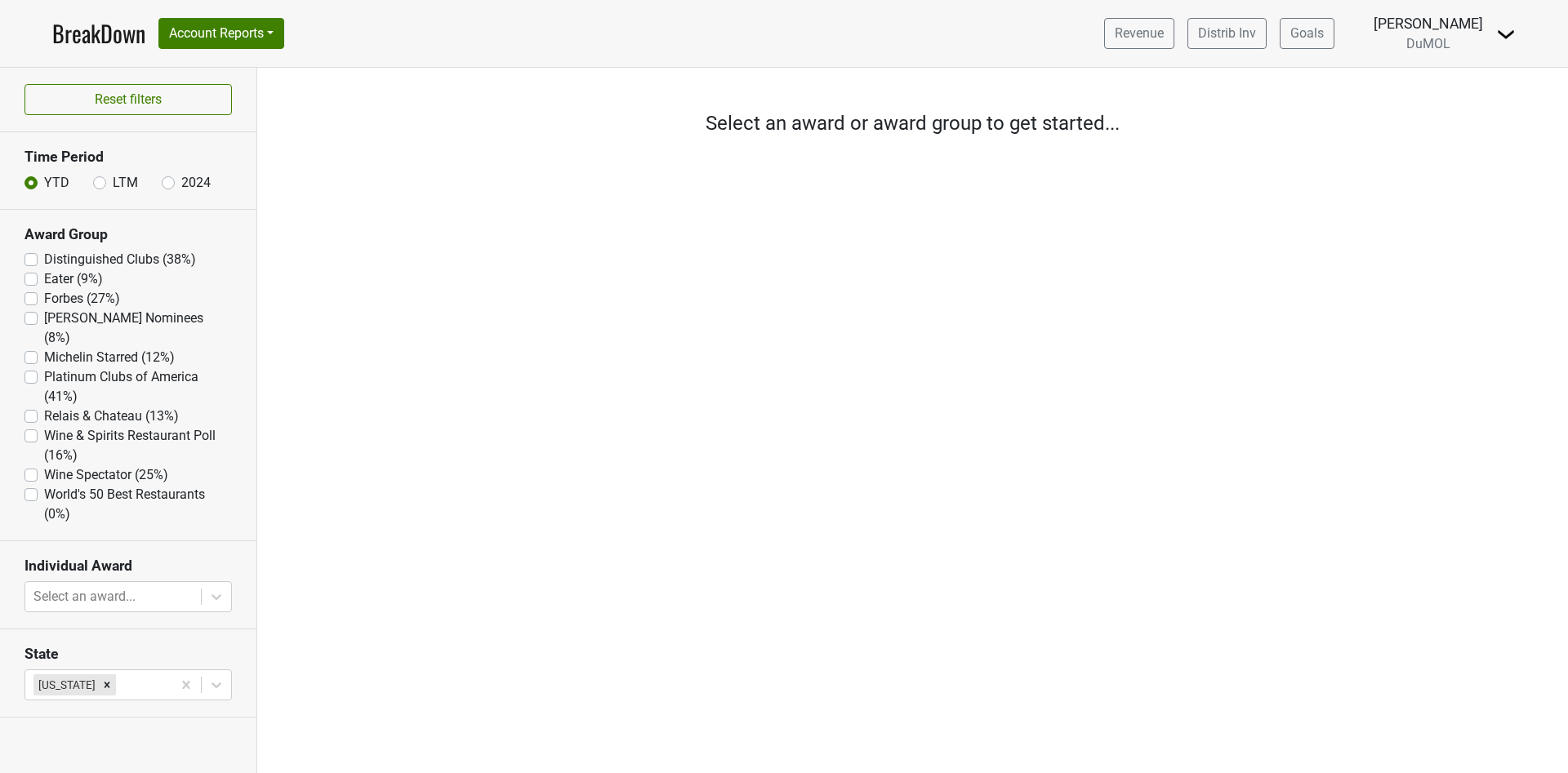
click at [44, 466] on label "Wine Spectator (25%)" at bounding box center [105, 475] width 124 height 19
click at [29, 466] on Spectator "Wine Spectator (25%)" at bounding box center [31, 473] width 13 height 17
checkbox Spectator "true"
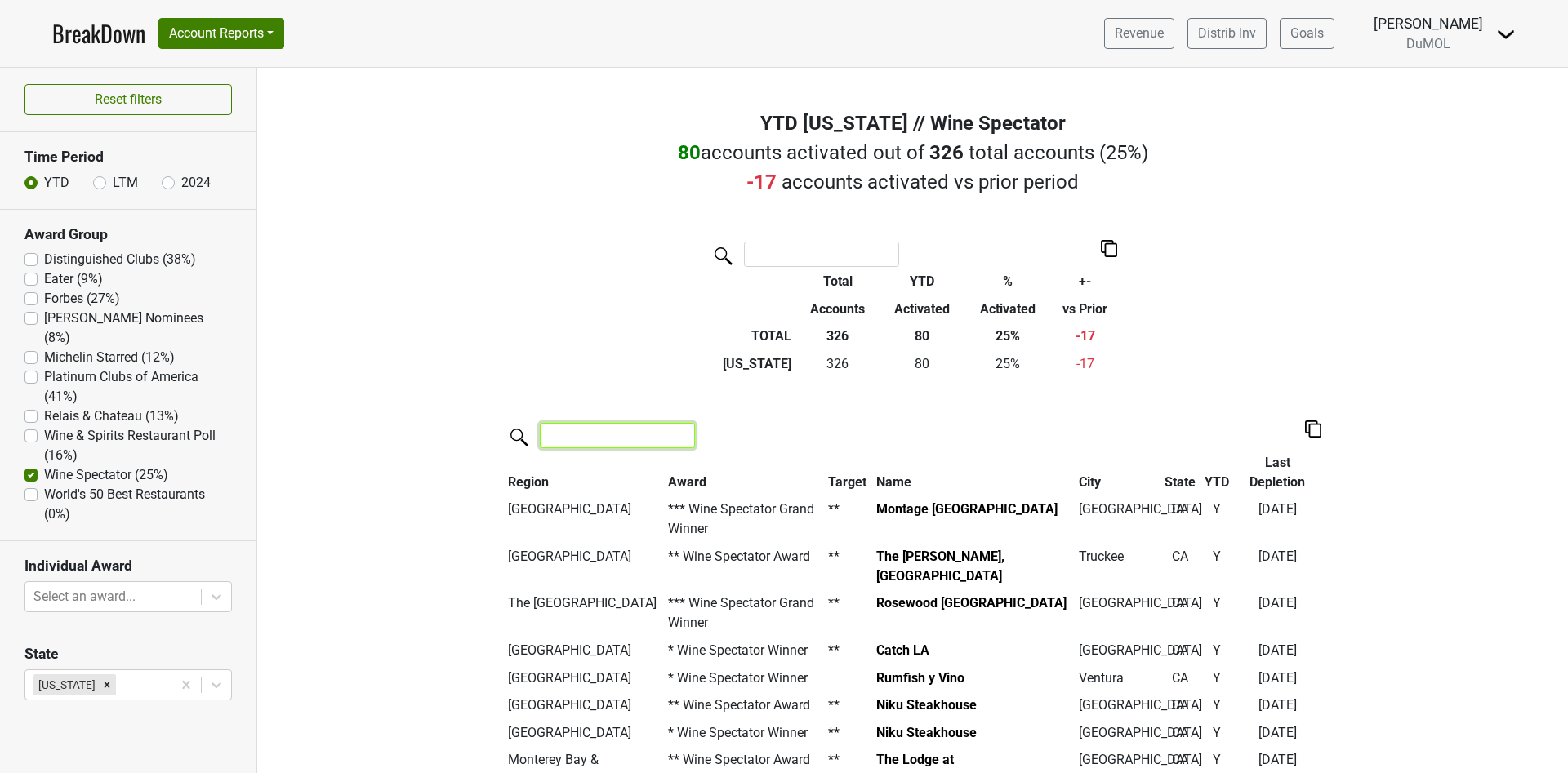
drag, startPoint x: 575, startPoint y: 443, endPoint x: 559, endPoint y: 448, distance: 16.8
click at [574, 443] on input "search" at bounding box center [617, 435] width 156 height 25
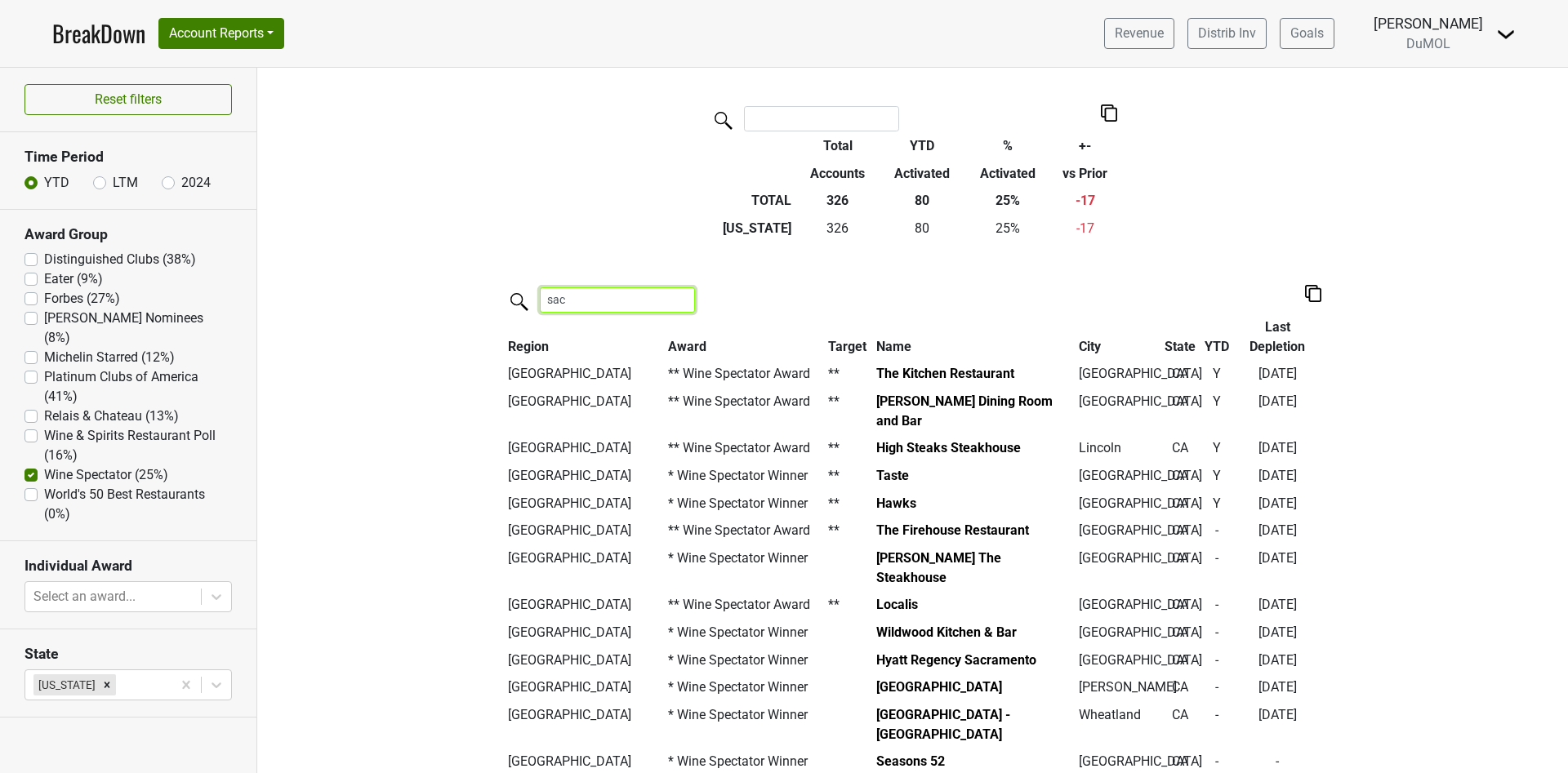
scroll to position [139, 0]
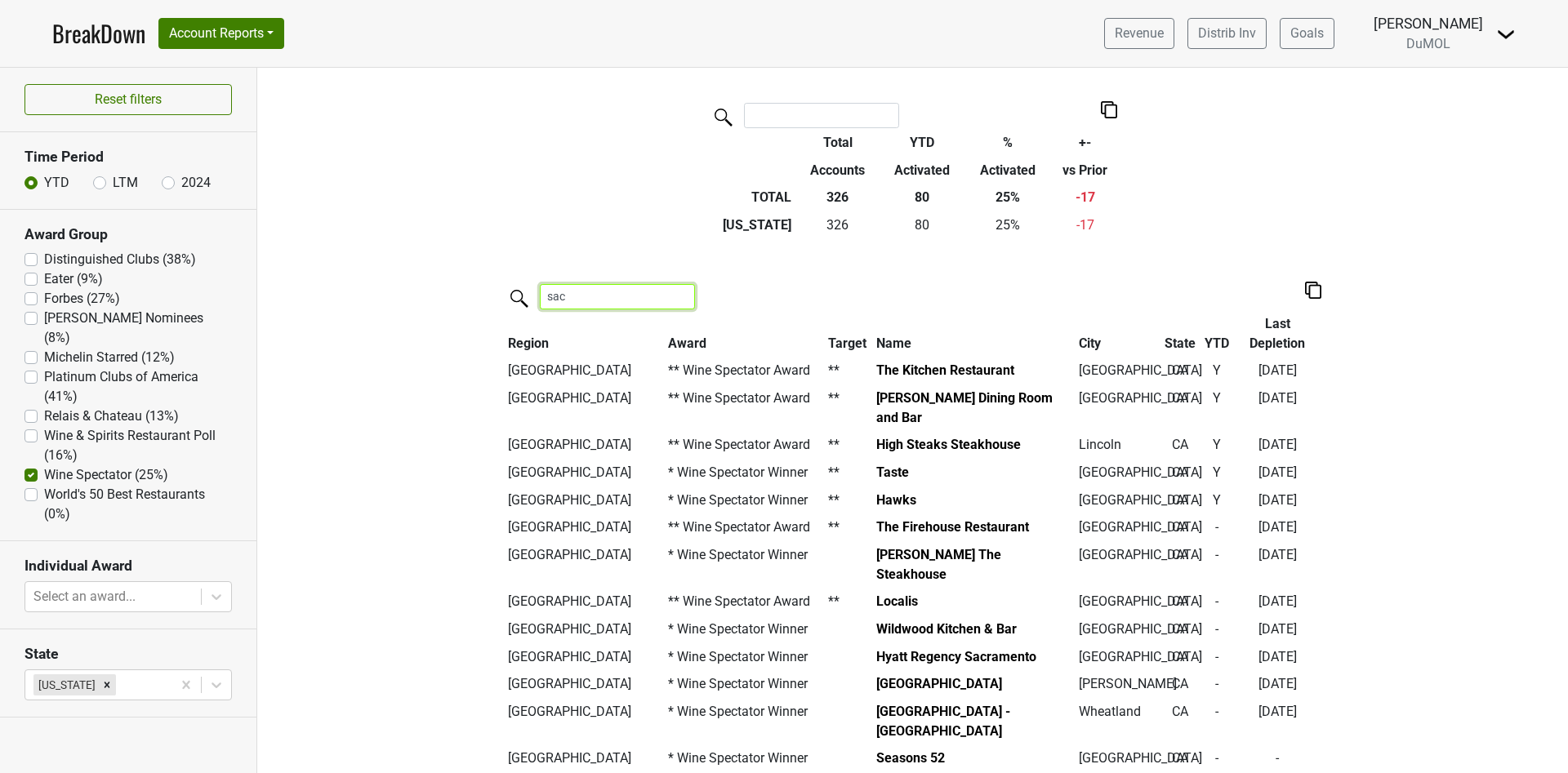
type input "sac"
click at [44, 466] on label "Wine Spectator (25%)" at bounding box center [105, 475] width 124 height 19
click at [29, 466] on Spectator "Wine Spectator (25%)" at bounding box center [31, 473] width 13 height 17
checkbox Spectator "false"
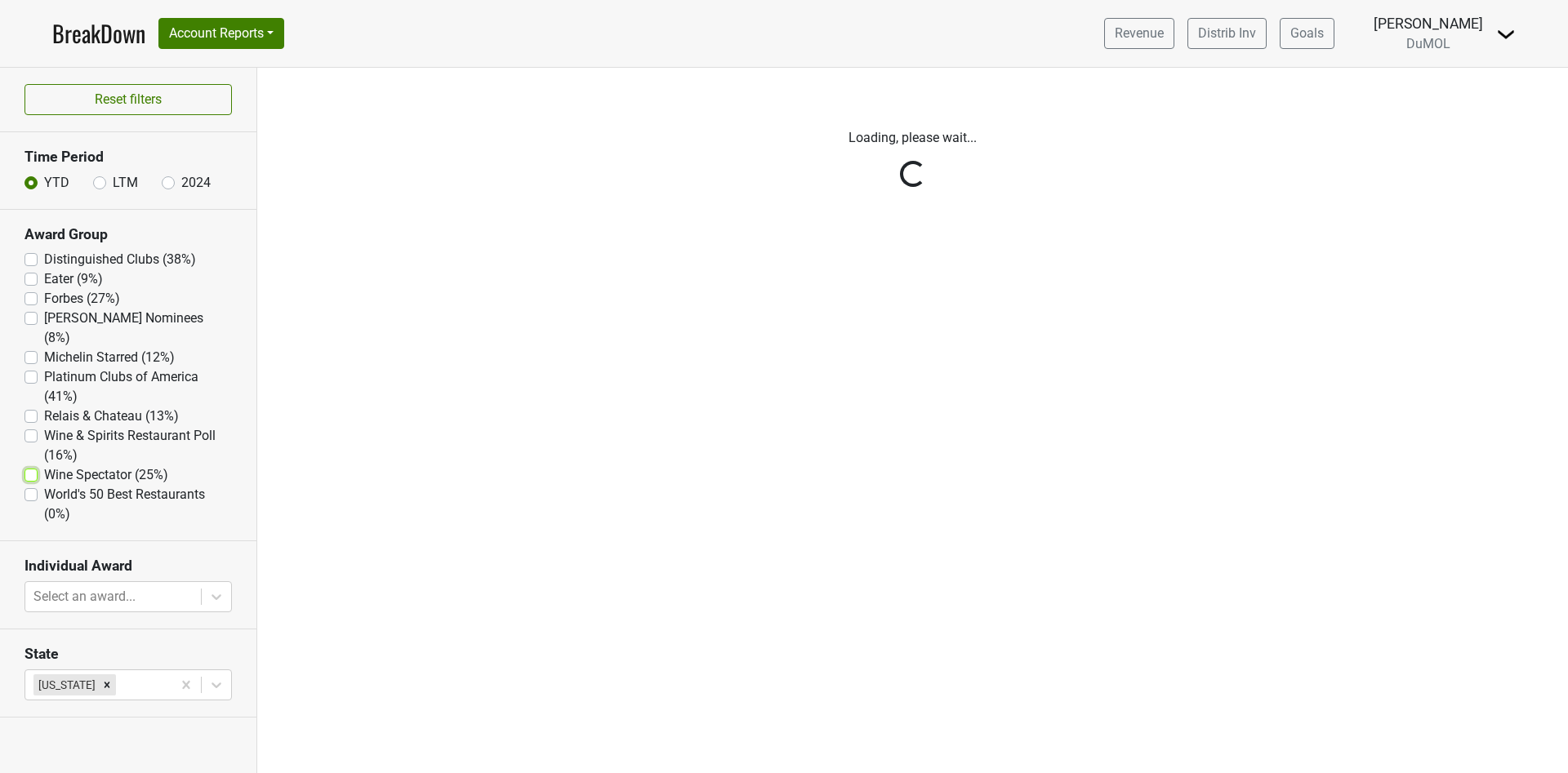
scroll to position [0, 0]
click at [31, 485] on div "World's 50 Best Restaurants (0%)" at bounding box center [128, 504] width 207 height 40
click at [44, 485] on label "World's 50 Best Restaurants (0%)" at bounding box center [138, 504] width 188 height 40
click at [31, 485] on Restaurants "World's 50 Best Restaurants (0%)" at bounding box center [31, 493] width 13 height 17
checkbox Restaurants "true"
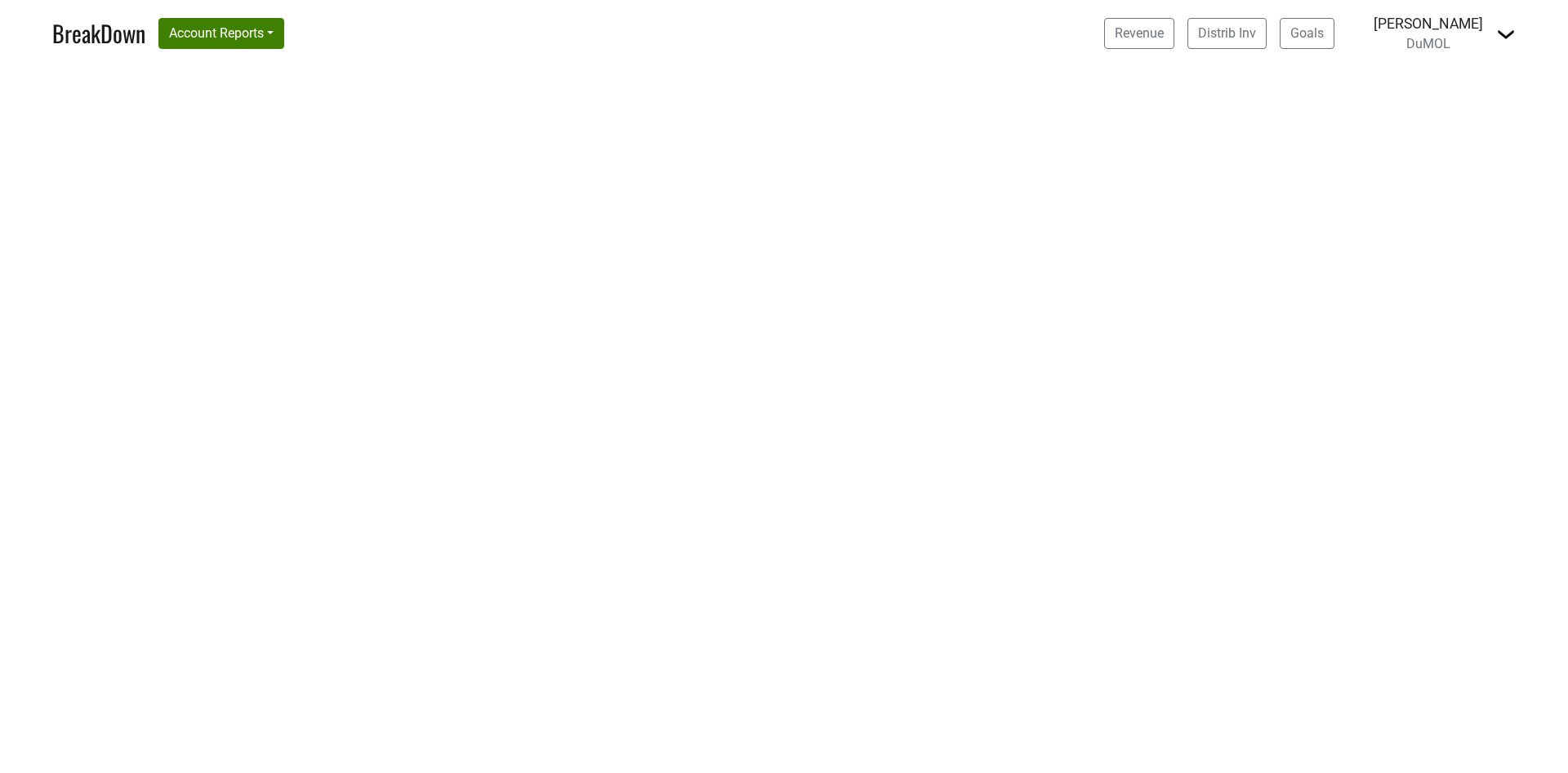
select select "CA"
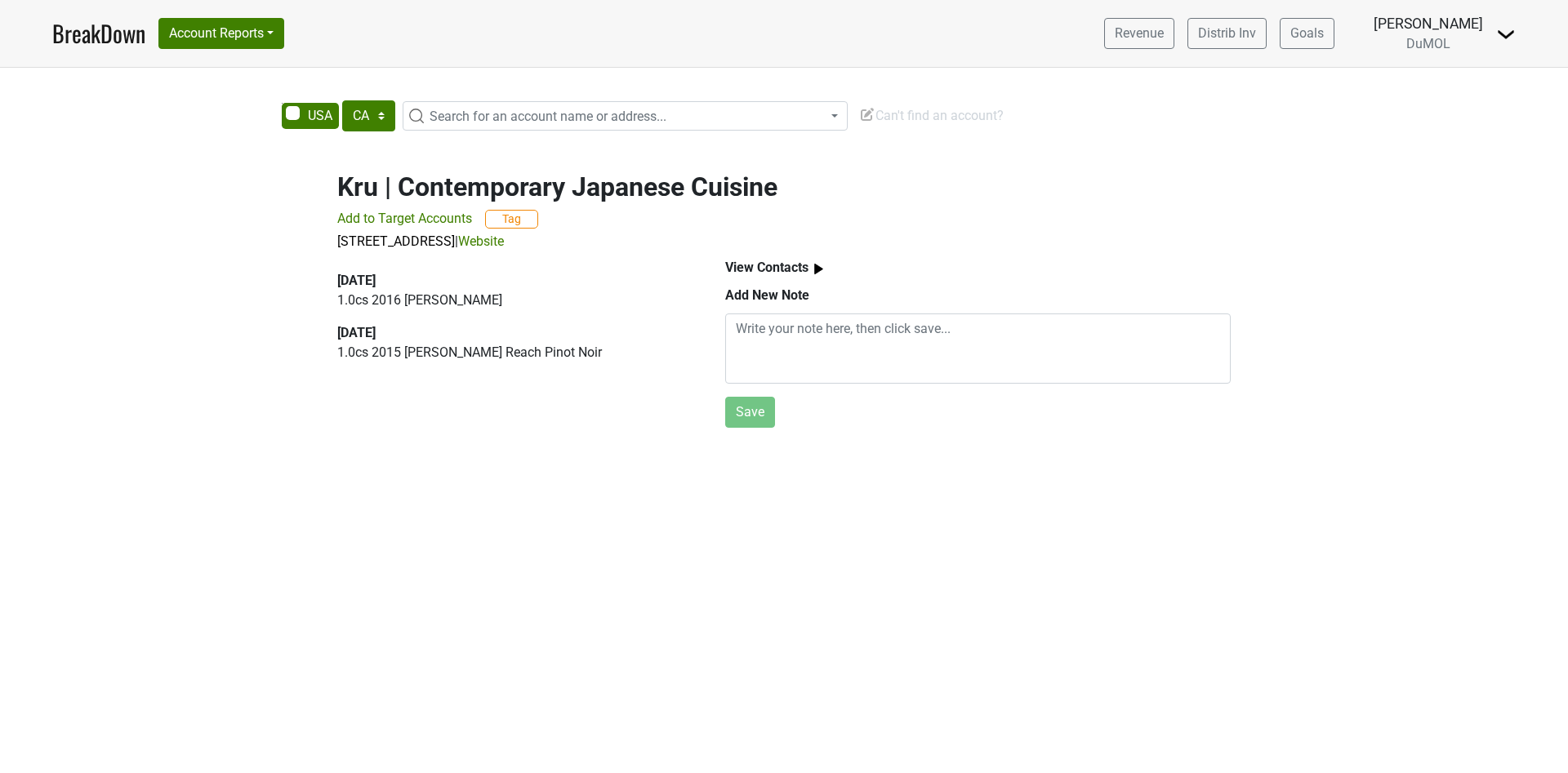
click at [394, 214] on span "Add to Target Accounts" at bounding box center [404, 219] width 134 height 16
click at [504, 235] on link "Website" at bounding box center [481, 242] width 46 height 16
